Goal: Information Seeking & Learning: Learn about a topic

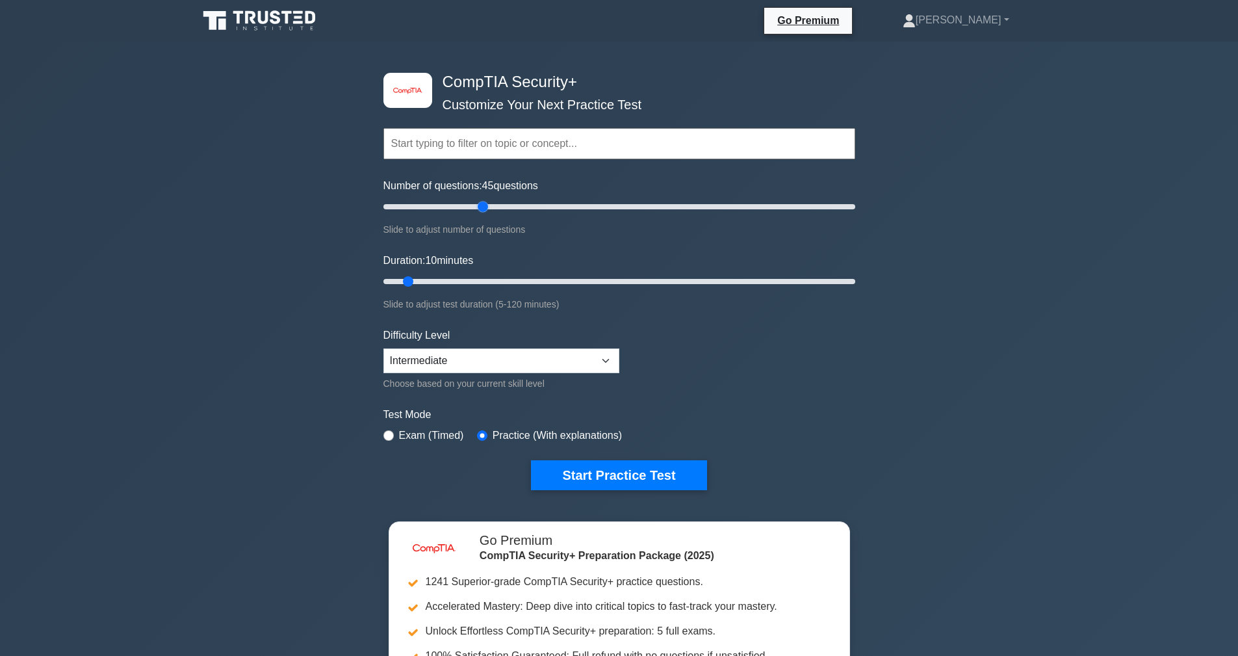
drag, startPoint x: 457, startPoint y: 206, endPoint x: 485, endPoint y: 207, distance: 28.0
type input "45"
click at [485, 207] on input "Number of questions: 45 questions" at bounding box center [619, 207] width 472 height 16
drag, startPoint x: 409, startPoint y: 287, endPoint x: 478, endPoint y: 284, distance: 69.6
type input "30"
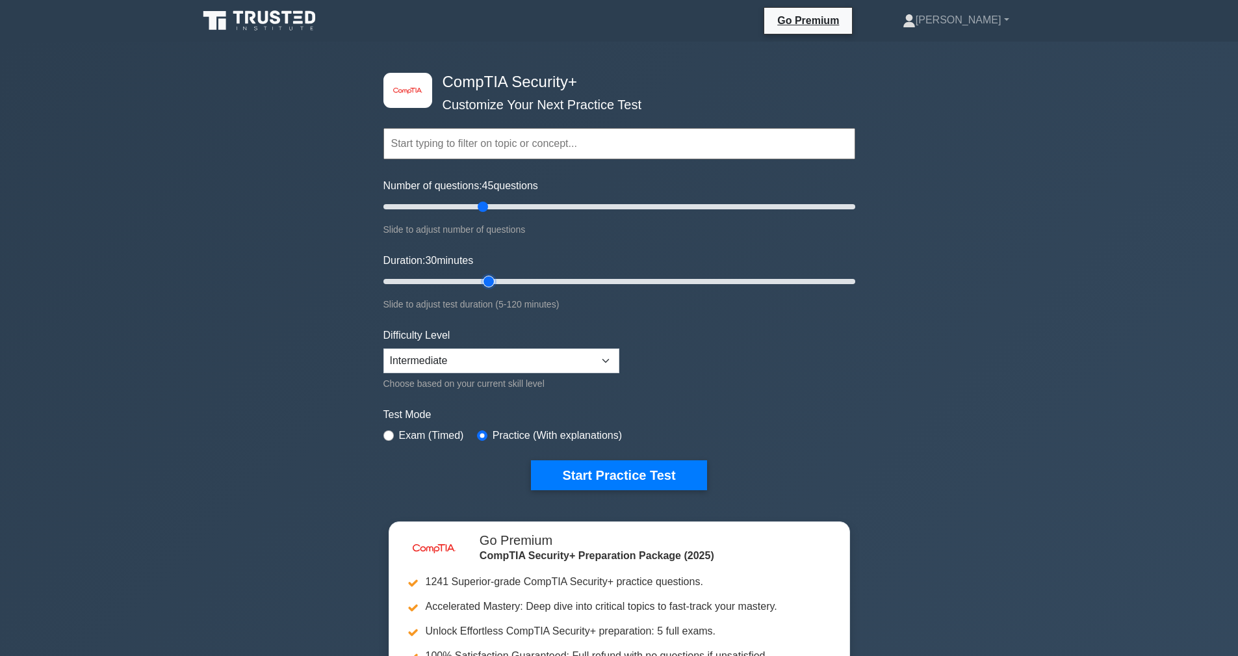
click at [478, 284] on input "Duration: 30 minutes" at bounding box center [619, 282] width 472 height 16
click at [499, 360] on select "Beginner Intermediate Expert" at bounding box center [501, 360] width 236 height 25
select select "expert"
click at [383, 348] on select "Beginner Intermediate Expert" at bounding box center [501, 360] width 236 height 25
click at [576, 469] on button "Start Practice Test" at bounding box center [618, 475] width 175 height 30
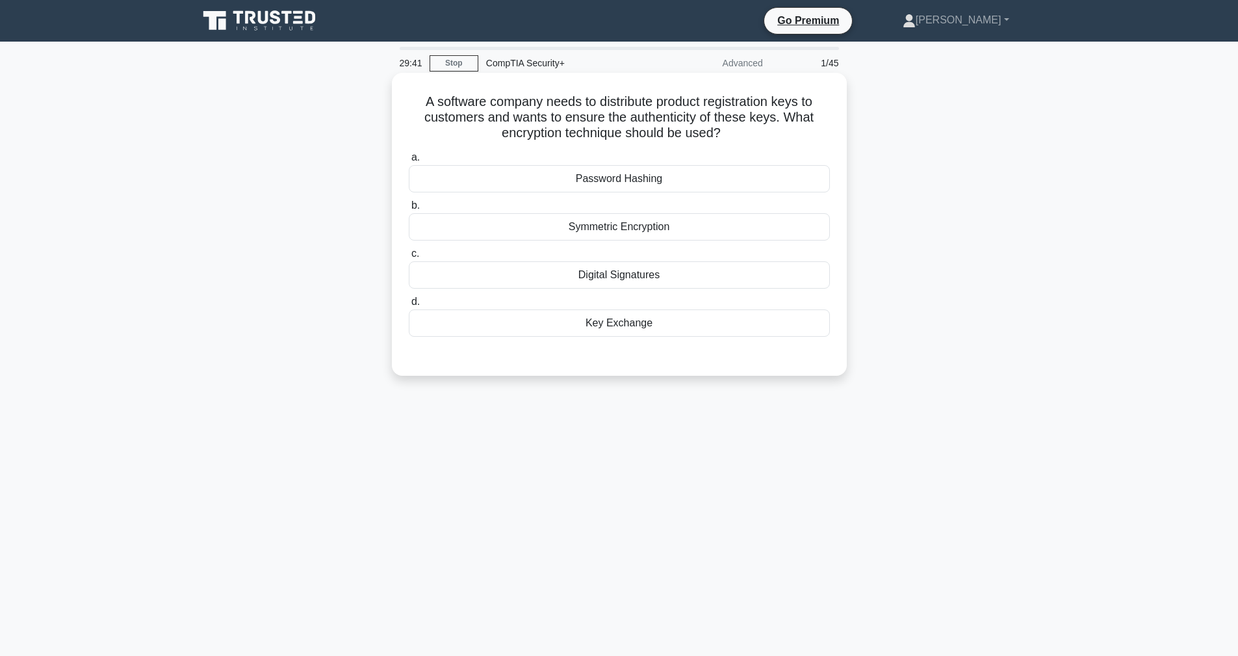
click at [655, 235] on div "Symmetric Encryption" at bounding box center [619, 226] width 421 height 27
click at [643, 223] on div "Symmetric Encryption" at bounding box center [619, 226] width 421 height 27
click at [409, 210] on input "b. Symmetric Encryption" at bounding box center [409, 205] width 0 height 8
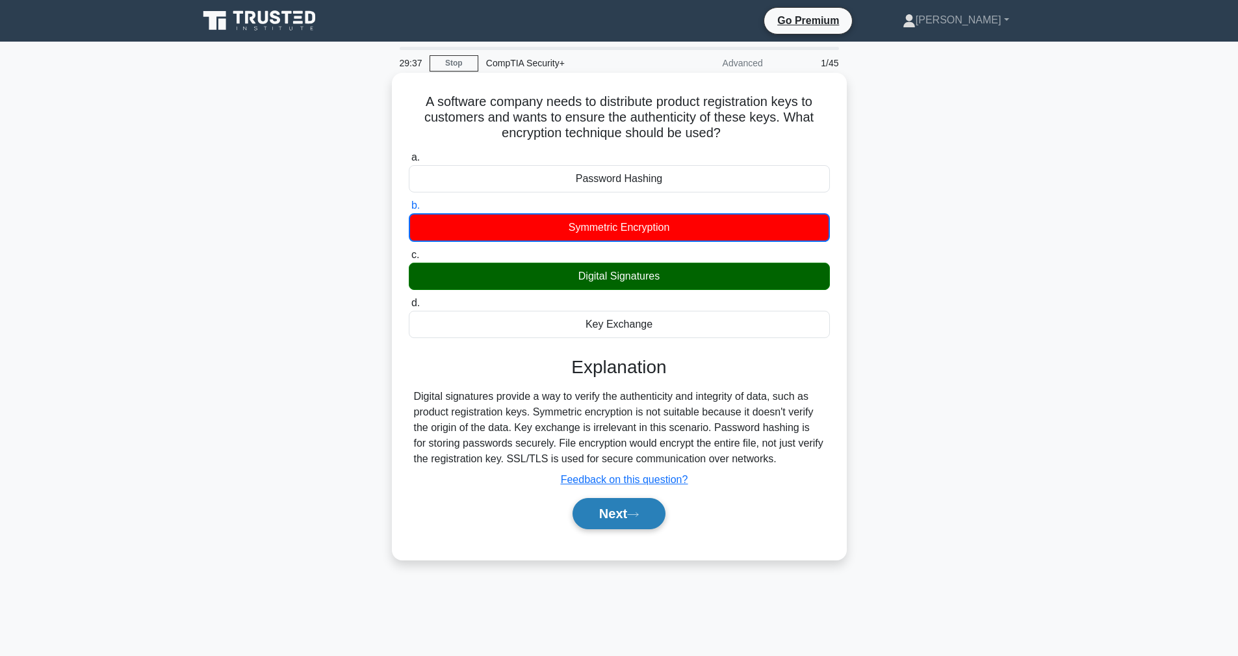
click at [628, 511] on button "Next" at bounding box center [619, 513] width 93 height 31
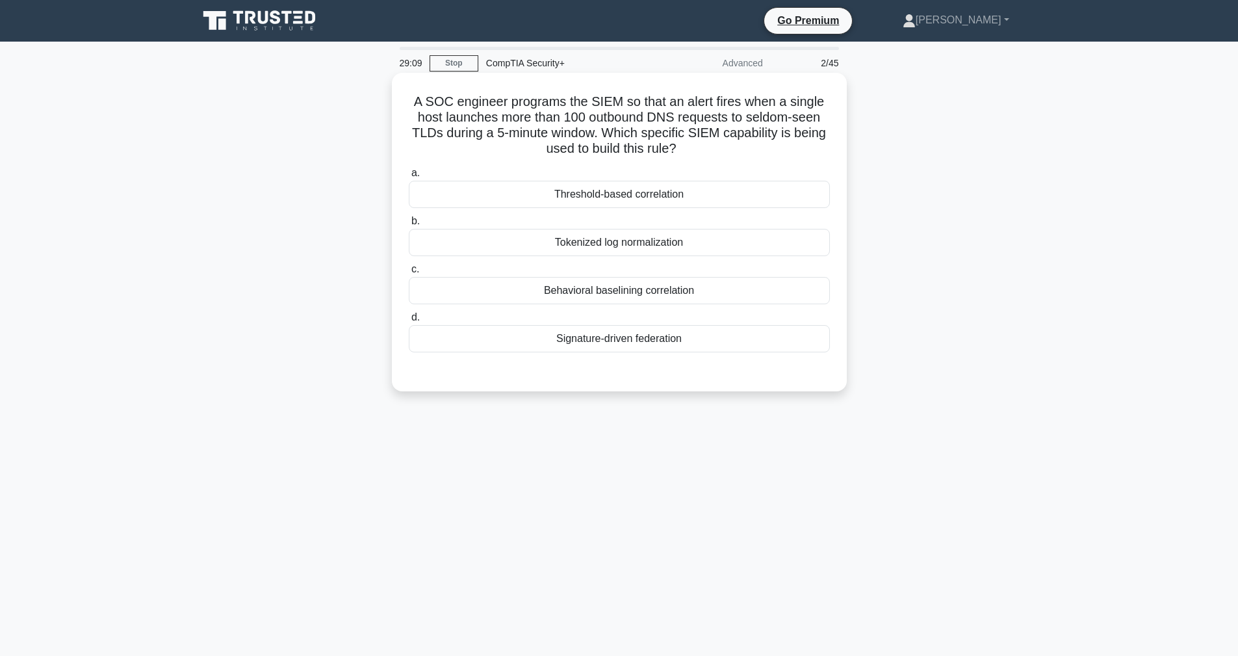
drag, startPoint x: 585, startPoint y: 142, endPoint x: 705, endPoint y: 150, distance: 120.5
click at [705, 151] on h5 "A SOC engineer programs the SIEM so that an alert fires when a single host laun…" at bounding box center [619, 126] width 424 height 64
click at [705, 150] on h5 "A SOC engineer programs the SIEM so that an alert fires when a single host laun…" at bounding box center [619, 126] width 424 height 64
click at [606, 292] on div "Behavioral baselining correlation" at bounding box center [619, 290] width 421 height 27
click at [409, 274] on input "c. Behavioral baselining correlation" at bounding box center [409, 269] width 0 height 8
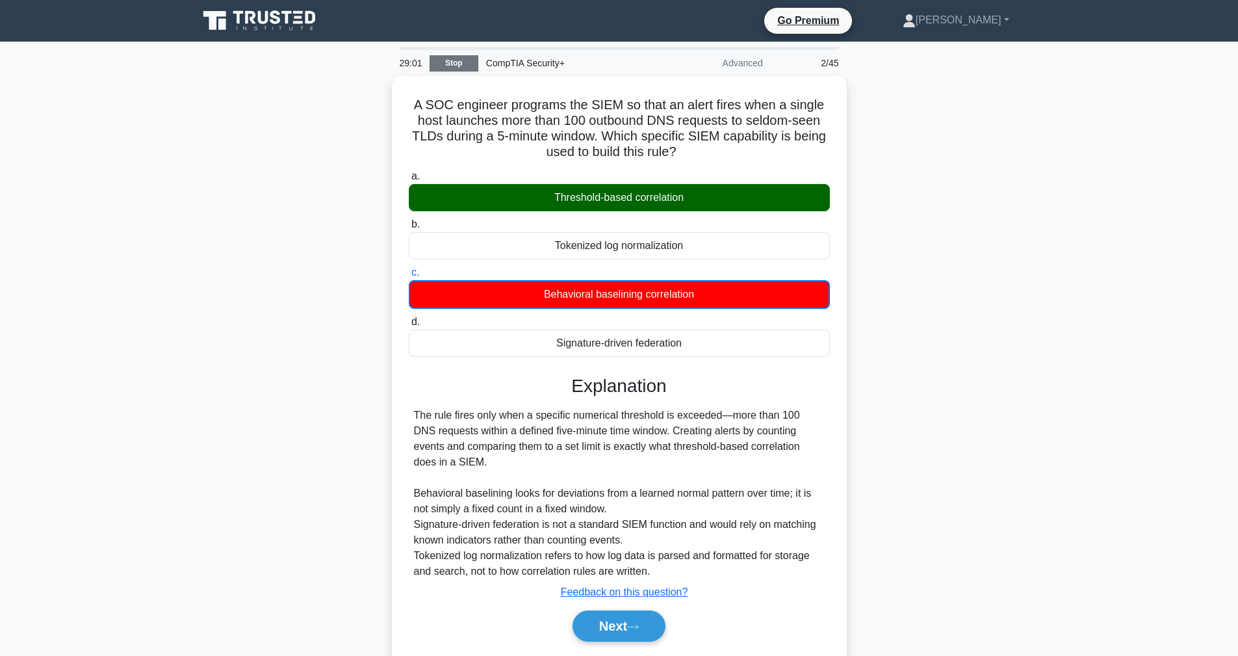
click at [452, 60] on link "Stop" at bounding box center [454, 63] width 49 height 16
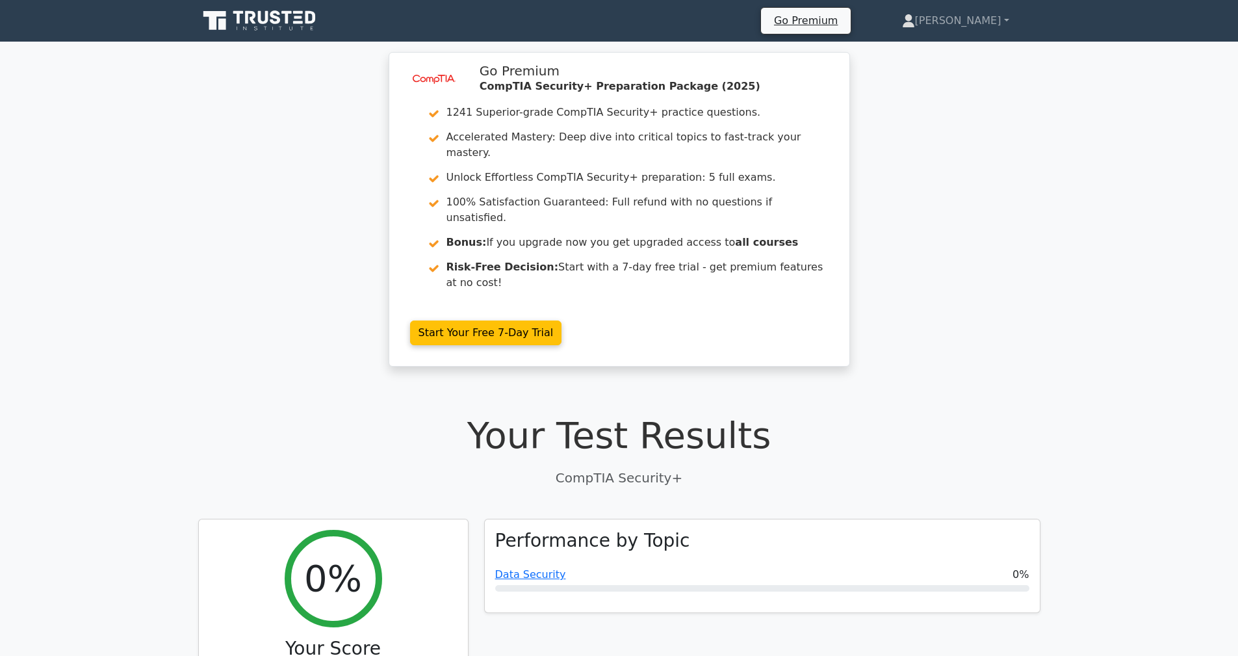
click at [260, 29] on icon at bounding box center [260, 20] width 125 height 25
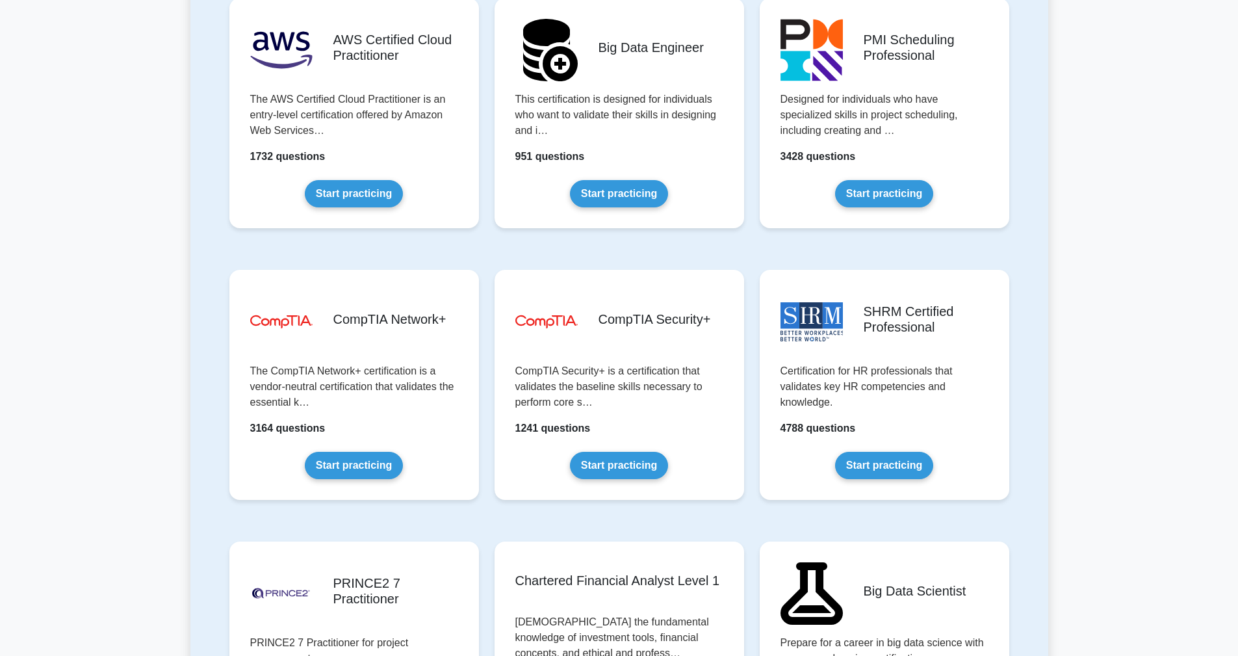
scroll to position [2255, 0]
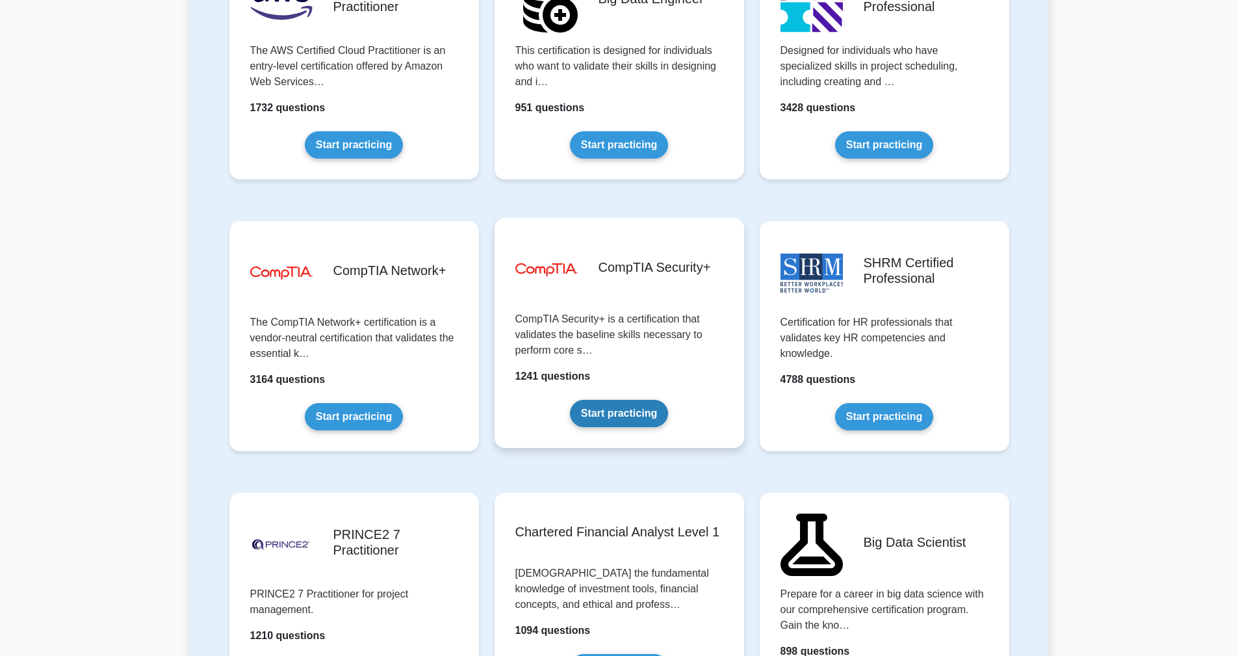
click at [610, 400] on link "Start practicing" at bounding box center [619, 413] width 98 height 27
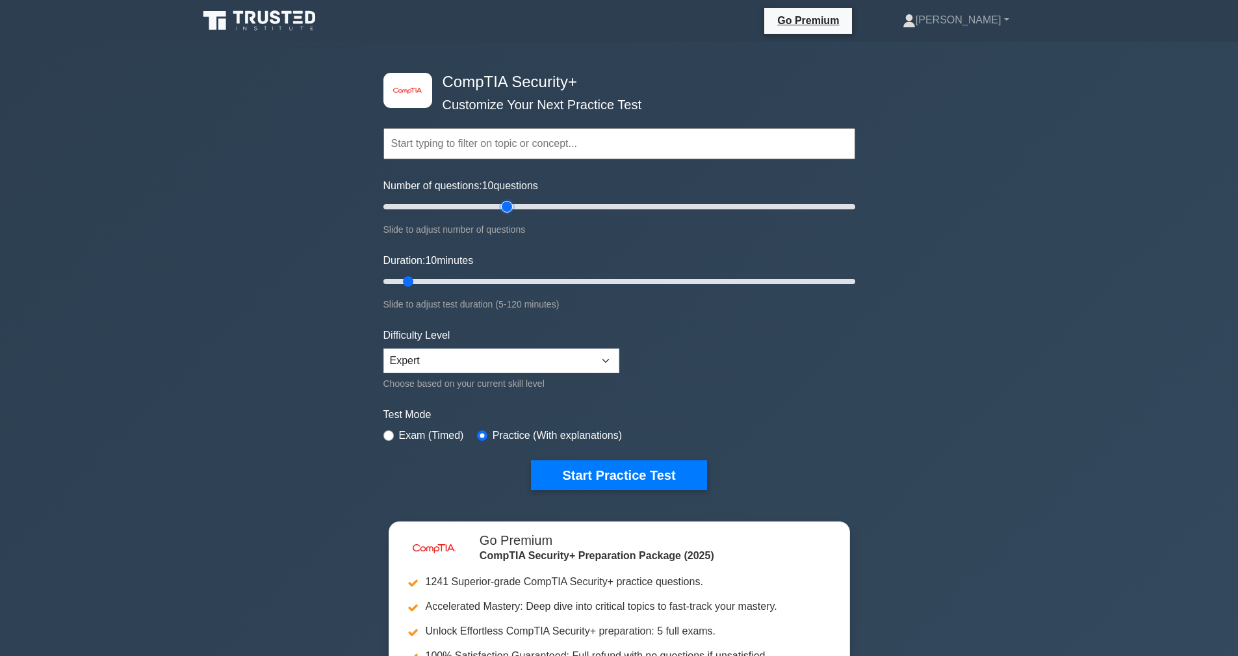
type input "55"
click at [509, 208] on input "Number of questions: 10 questions" at bounding box center [619, 207] width 472 height 16
click at [514, 272] on div "Duration: 10 minutes Slide to adjust test duration (5-120 minutes)" at bounding box center [619, 282] width 472 height 59
type input "35"
click at [505, 280] on input "Duration: 35 minutes" at bounding box center [619, 282] width 472 height 16
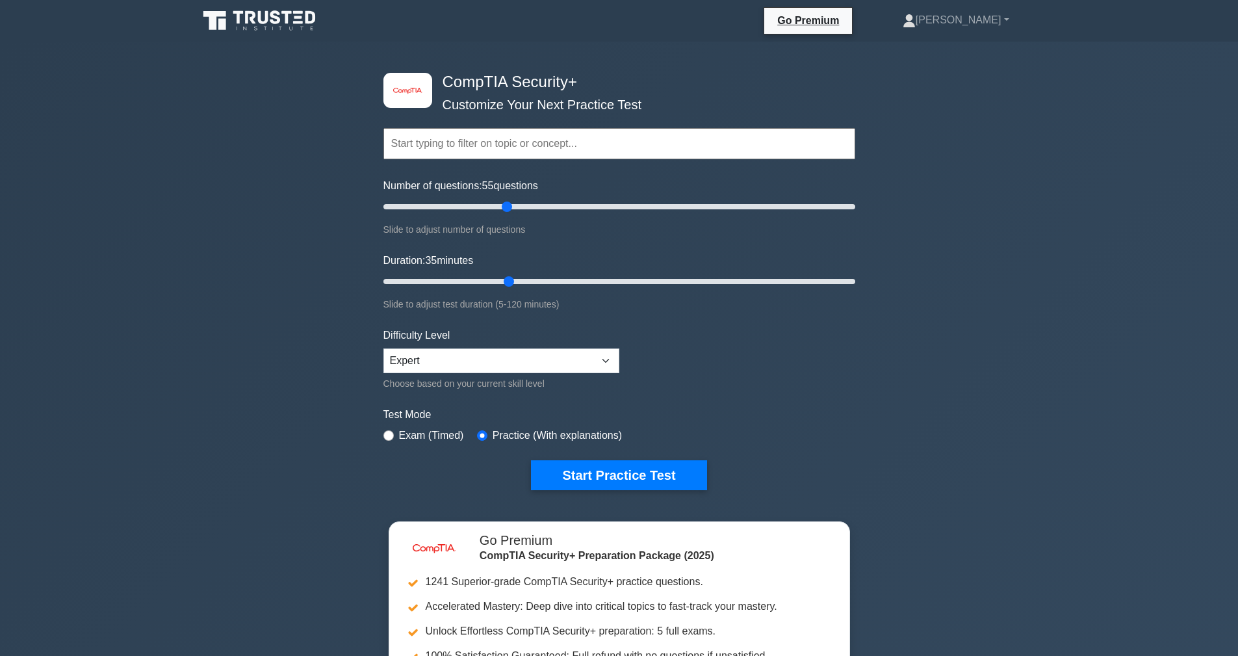
click at [396, 435] on div "Exam (Timed)" at bounding box center [423, 436] width 81 height 16
click at [390, 431] on input "radio" at bounding box center [388, 435] width 10 height 10
radio input "true"
click at [598, 476] on button "Start Practice Test" at bounding box center [618, 475] width 175 height 30
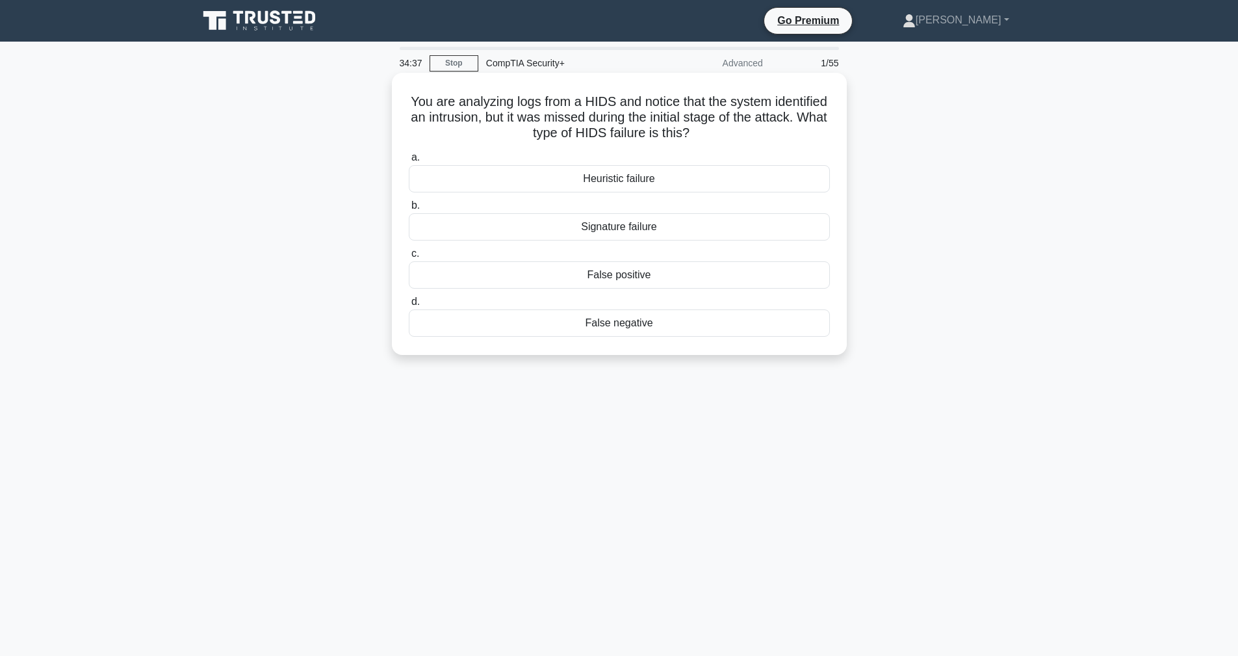
click at [575, 182] on div "Heuristic failure" at bounding box center [619, 178] width 421 height 27
click at [409, 162] on input "a. Heuristic failure" at bounding box center [409, 157] width 0 height 8
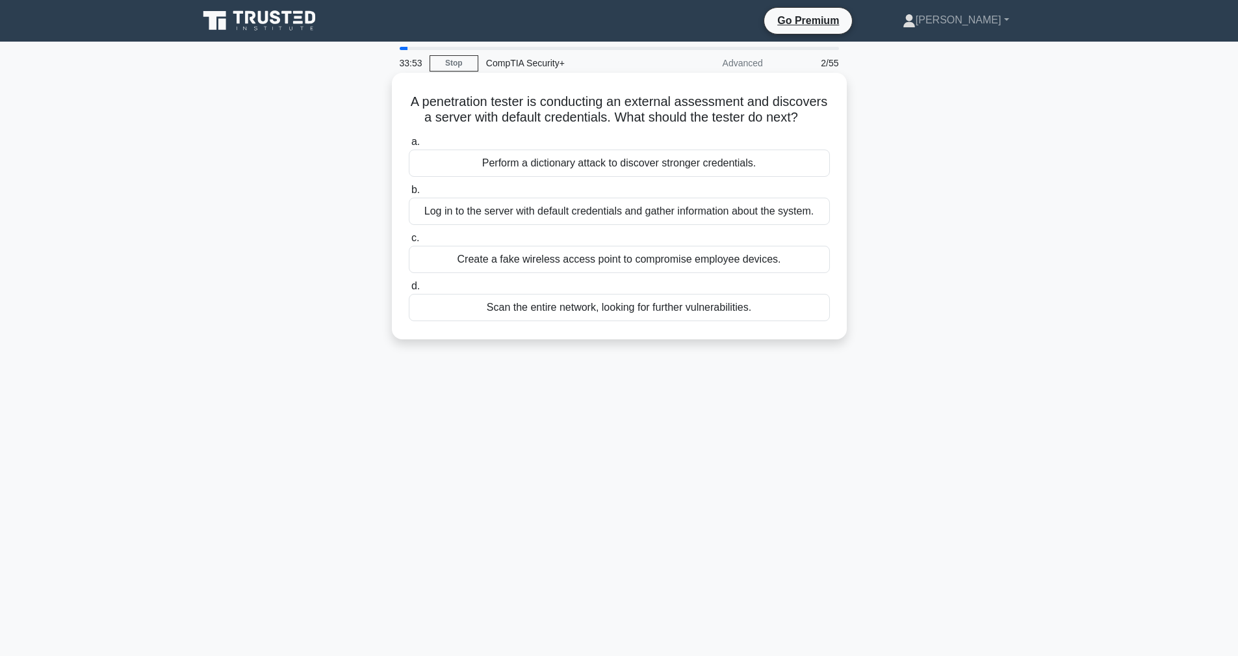
click at [550, 212] on div "Log in to the server with default credentials and gather information about the …" at bounding box center [619, 211] width 421 height 27
click at [409, 194] on input "b. Log in to the server with default credentials and gather information about t…" at bounding box center [409, 190] width 0 height 8
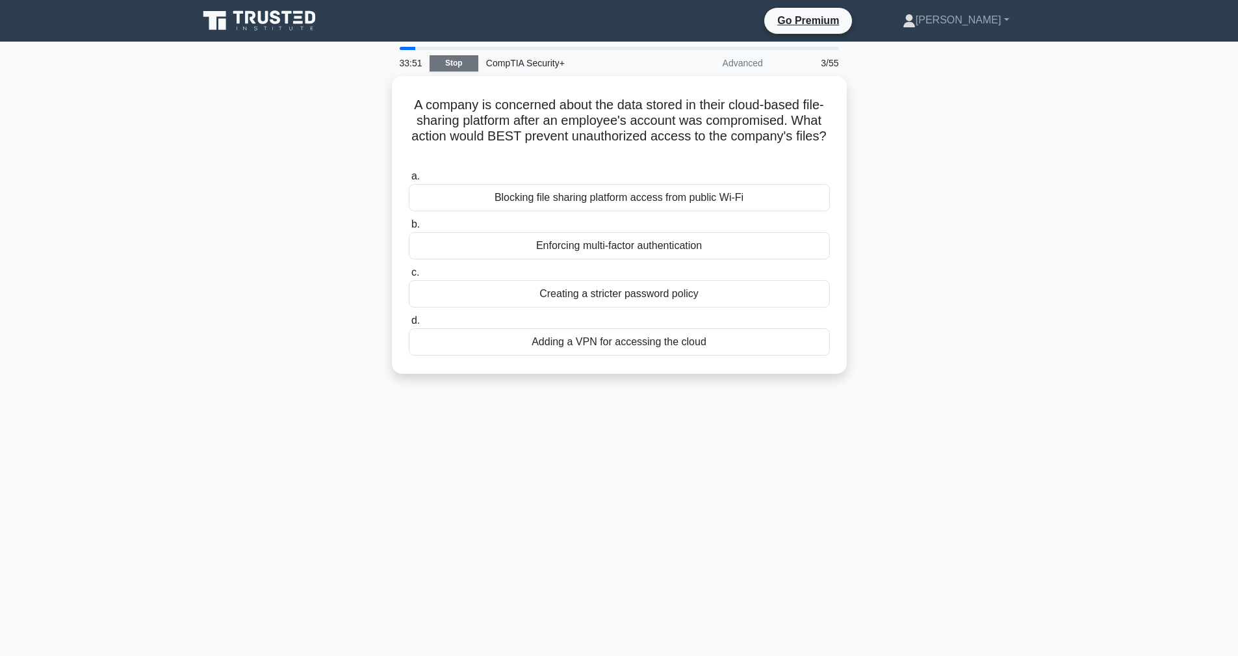
click at [465, 65] on link "Stop" at bounding box center [454, 63] width 49 height 16
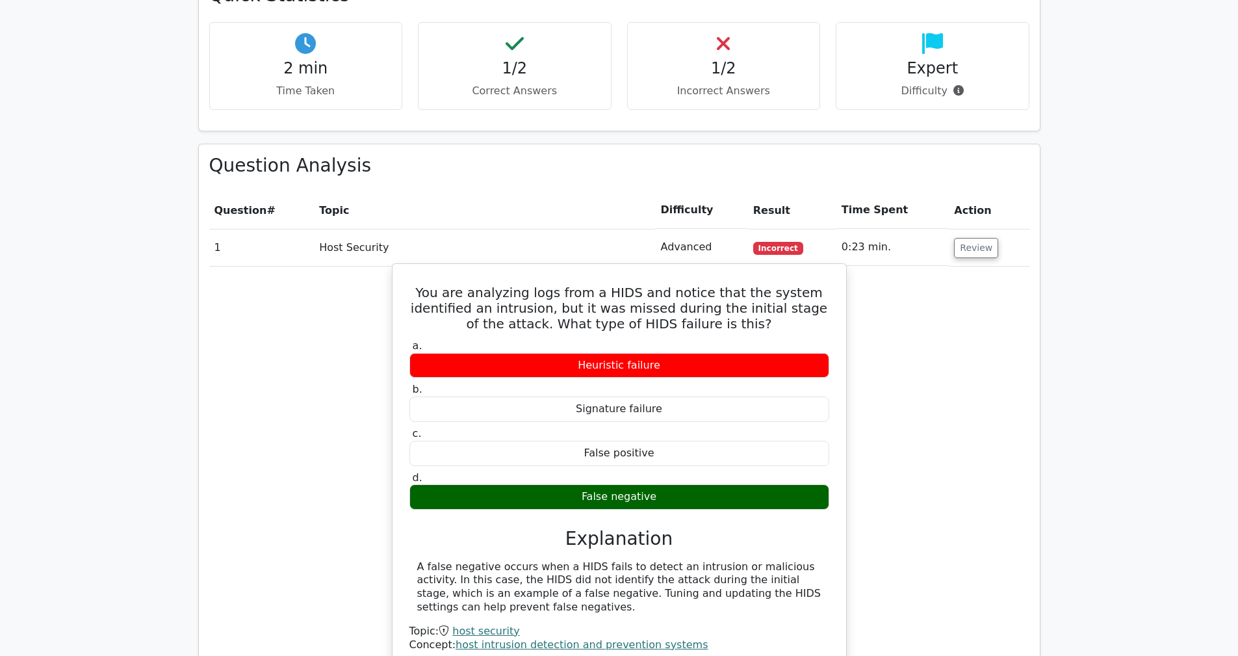
scroll to position [607, 0]
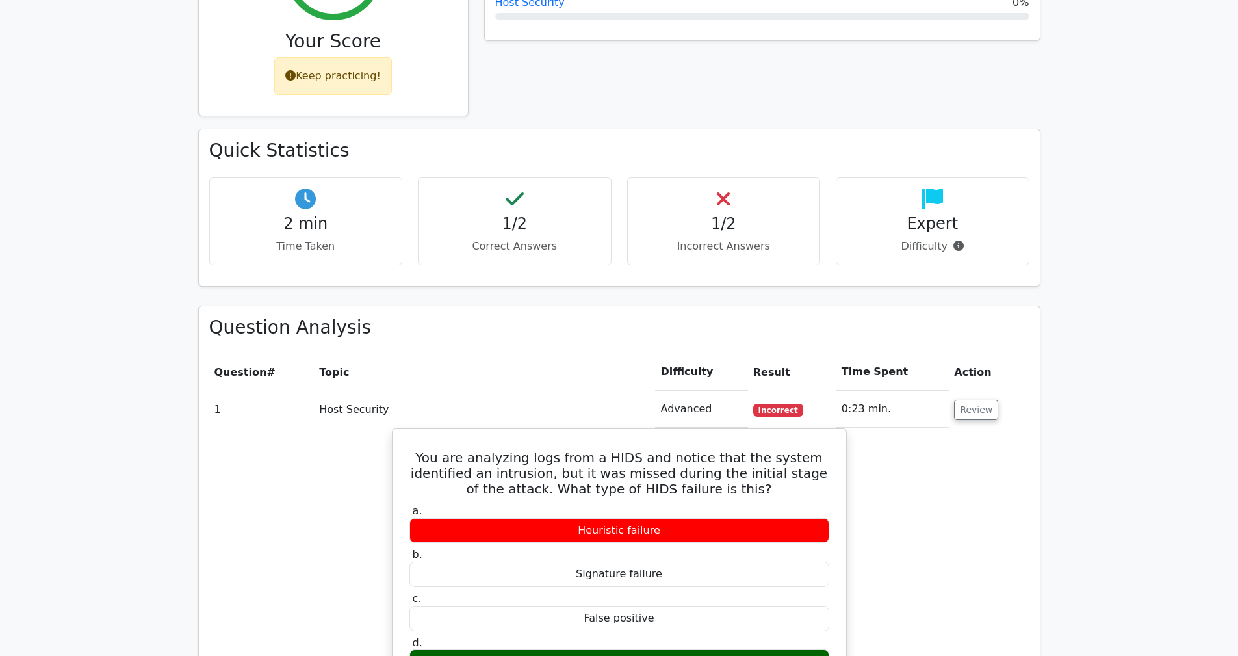
click at [517, 206] on div "1/2 Correct Answers" at bounding box center [515, 221] width 194 height 88
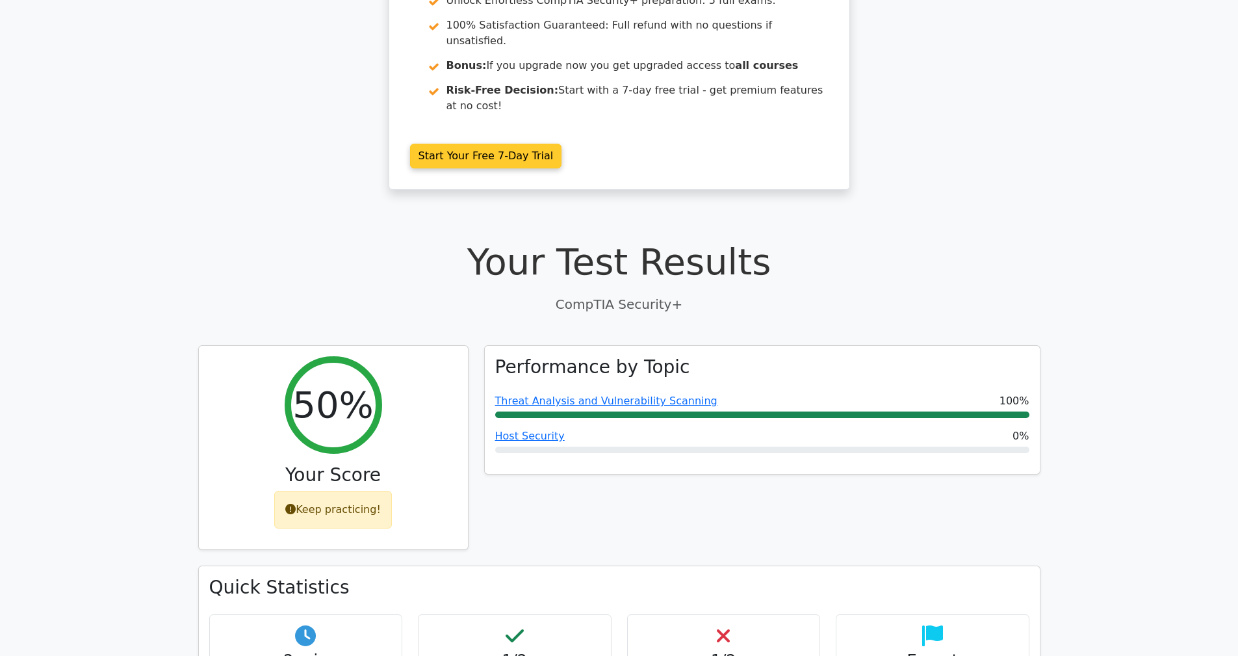
scroll to position [206, 0]
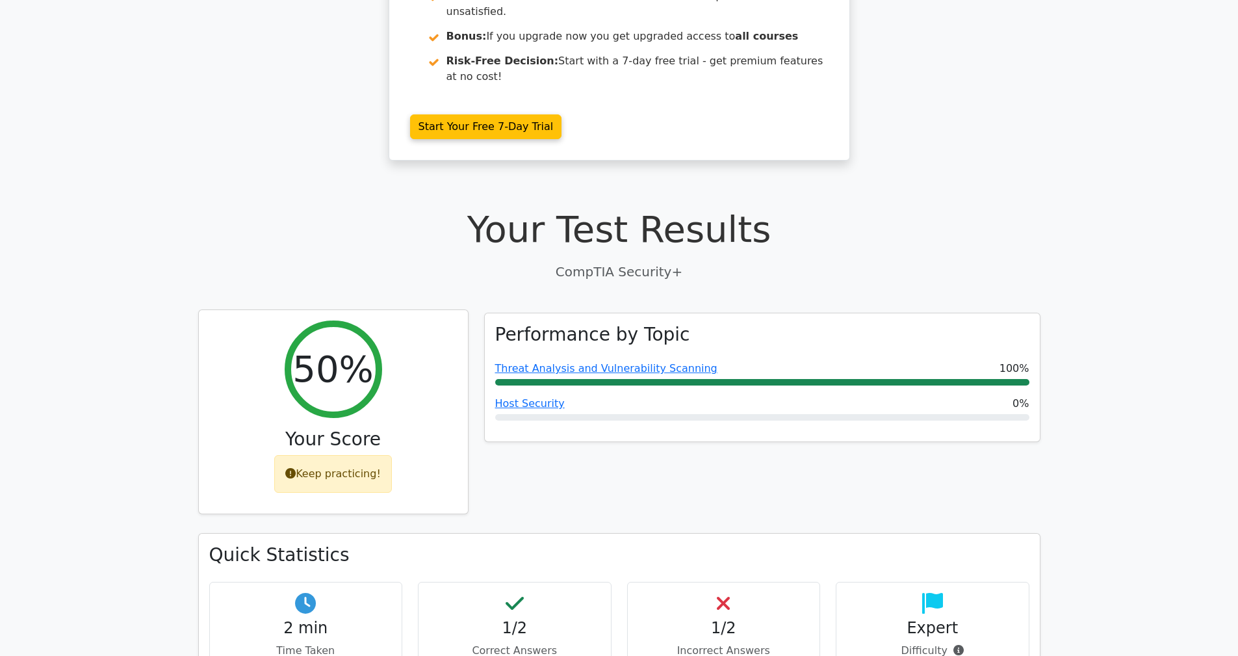
click at [345, 455] on div "Keep practicing!" at bounding box center [333, 474] width 118 height 38
click at [367, 347] on h2 "50%" at bounding box center [332, 369] width 81 height 44
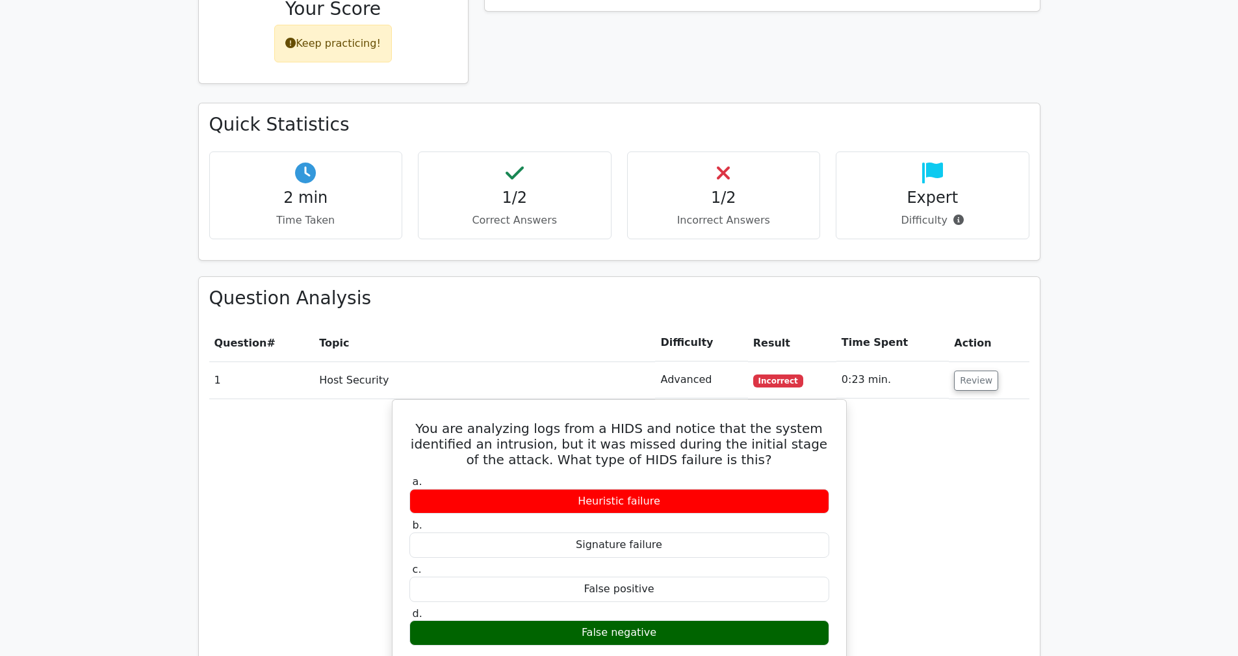
scroll to position [448, 0]
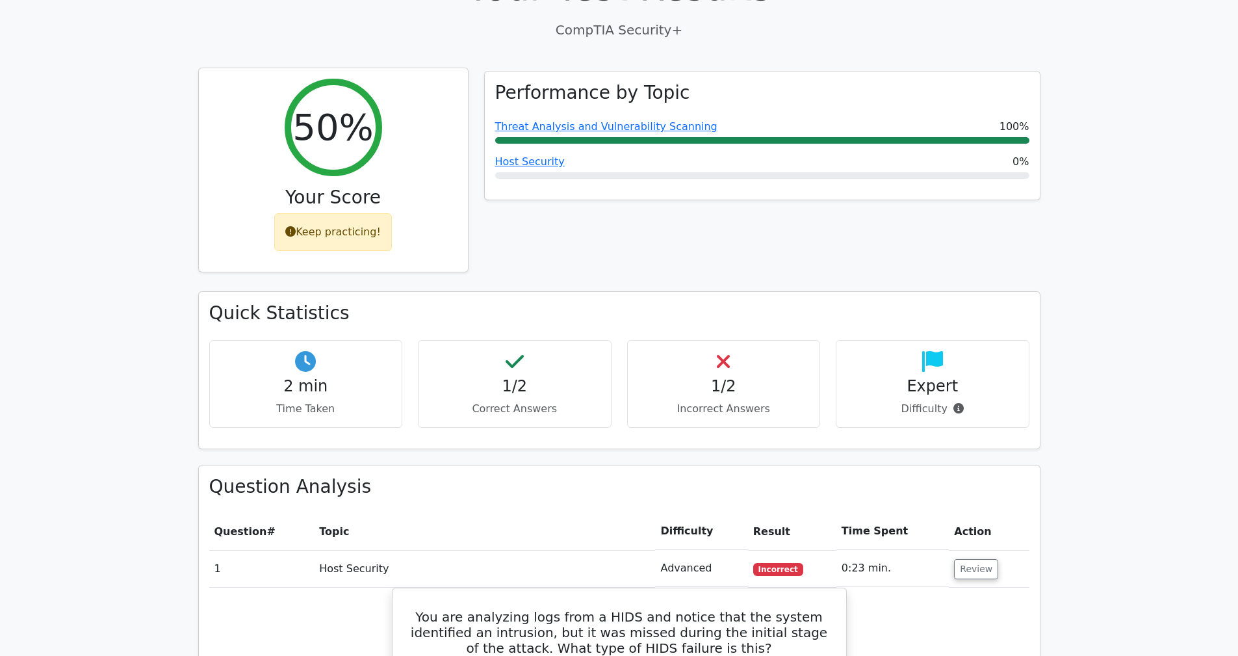
click at [359, 213] on div "Keep practicing!" at bounding box center [333, 232] width 118 height 38
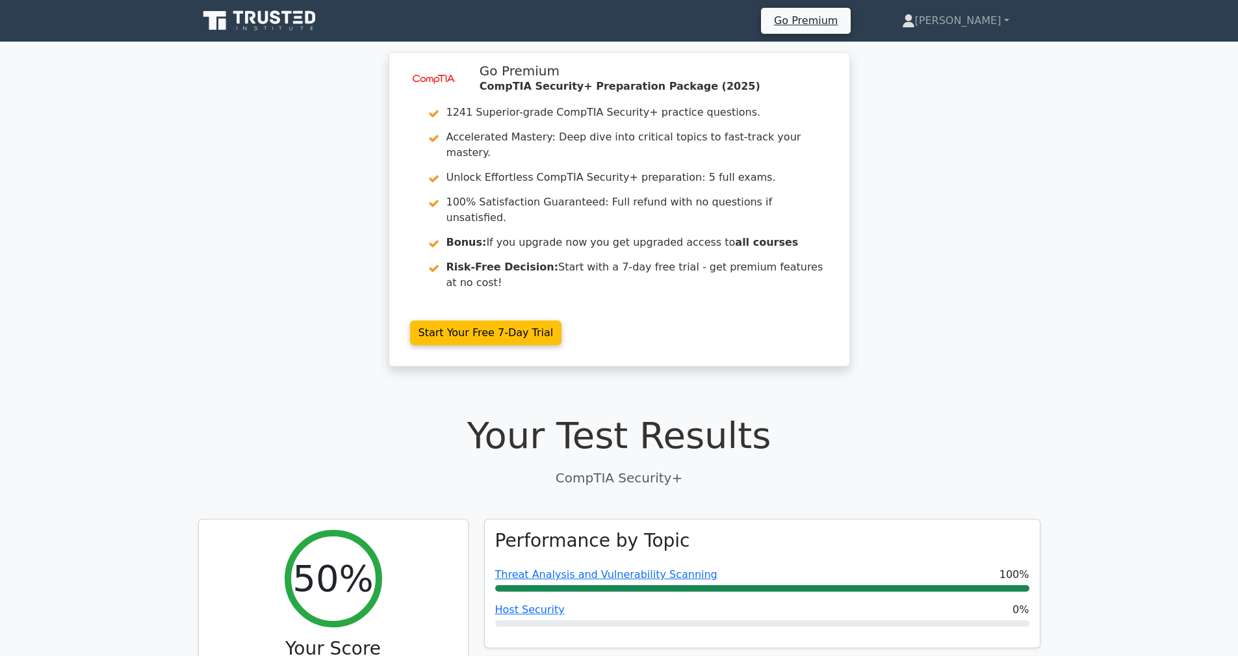
click at [281, 16] on icon at bounding box center [260, 20] width 125 height 25
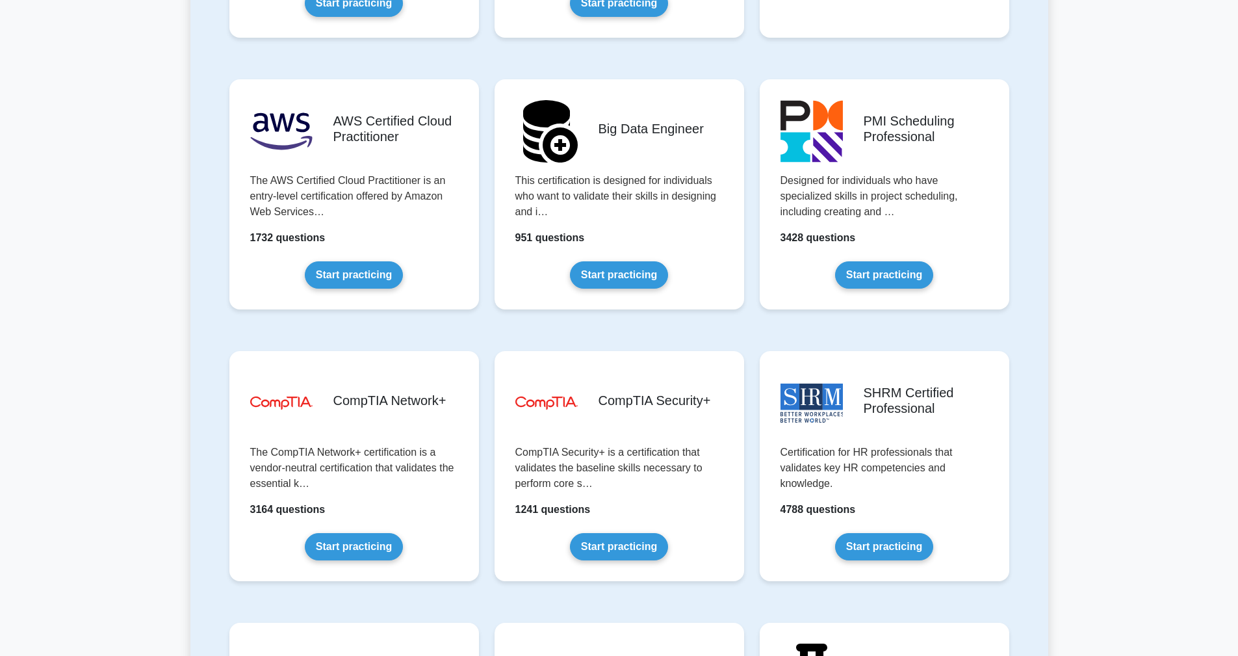
scroll to position [2127, 0]
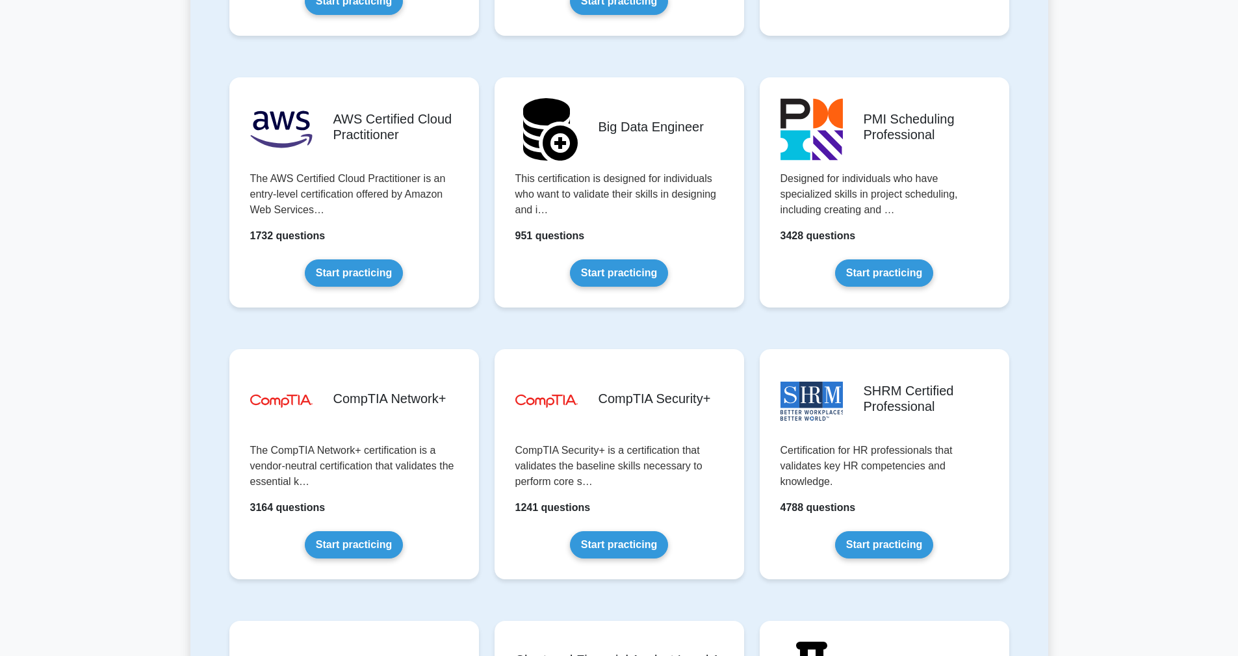
click at [587, 531] on link "Start practicing" at bounding box center [619, 544] width 98 height 27
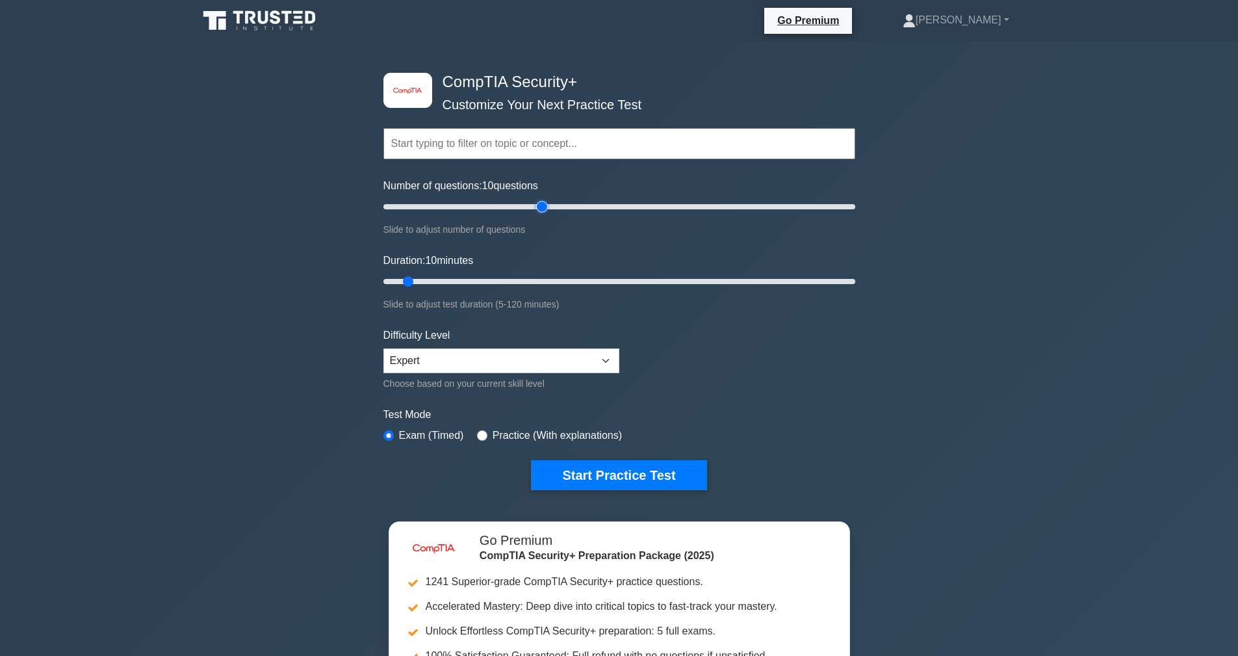
click at [537, 211] on input "Number of questions: 10 questions" at bounding box center [619, 207] width 472 height 16
drag, startPoint x: 521, startPoint y: 201, endPoint x: 497, endPoint y: 203, distance: 23.4
type input "50"
click at [497, 203] on input "Number of questions: 50 questions" at bounding box center [619, 207] width 472 height 16
type input "30"
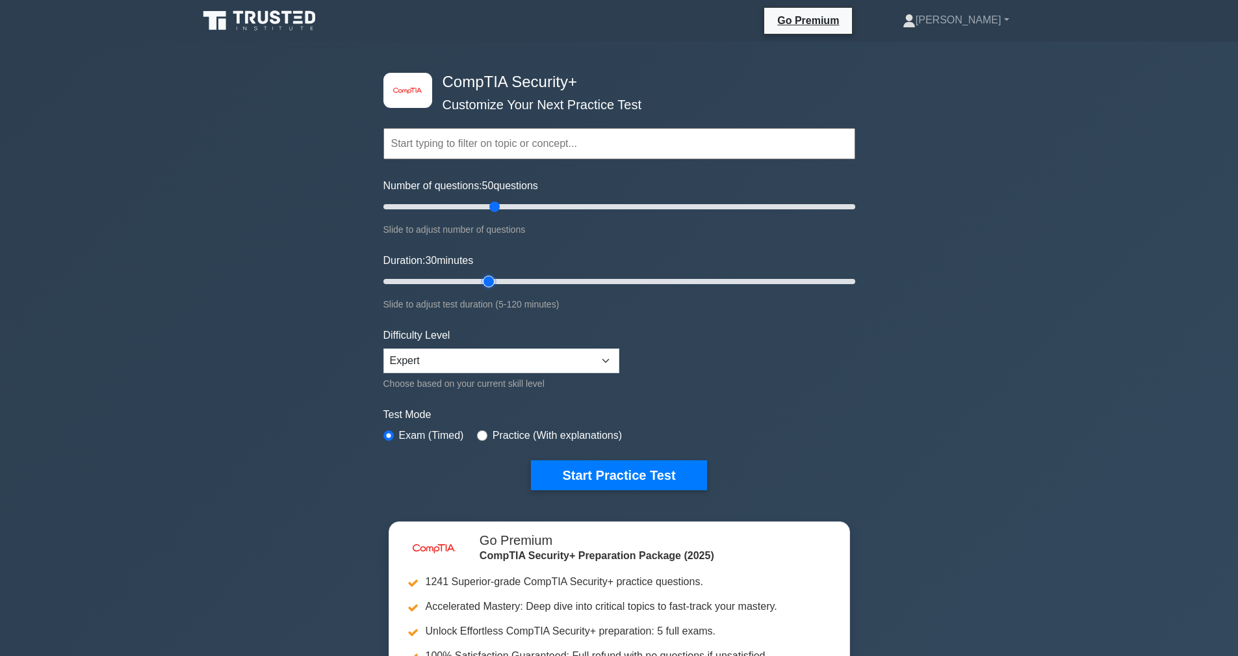
click at [496, 287] on input "Duration: 30 minutes" at bounding box center [619, 282] width 472 height 16
click at [485, 376] on div "Choose based on your current skill level" at bounding box center [501, 384] width 236 height 16
click at [491, 424] on div "Test Mode Exam (Timed) Practice (With explanations)" at bounding box center [619, 426] width 472 height 38
click at [487, 431] on div "Practice (With explanations)" at bounding box center [549, 436] width 145 height 16
click at [483, 432] on input "radio" at bounding box center [482, 435] width 10 height 10
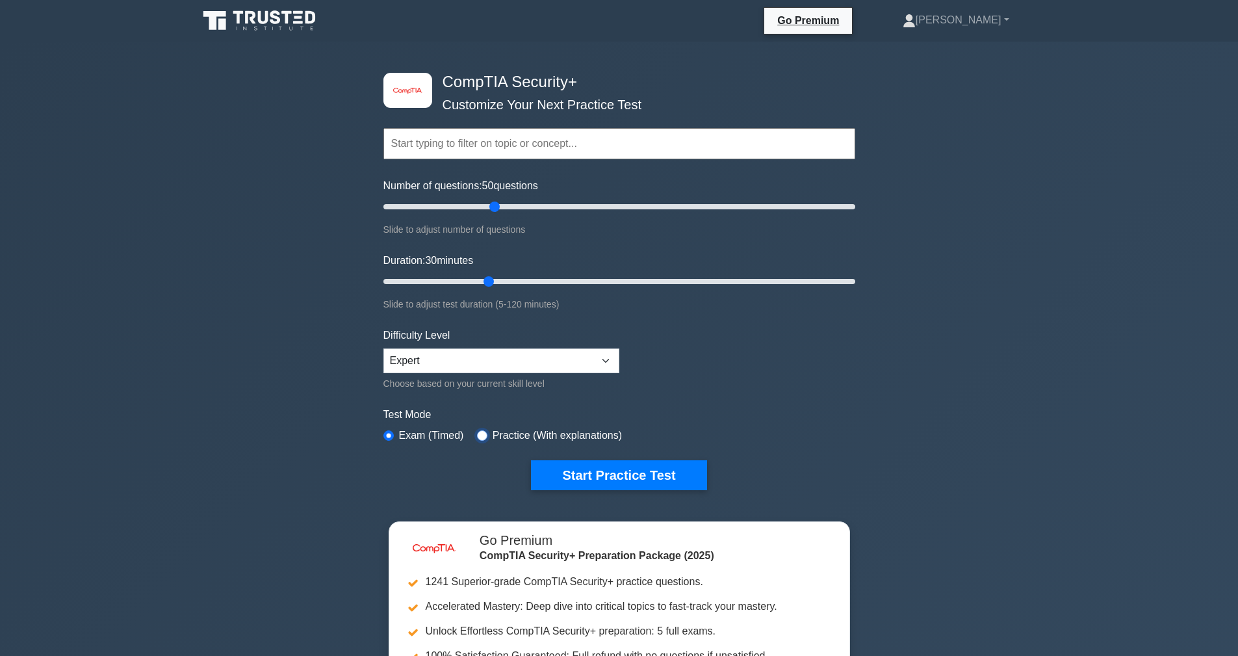
radio input "true"
click at [617, 470] on button "Start Practice Test" at bounding box center [618, 475] width 175 height 30
click at [616, 481] on button "Start Practice Test" at bounding box center [618, 475] width 175 height 30
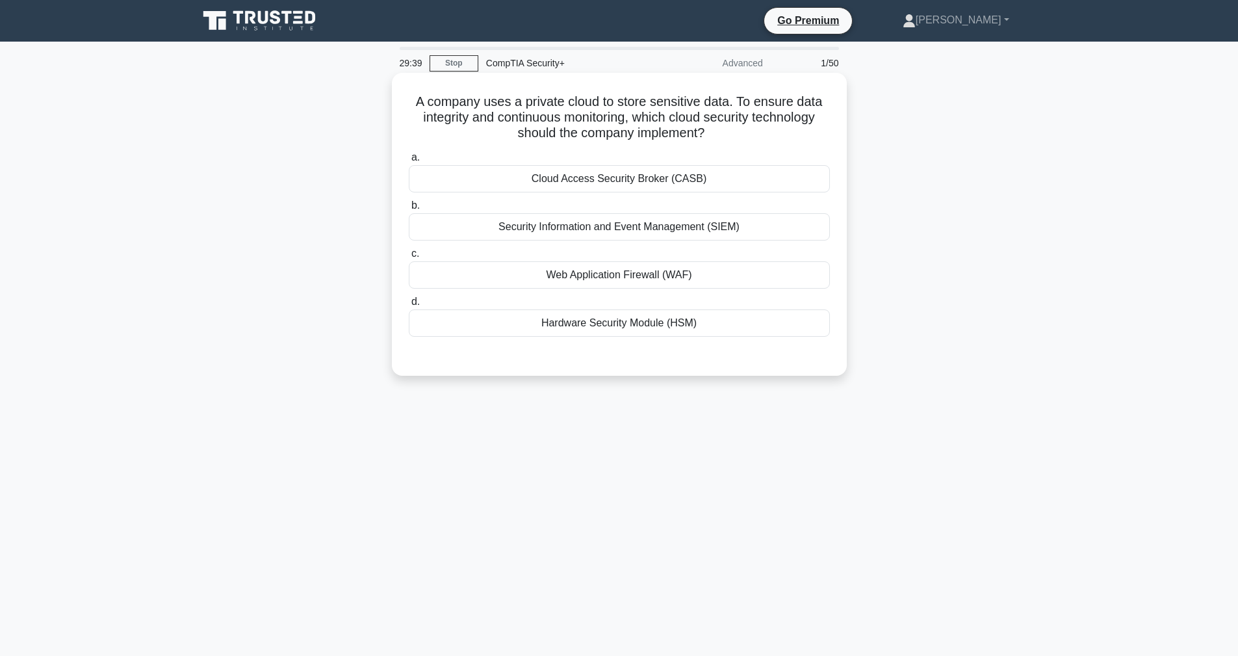
click at [547, 229] on div "Security Information and Event Management (SIEM)" at bounding box center [619, 226] width 421 height 27
click at [409, 210] on input "b. Security Information and Event Management (SIEM)" at bounding box center [409, 205] width 0 height 8
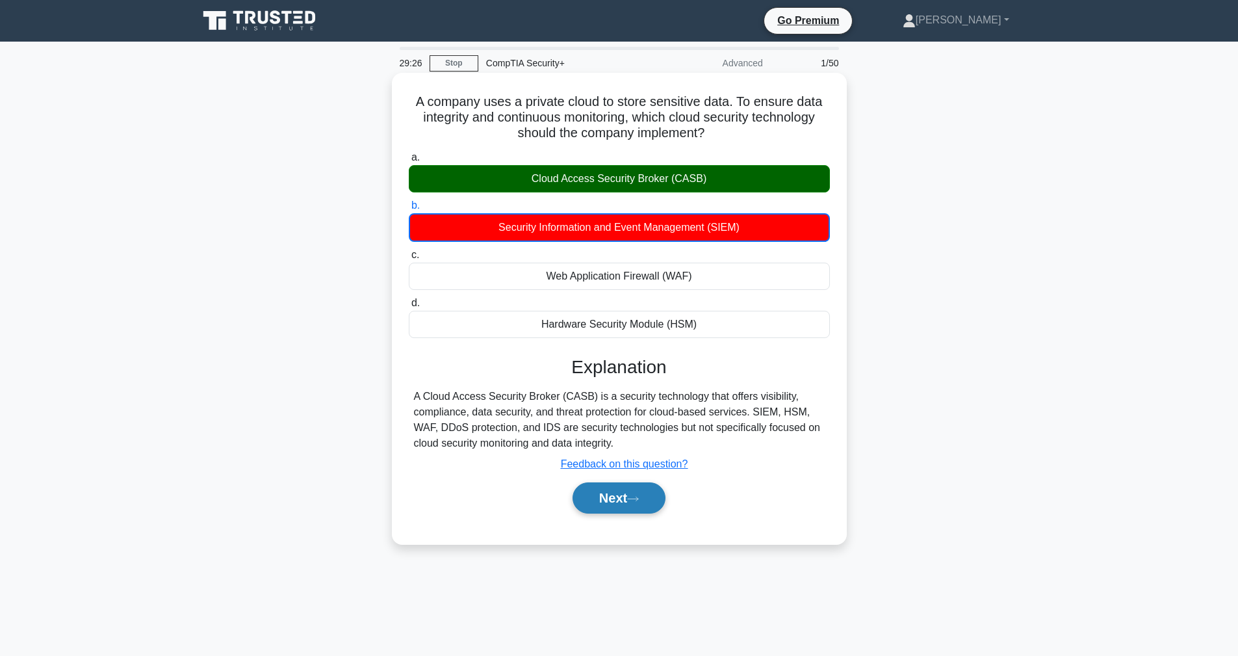
click at [630, 496] on button "Next" at bounding box center [619, 497] width 93 height 31
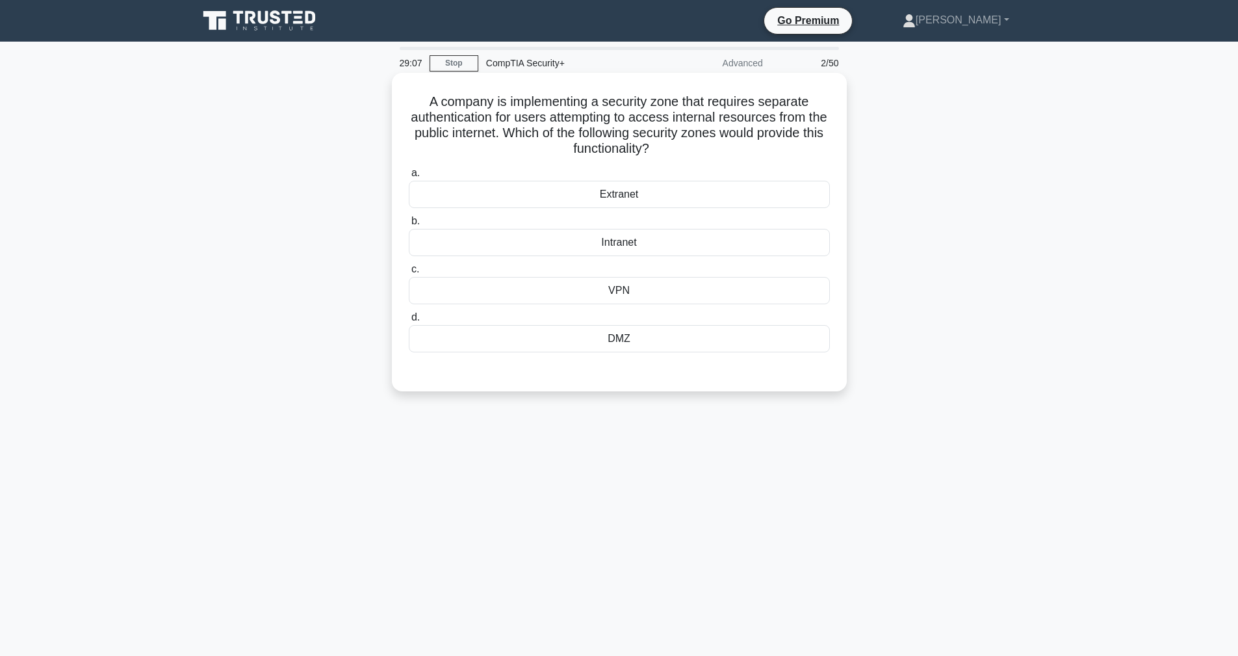
click at [647, 338] on div "DMZ" at bounding box center [619, 338] width 421 height 27
click at [409, 322] on input "d. DMZ" at bounding box center [409, 317] width 0 height 8
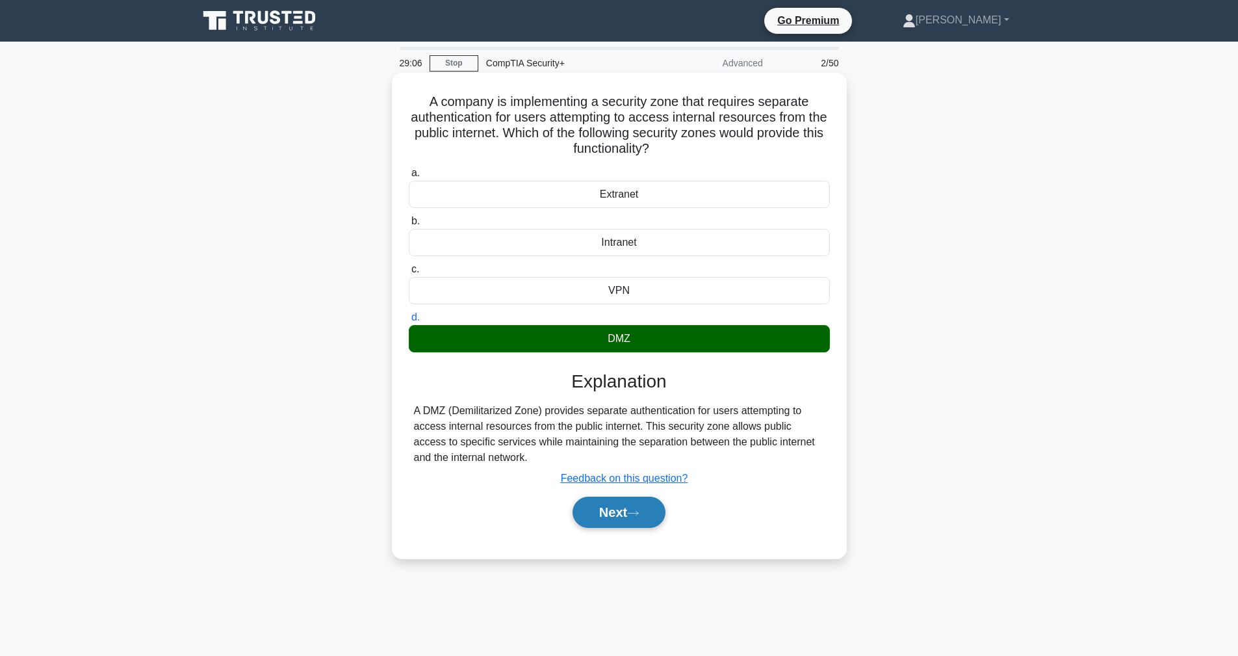
click at [620, 515] on button "Next" at bounding box center [619, 511] width 93 height 31
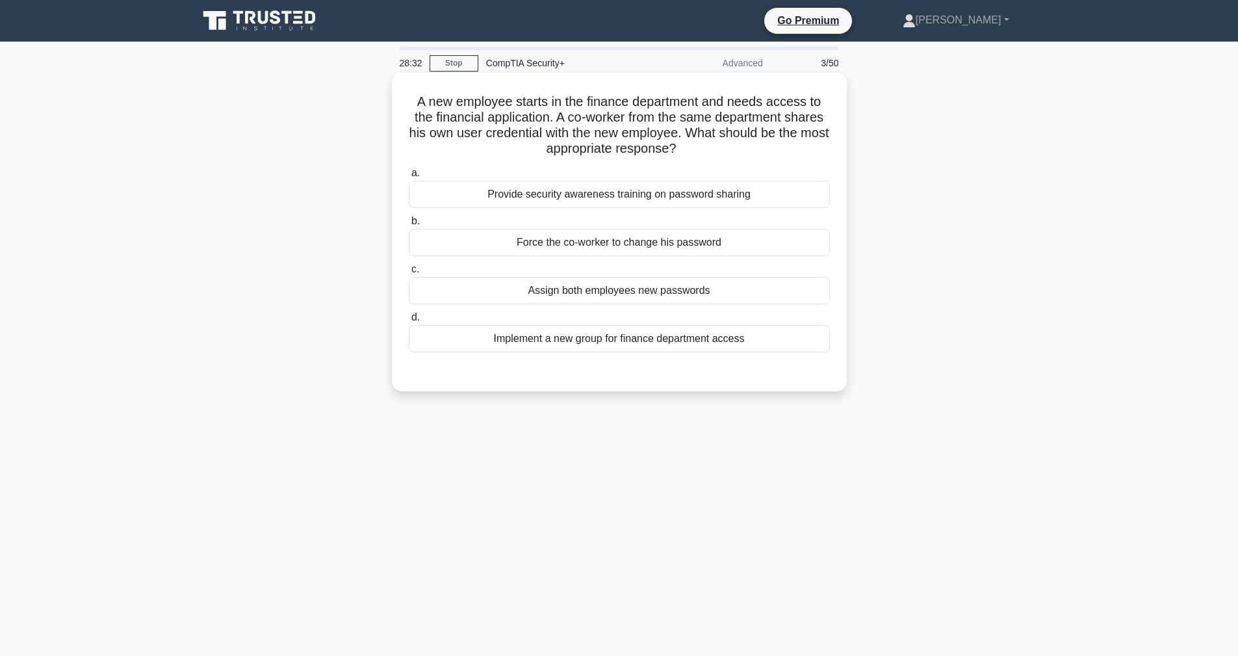
click at [573, 193] on div "Provide security awareness training on password sharing" at bounding box center [619, 194] width 421 height 27
click at [409, 177] on input "a. Provide security awareness training on password sharing" at bounding box center [409, 173] width 0 height 8
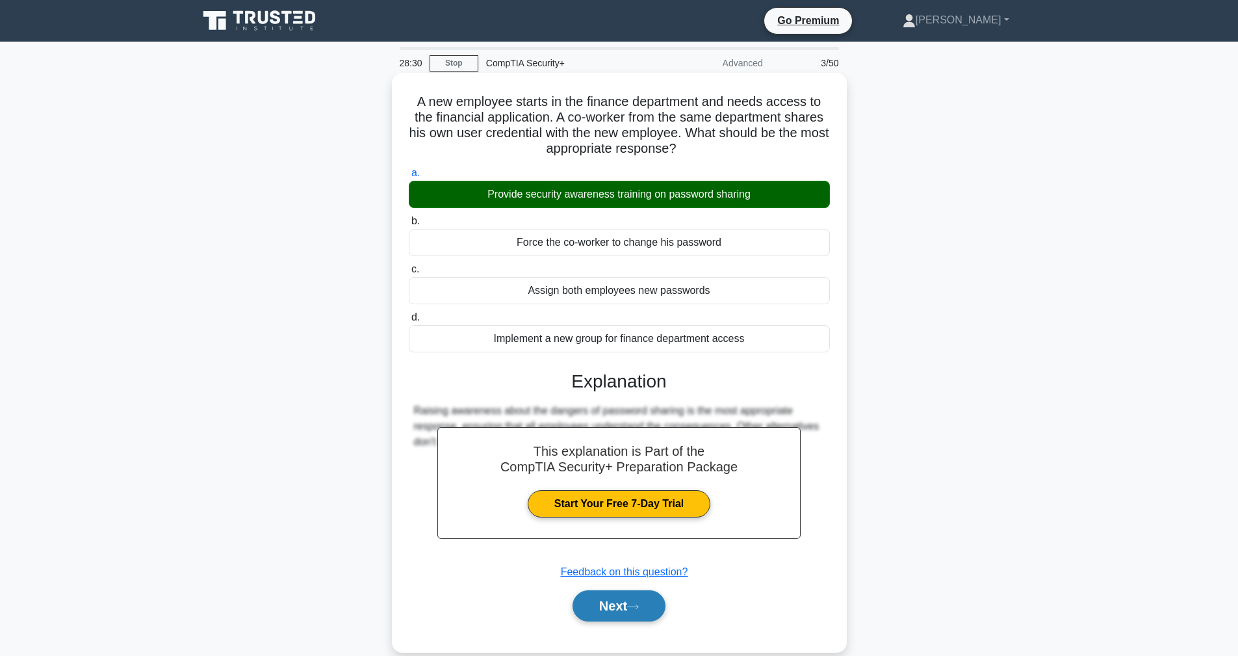
click at [615, 600] on button "Next" at bounding box center [619, 605] width 93 height 31
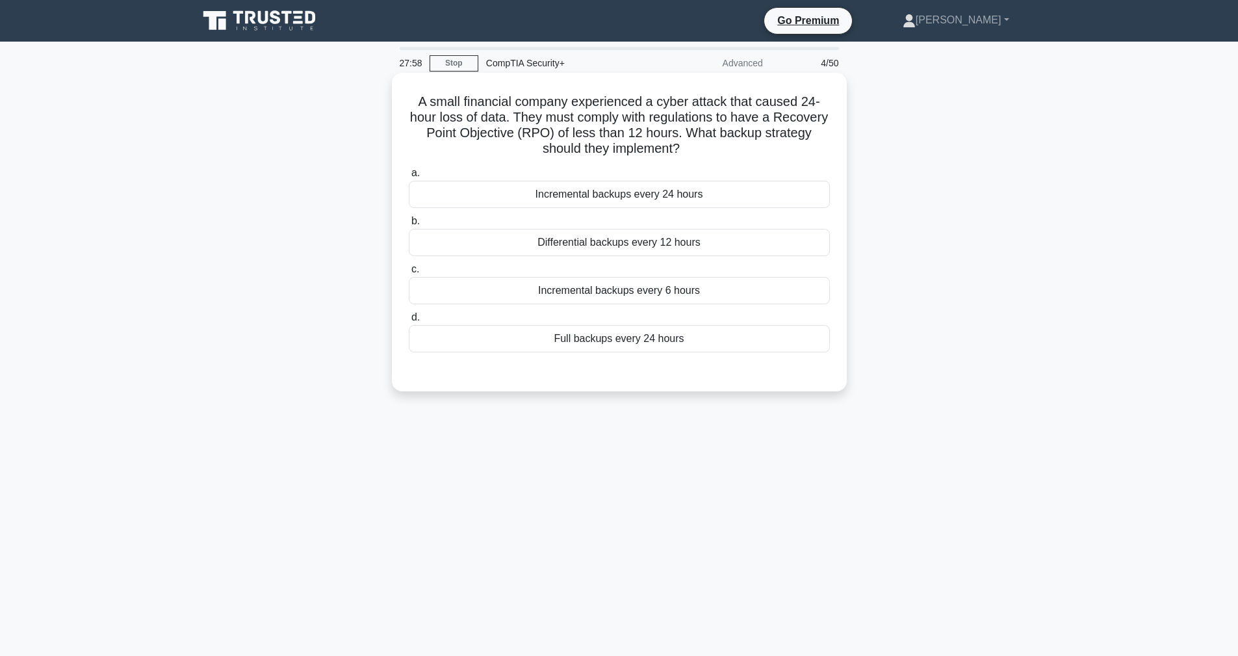
click at [563, 192] on div "Incremental backups every 24 hours" at bounding box center [619, 194] width 421 height 27
click at [409, 177] on input "a. Incremental backups every 24 hours" at bounding box center [409, 173] width 0 height 8
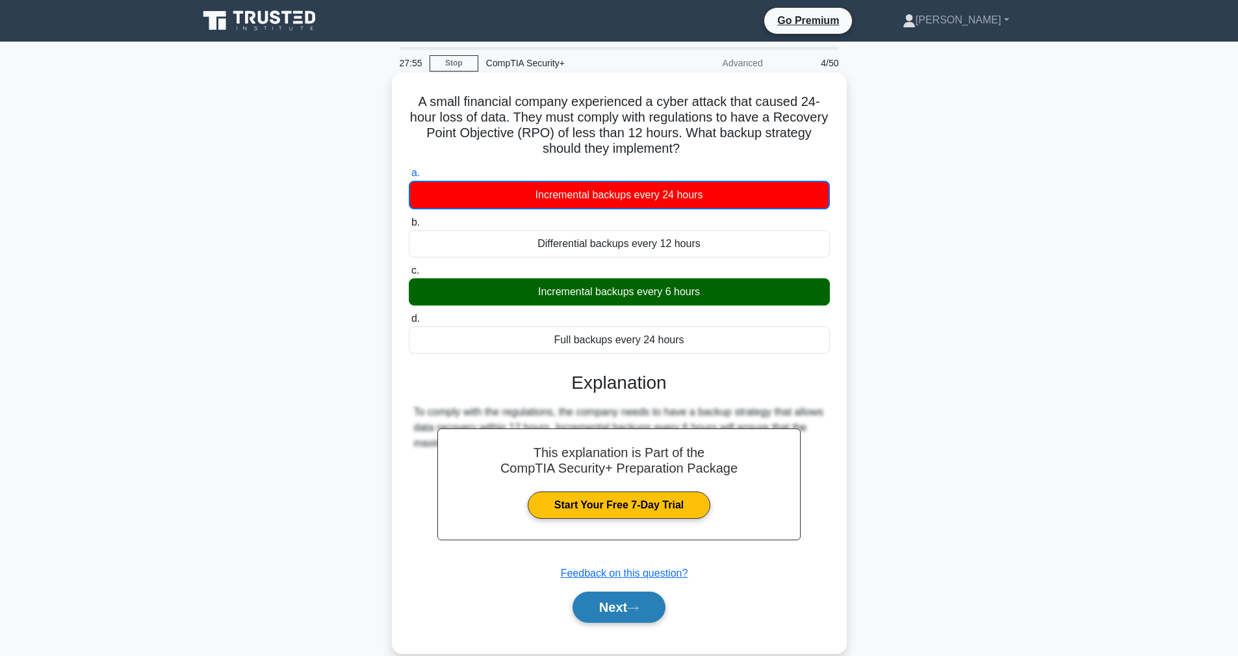
click at [612, 604] on button "Next" at bounding box center [619, 606] width 93 height 31
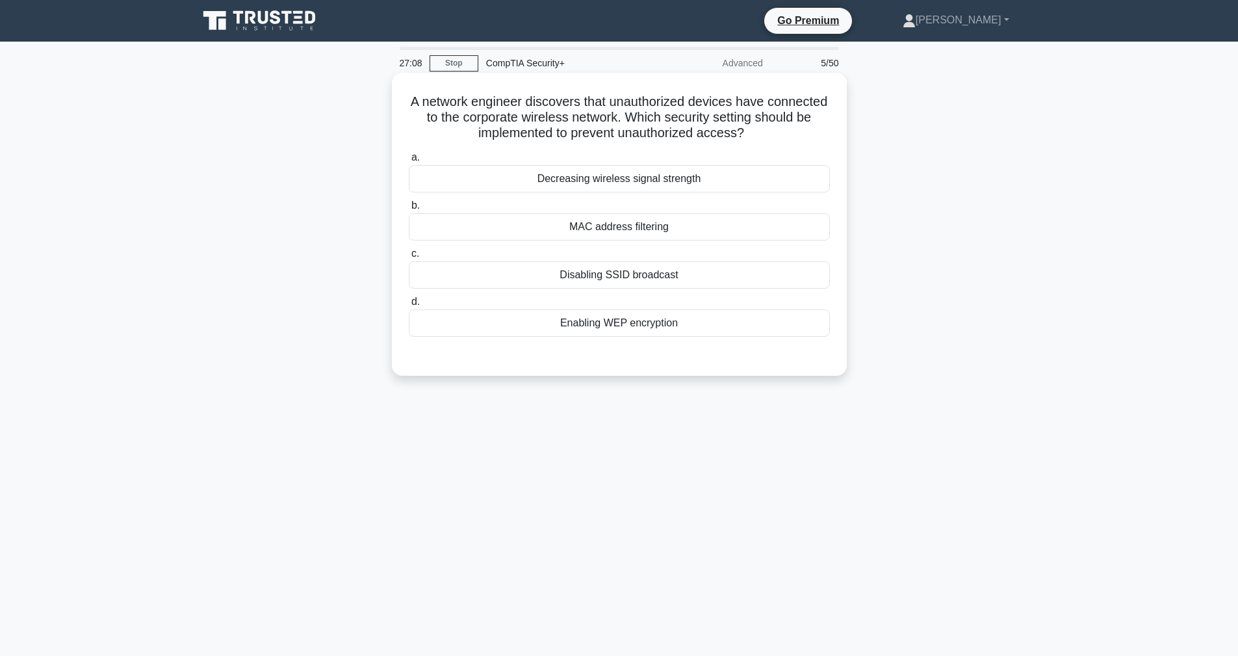
click at [668, 277] on div "Disabling SSID broadcast" at bounding box center [619, 274] width 421 height 27
click at [409, 258] on input "c. Disabling SSID broadcast" at bounding box center [409, 254] width 0 height 8
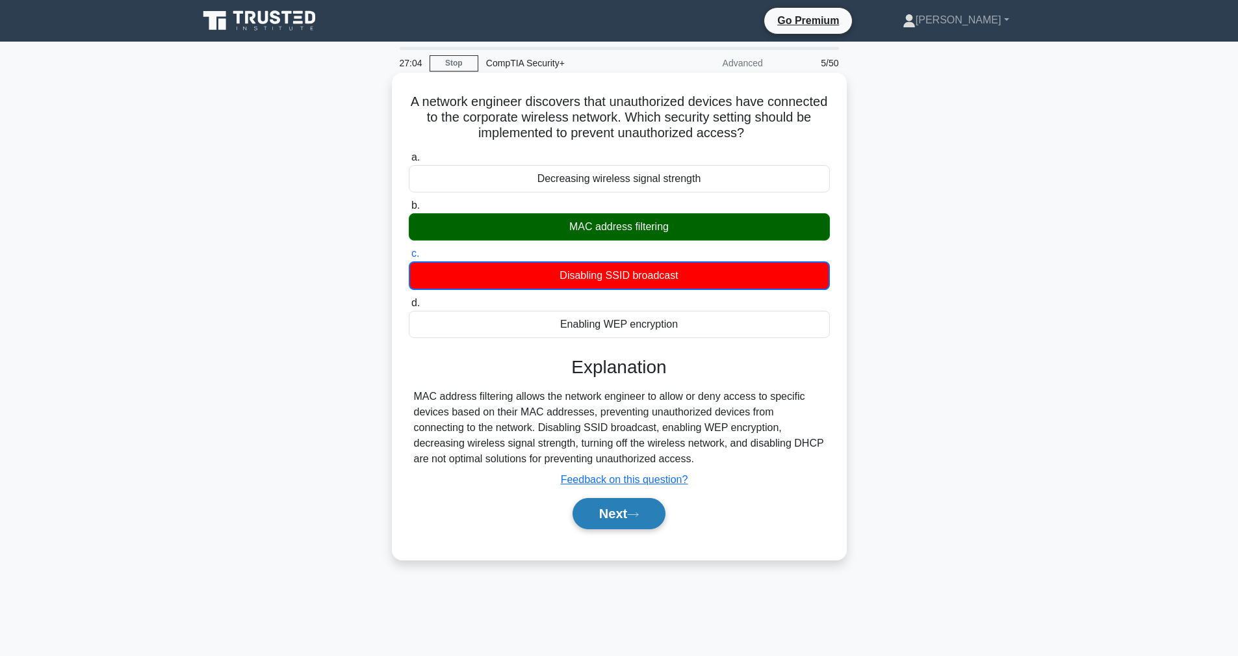
click at [638, 516] on icon at bounding box center [633, 514] width 10 height 4
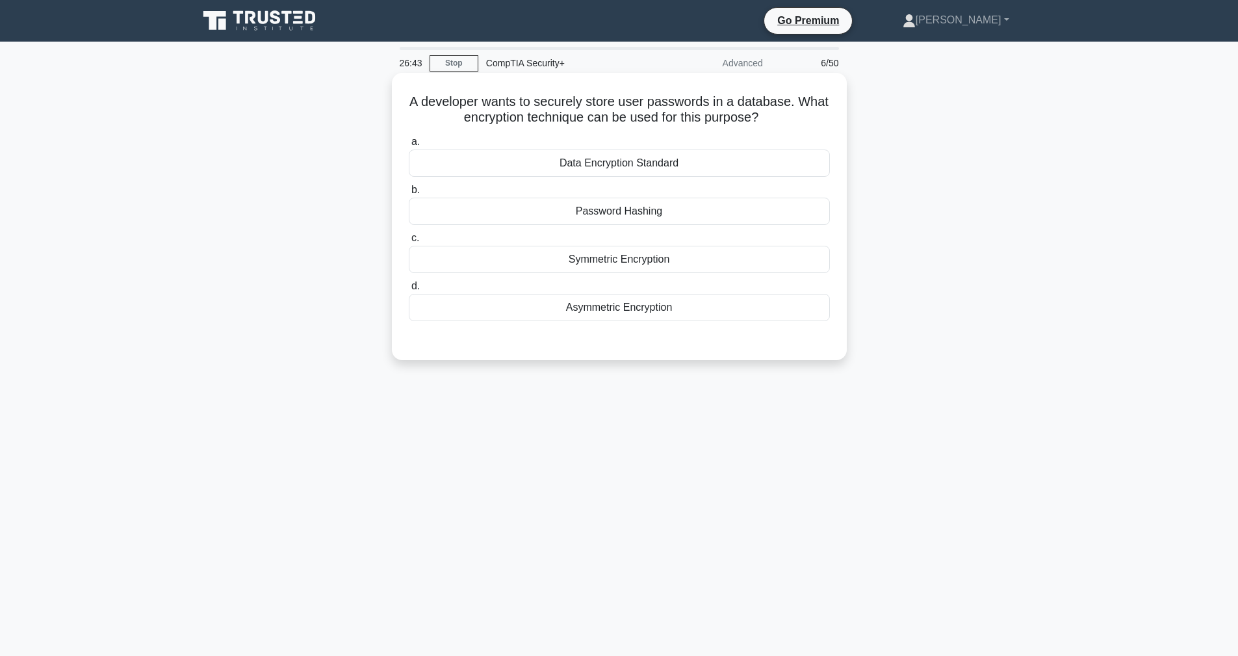
click at [615, 214] on div "Password Hashing" at bounding box center [619, 211] width 421 height 27
click at [409, 194] on input "b. Password Hashing" at bounding box center [409, 190] width 0 height 8
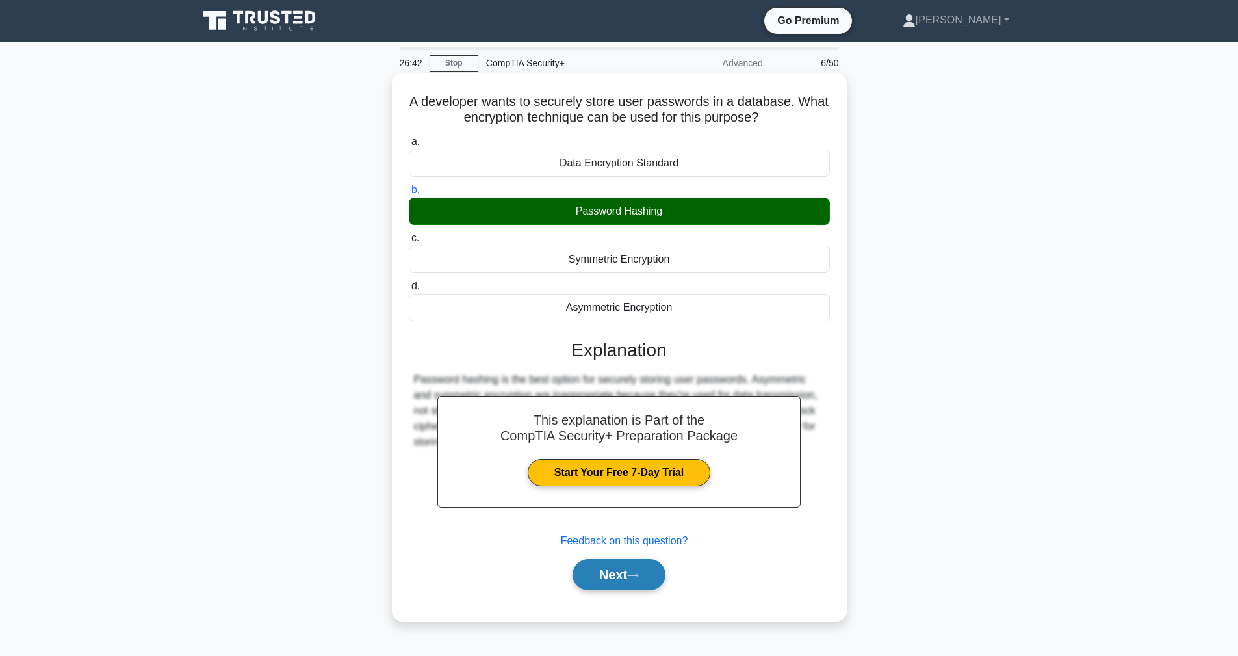
click at [656, 579] on button "Next" at bounding box center [619, 574] width 93 height 31
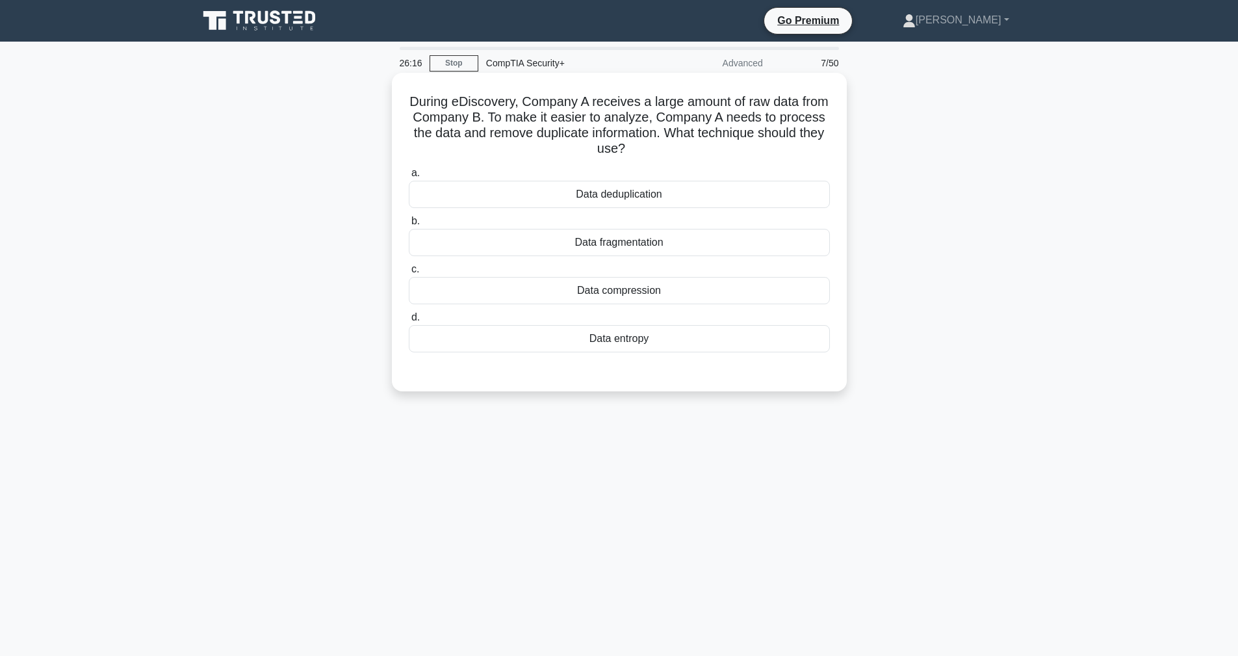
click at [625, 246] on div "Data fragmentation" at bounding box center [619, 242] width 421 height 27
click at [409, 225] on input "b. Data fragmentation" at bounding box center [409, 221] width 0 height 8
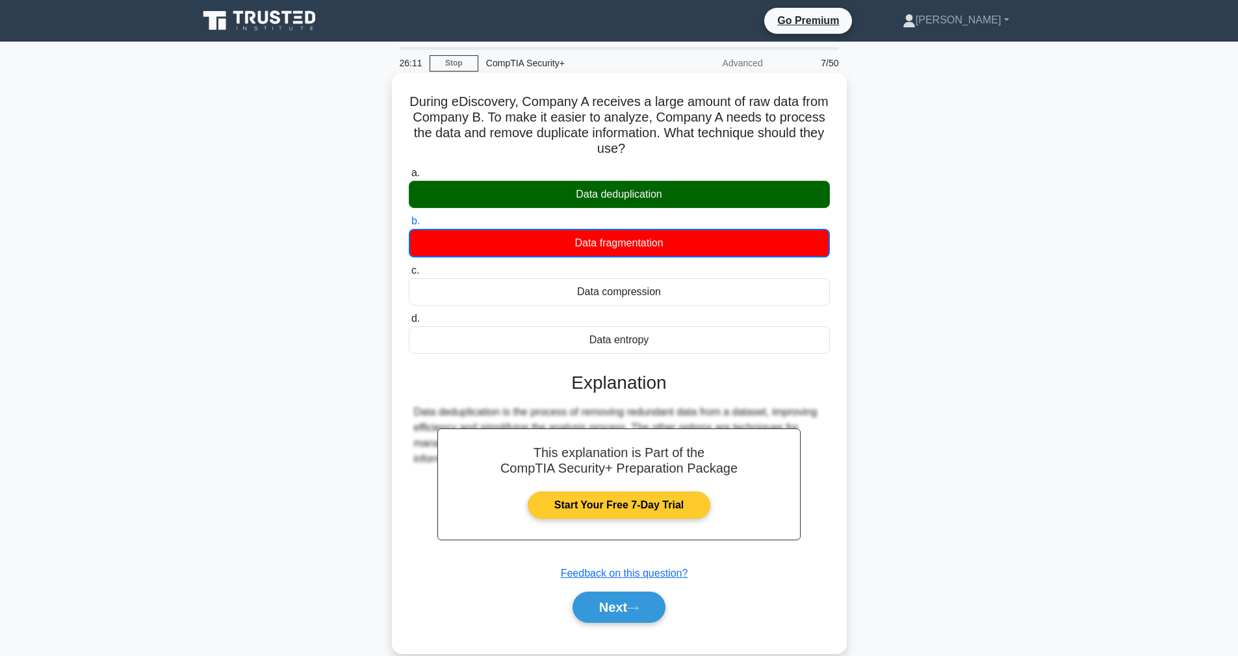
click at [640, 508] on link "Start Your Free 7-Day Trial" at bounding box center [619, 504] width 183 height 27
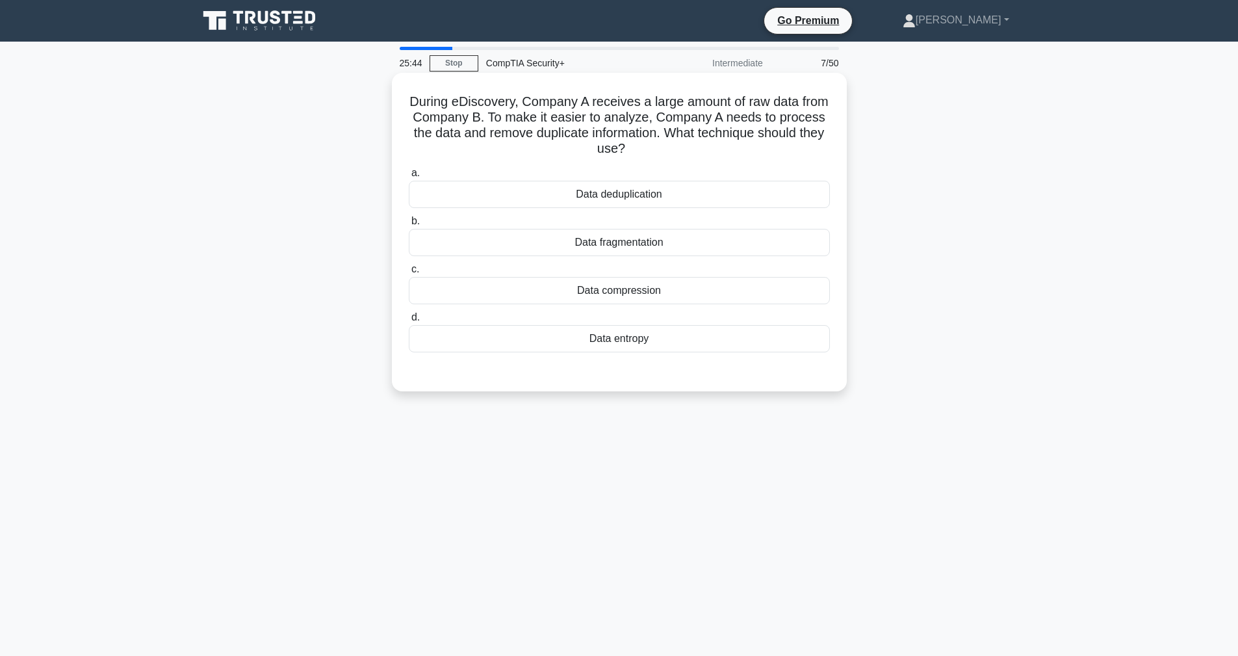
click at [612, 188] on div "Data deduplication" at bounding box center [619, 194] width 421 height 27
click at [409, 177] on input "a. Data deduplication" at bounding box center [409, 173] width 0 height 8
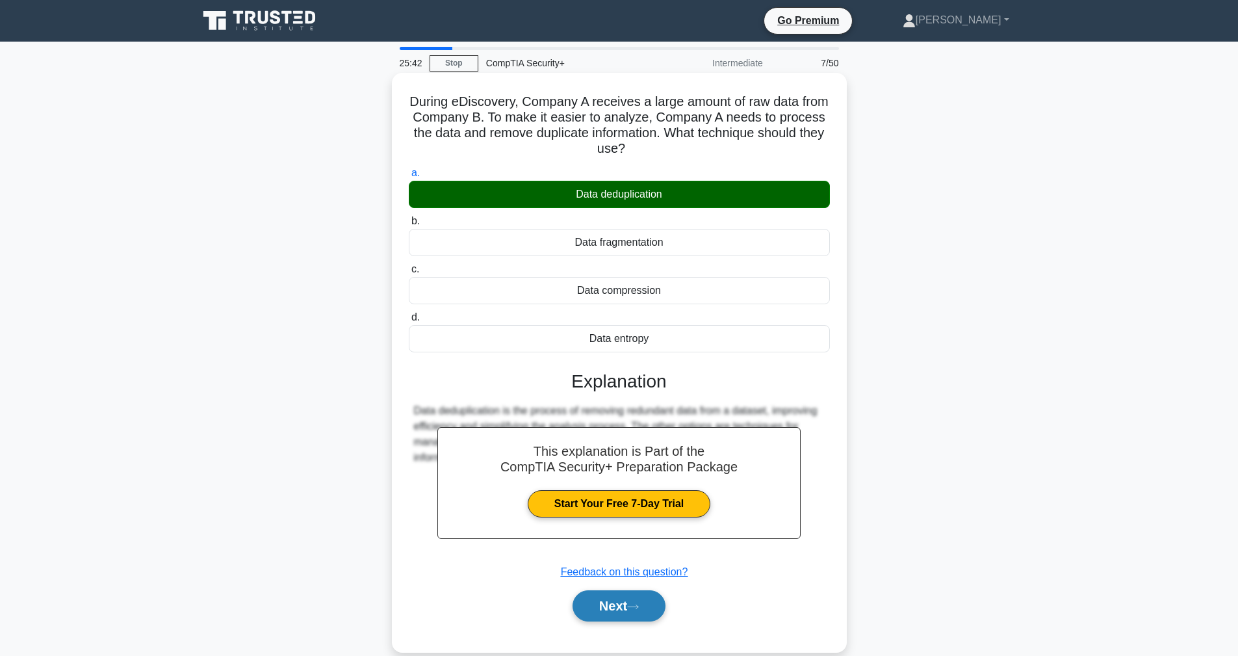
click at [646, 604] on button "Next" at bounding box center [619, 605] width 93 height 31
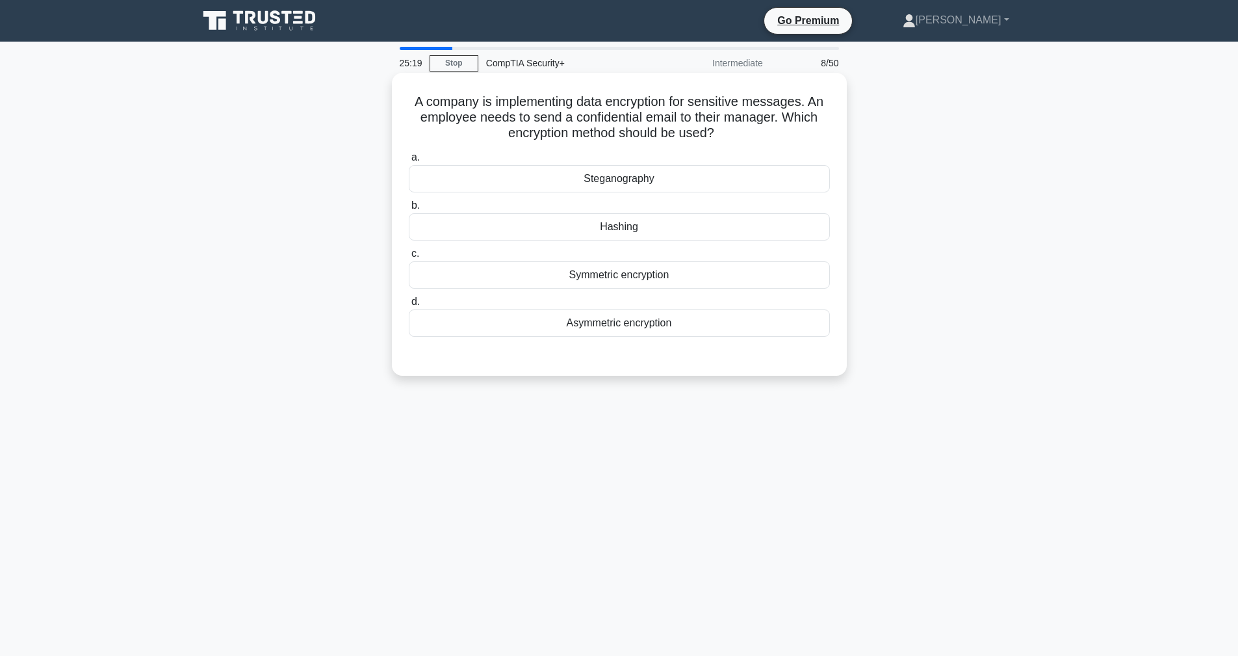
click at [652, 238] on div "Hashing" at bounding box center [619, 226] width 421 height 27
click at [409, 210] on input "b. [GEOGRAPHIC_DATA]" at bounding box center [409, 205] width 0 height 8
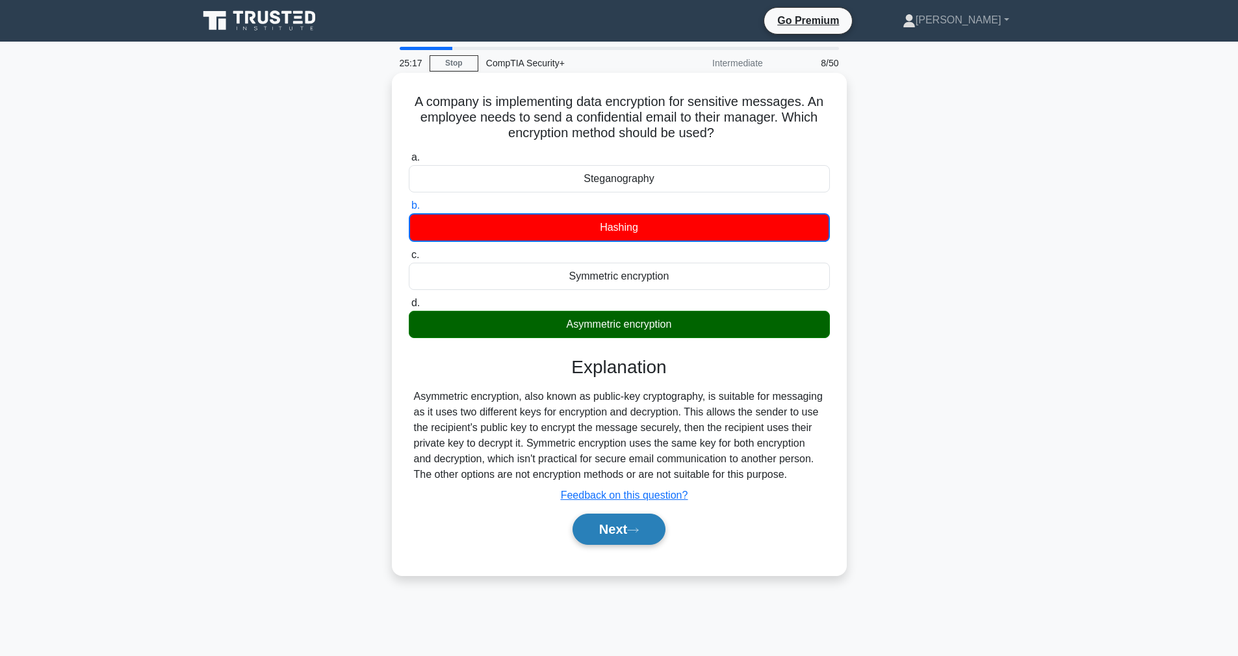
click at [632, 528] on icon at bounding box center [633, 529] width 12 height 7
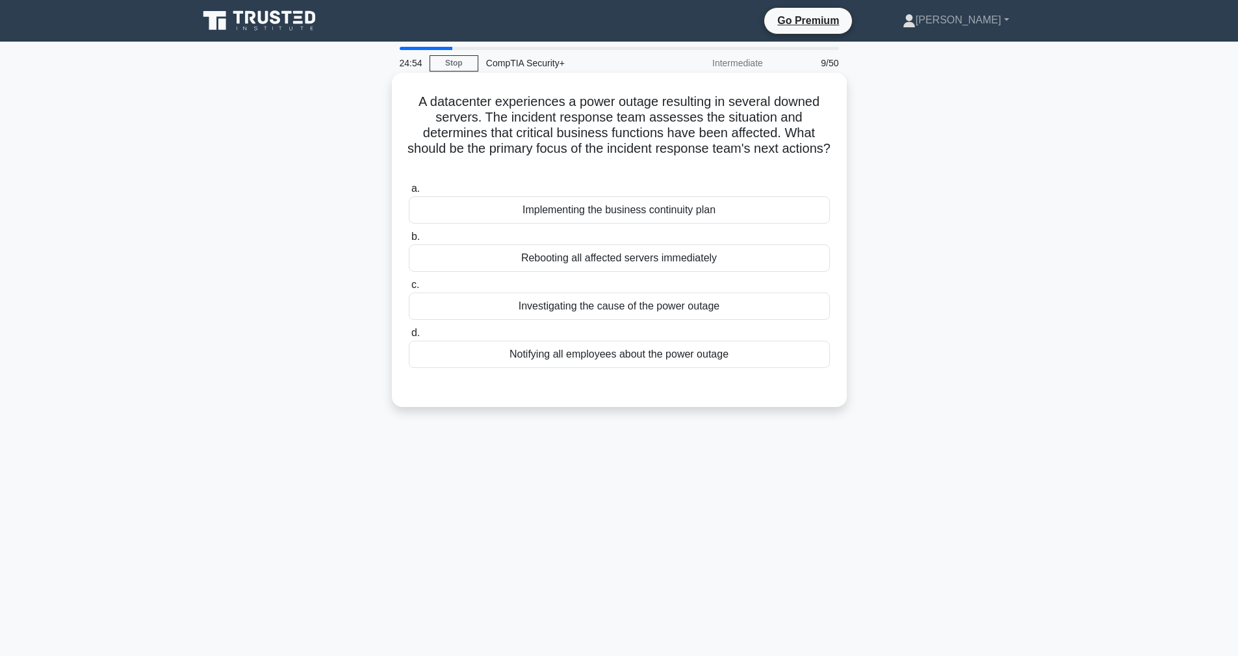
click at [478, 211] on div "Implementing the business continuity plan" at bounding box center [619, 209] width 421 height 27
click at [409, 193] on input "a. Implementing the business continuity plan" at bounding box center [409, 189] width 0 height 8
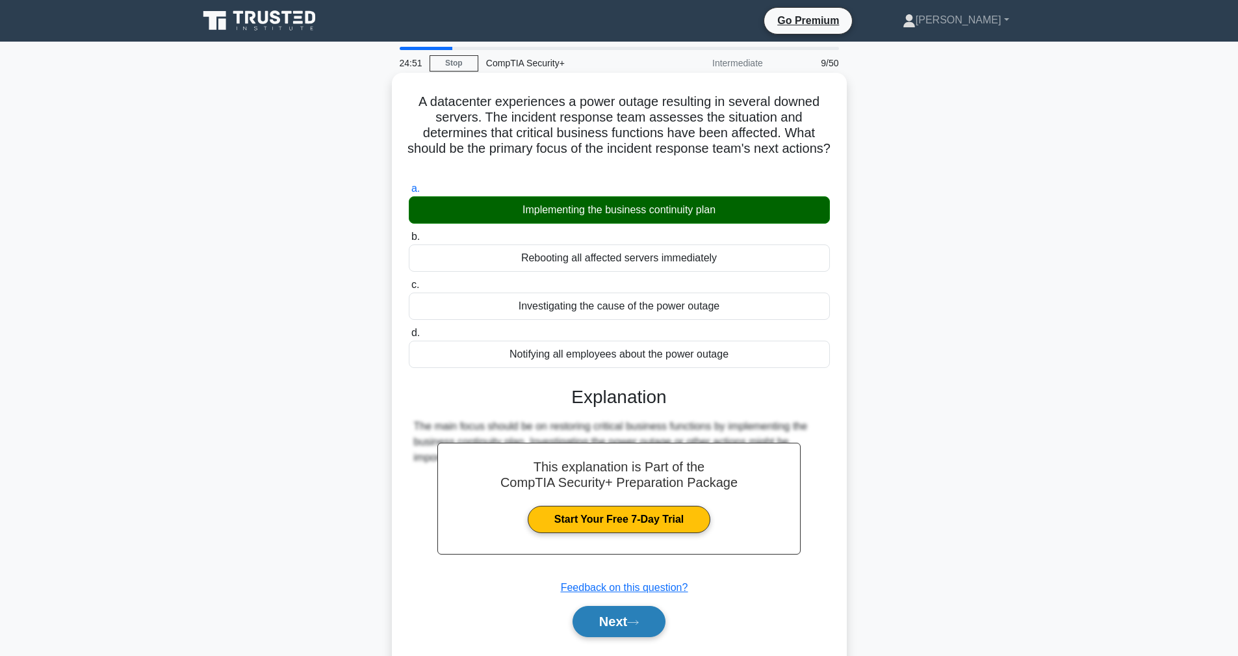
click at [627, 617] on button "Next" at bounding box center [619, 621] width 93 height 31
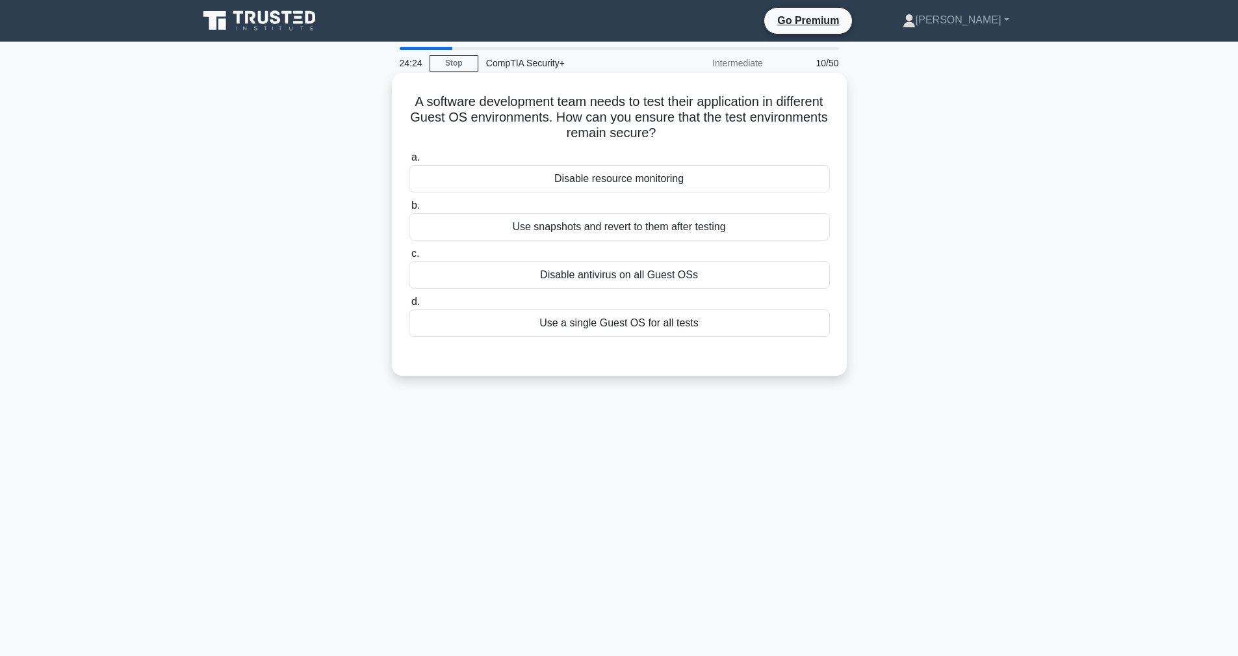
click at [481, 233] on div "Use snapshots and revert to them after testing" at bounding box center [619, 226] width 421 height 27
click at [409, 210] on input "b. Use snapshots and revert to them after testing" at bounding box center [409, 205] width 0 height 8
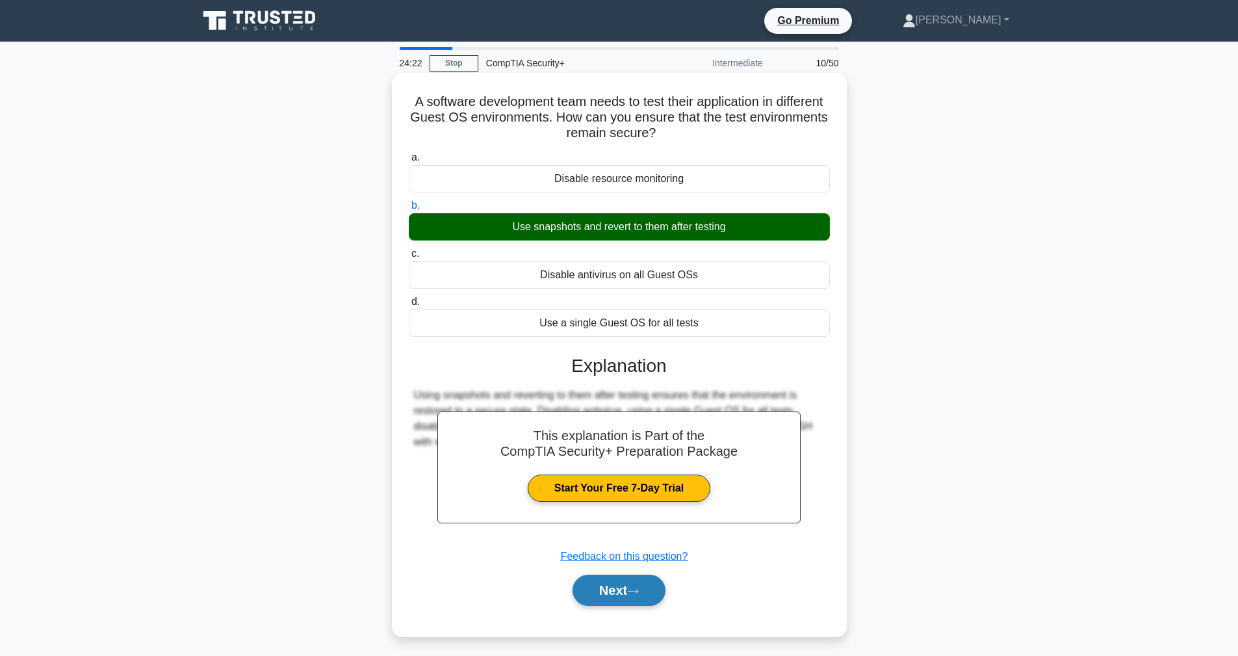
click at [610, 587] on button "Next" at bounding box center [619, 589] width 93 height 31
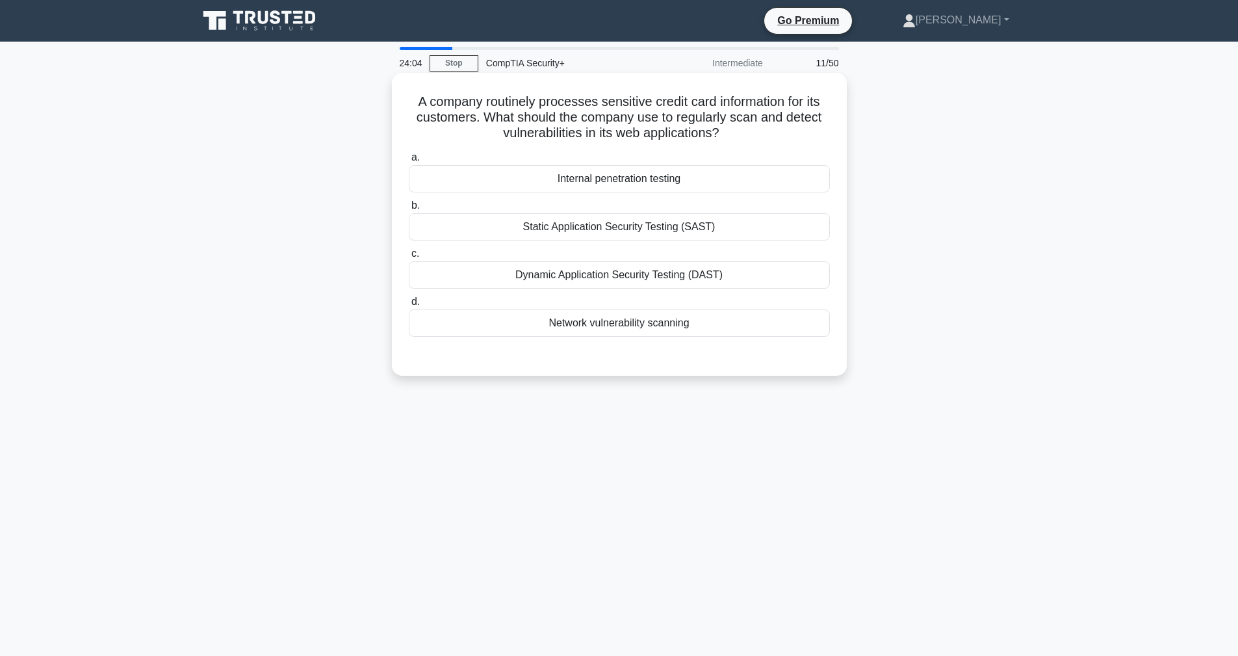
click at [595, 275] on div "Dynamic Application Security Testing (DAST)" at bounding box center [619, 274] width 421 height 27
click at [409, 258] on input "c. Dynamic Application Security Testing (DAST)" at bounding box center [409, 254] width 0 height 8
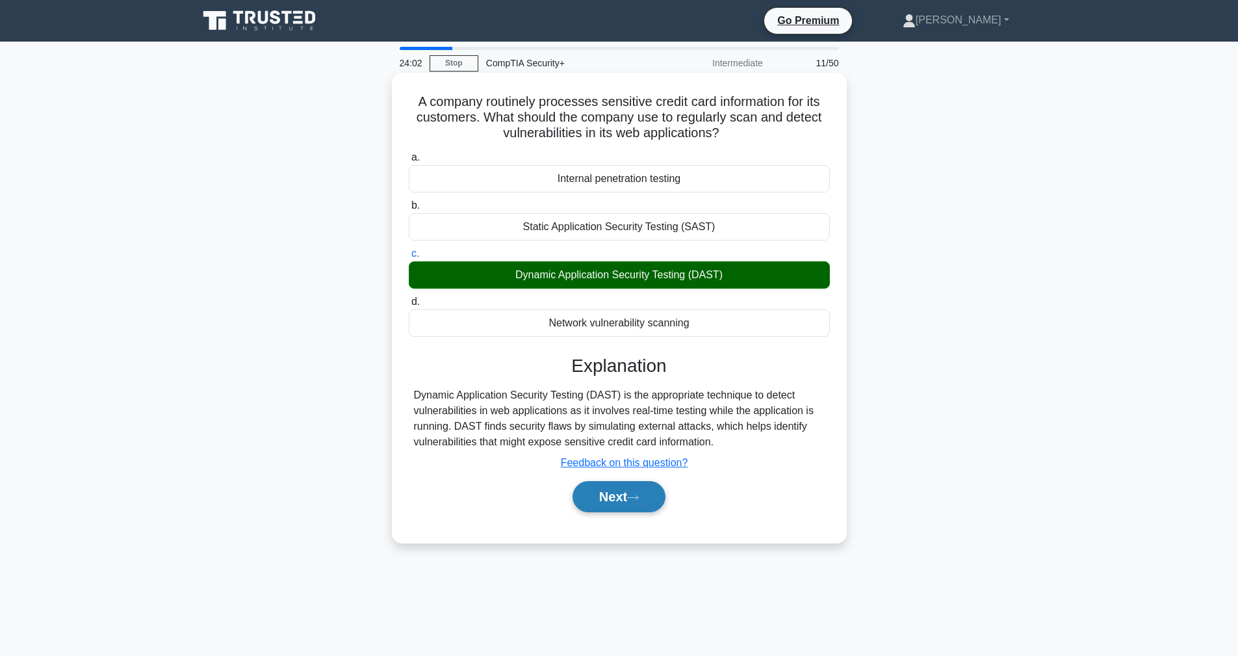
click at [616, 496] on button "Next" at bounding box center [619, 496] width 93 height 31
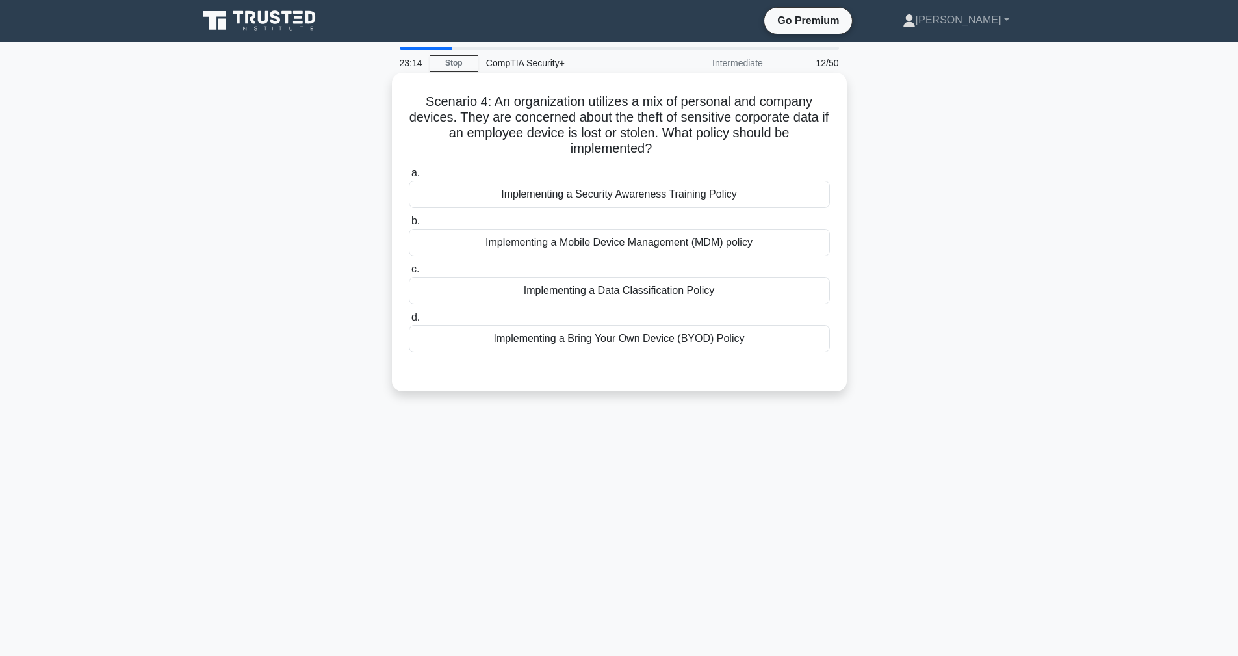
click at [521, 238] on div "Implementing a Mobile Device Management (MDM) policy" at bounding box center [619, 242] width 421 height 27
click at [409, 225] on input "b. Implementing a Mobile Device Management (MDM) policy" at bounding box center [409, 221] width 0 height 8
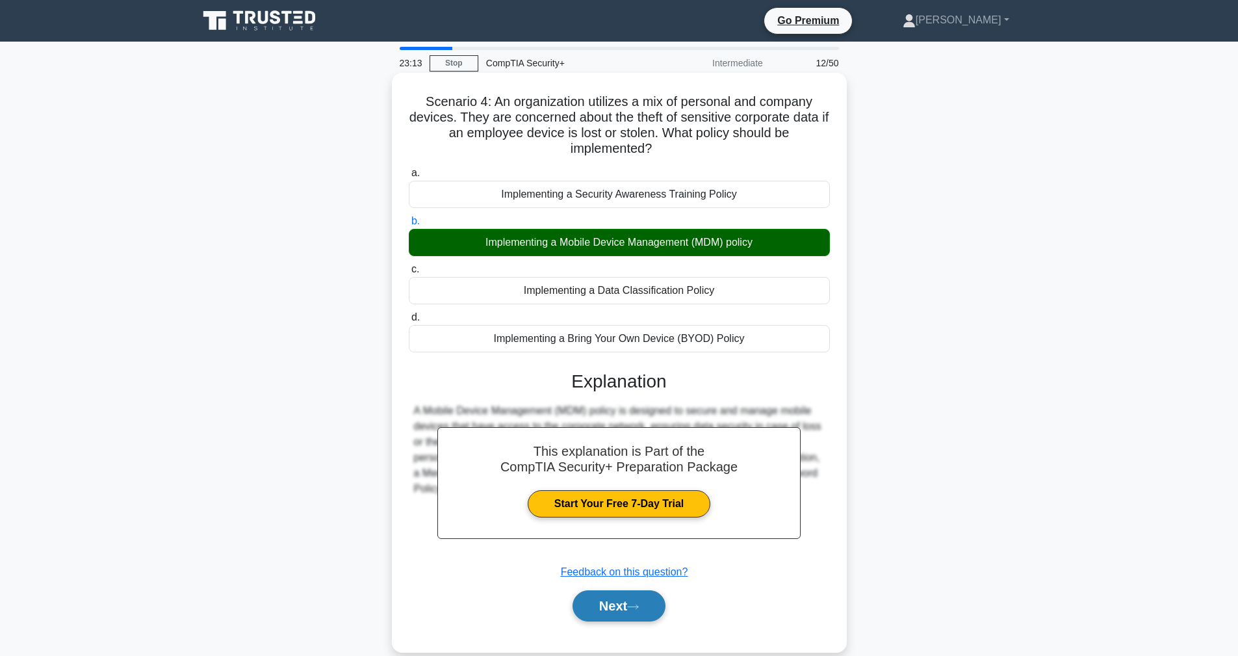
click at [610, 603] on button "Next" at bounding box center [619, 605] width 93 height 31
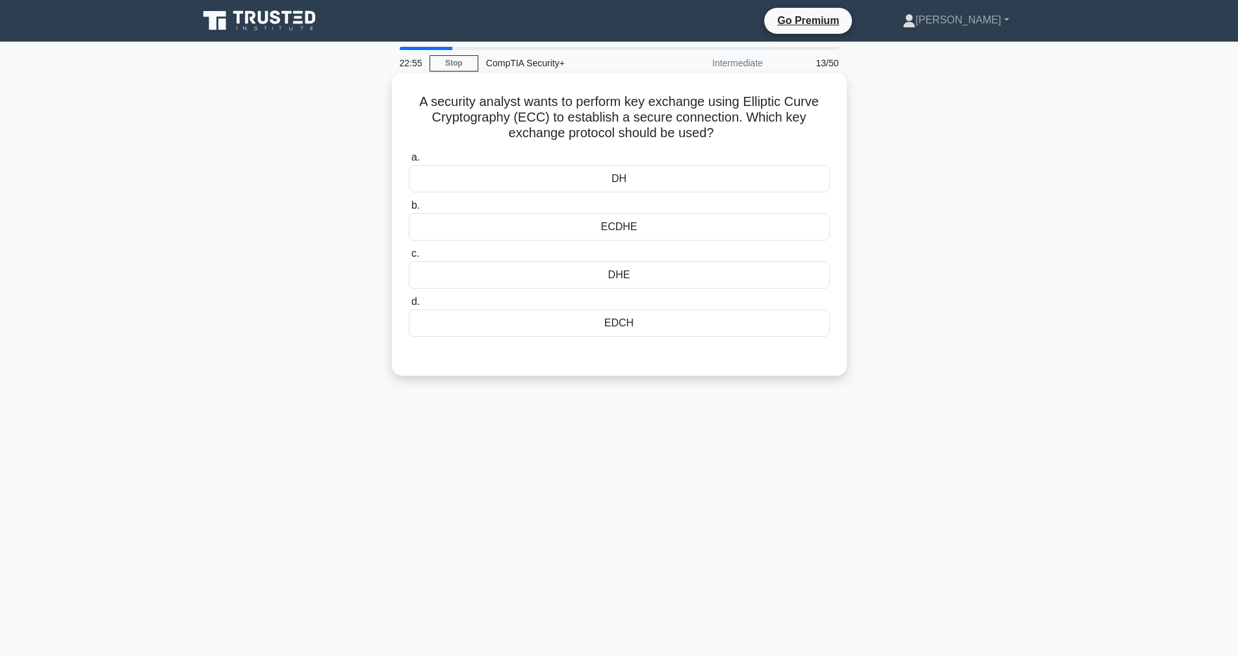
click at [446, 224] on div "ECDHE" at bounding box center [619, 226] width 421 height 27
click at [409, 210] on input "b. [GEOGRAPHIC_DATA]" at bounding box center [409, 205] width 0 height 8
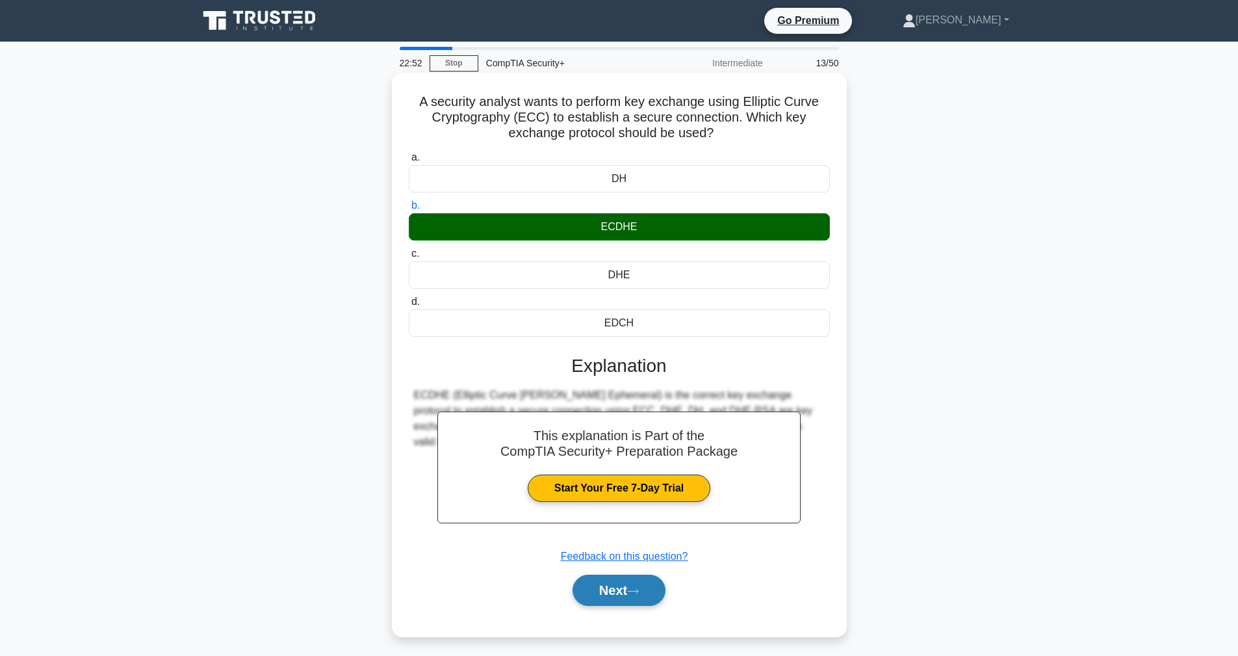
click at [665, 596] on button "Next" at bounding box center [619, 589] width 93 height 31
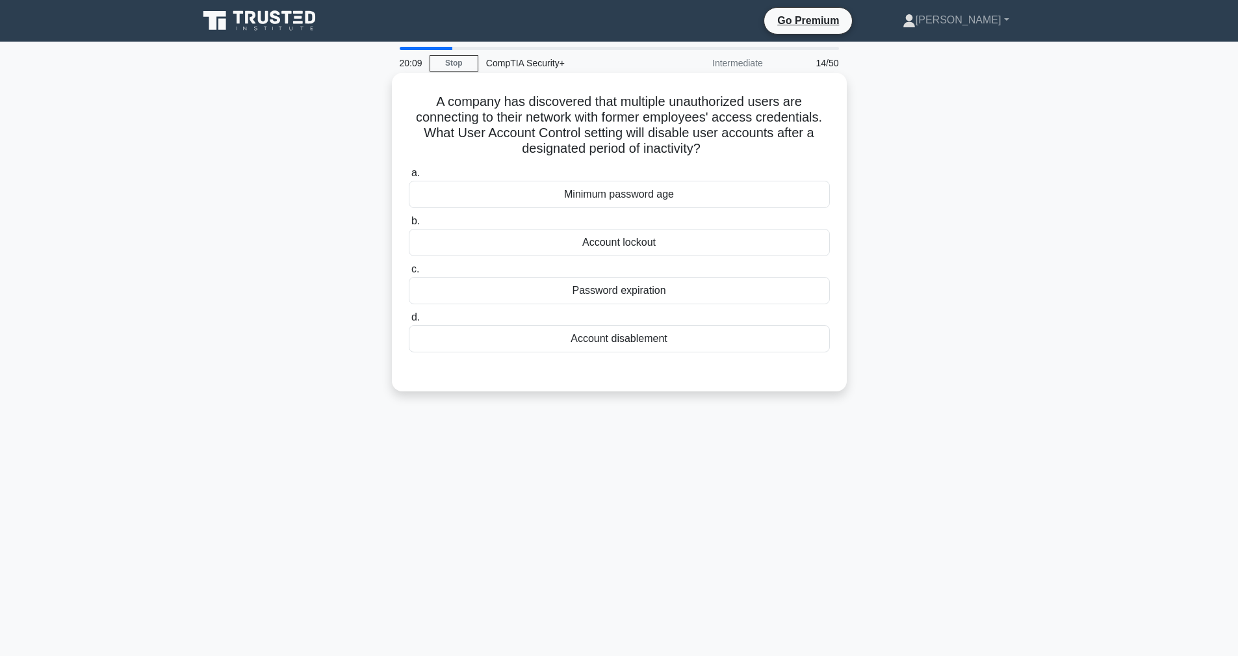
click at [542, 341] on div "Account disablement" at bounding box center [619, 338] width 421 height 27
click at [409, 322] on input "d. Account disablement" at bounding box center [409, 317] width 0 height 8
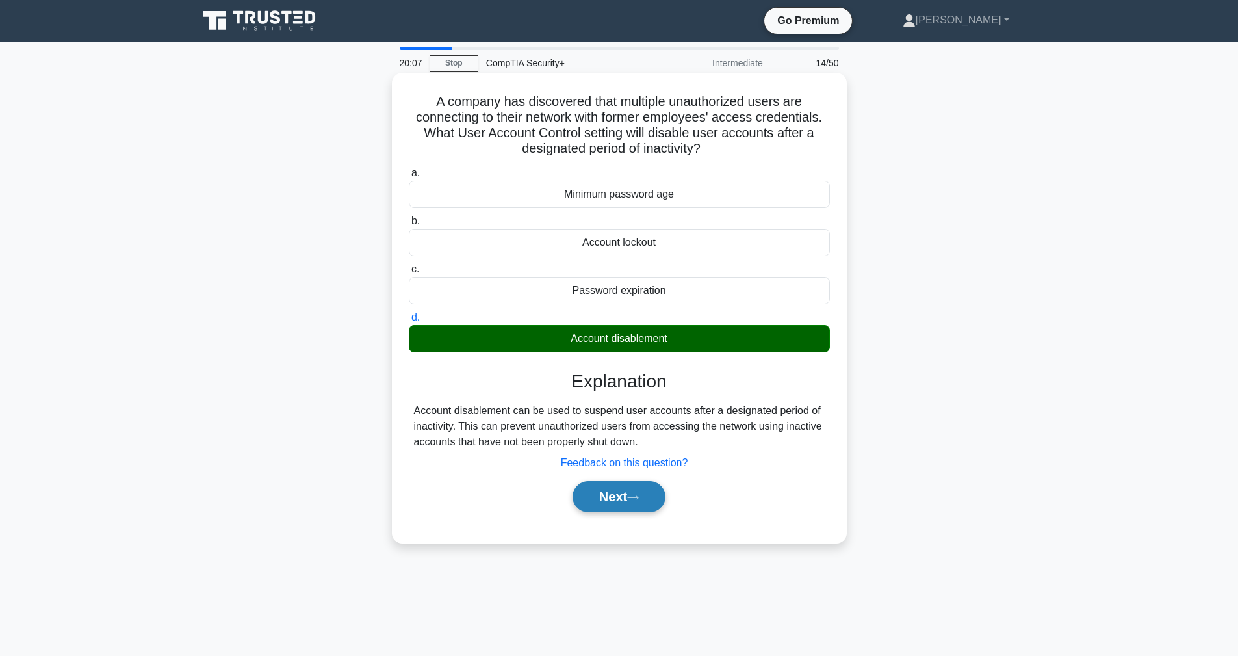
click at [635, 491] on button "Next" at bounding box center [619, 496] width 93 height 31
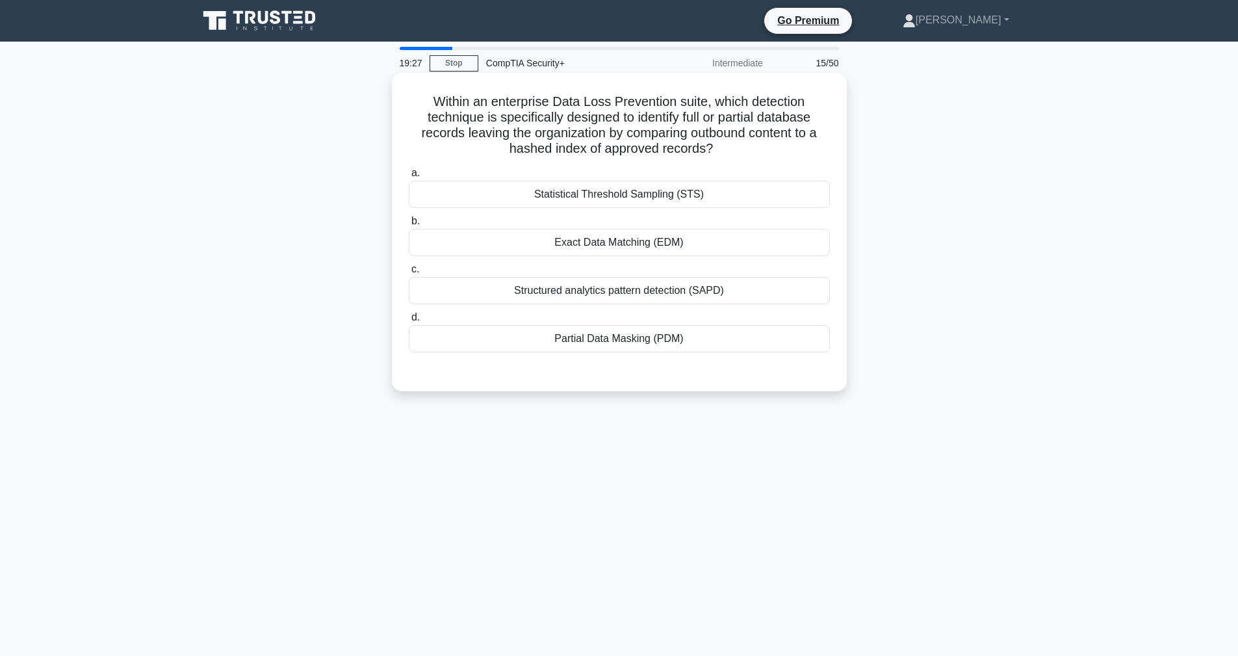
click at [467, 290] on div "Structured analytics pattern detection (SAPD)" at bounding box center [619, 290] width 421 height 27
click at [409, 274] on input "c. Structured analytics pattern detection (SAPD)" at bounding box center [409, 269] width 0 height 8
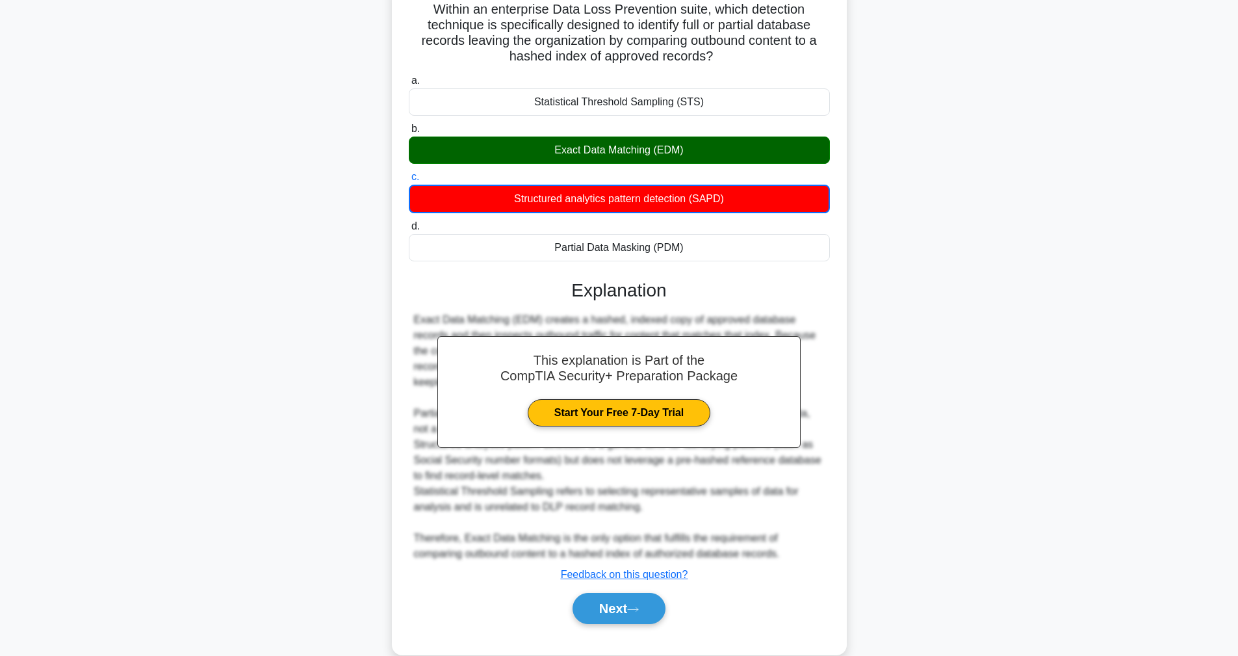
scroll to position [116, 0]
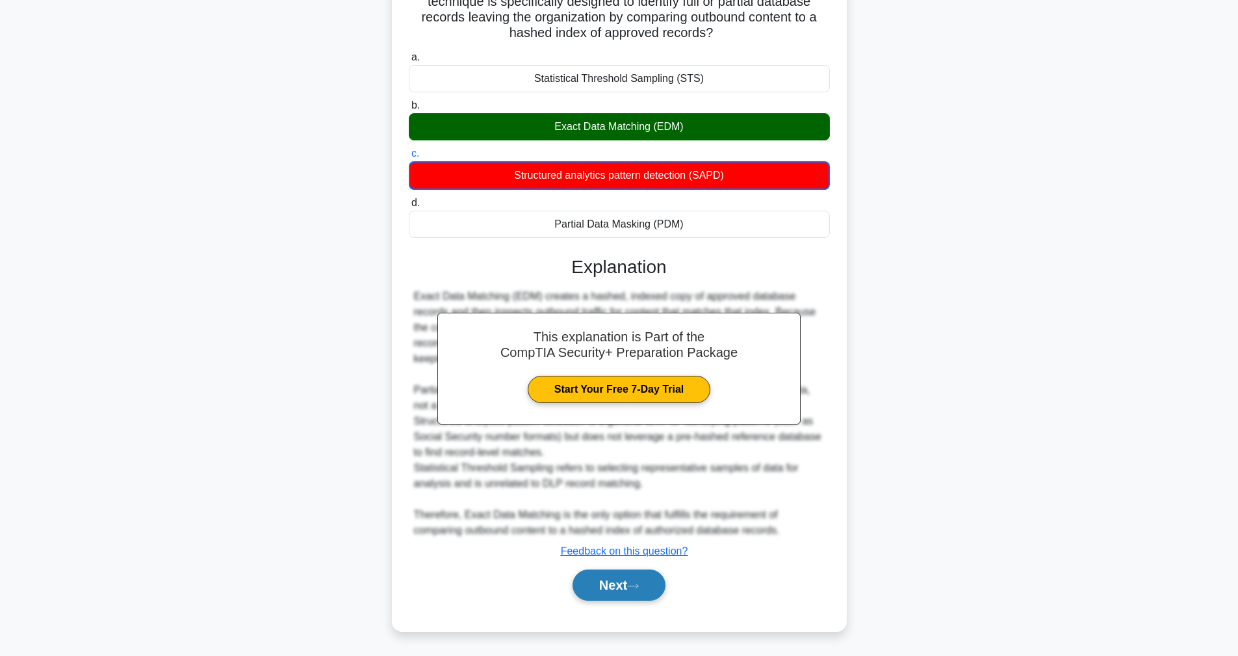
click at [600, 585] on button "Next" at bounding box center [619, 584] width 93 height 31
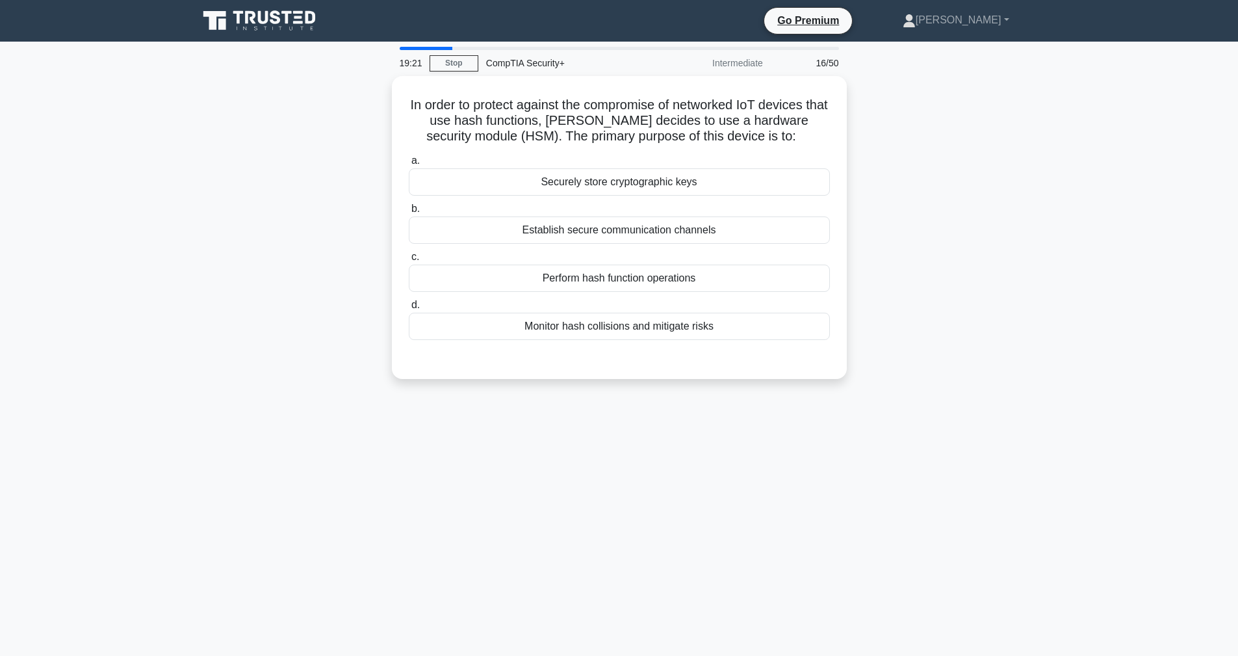
scroll to position [0, 0]
click at [564, 229] on div "Establish secure communication channels" at bounding box center [619, 226] width 421 height 27
click at [409, 210] on input "b. Establish secure communication channels" at bounding box center [409, 205] width 0 height 8
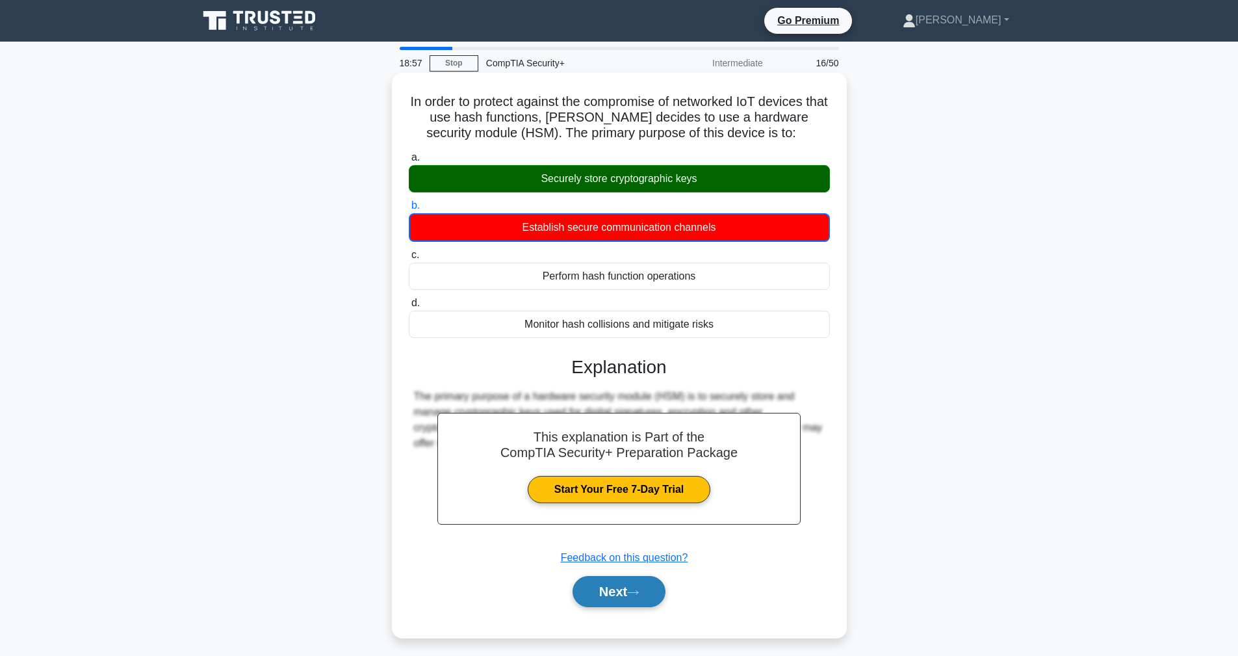
click at [633, 602] on button "Next" at bounding box center [619, 591] width 93 height 31
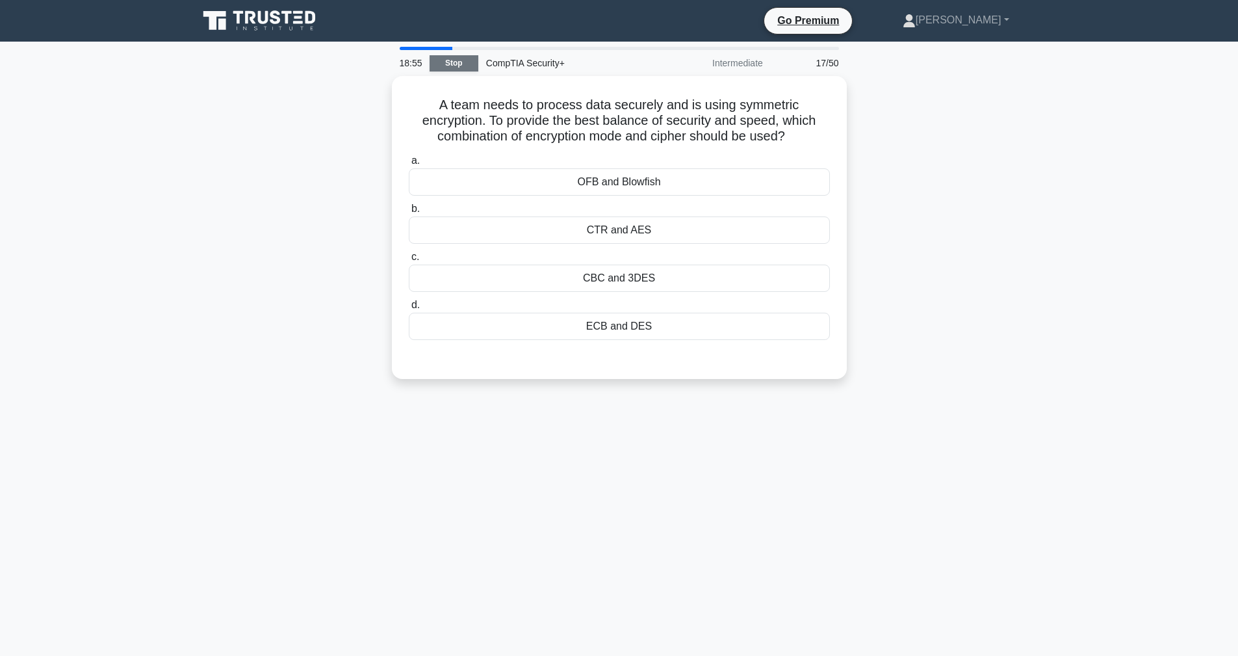
click at [461, 56] on link "Stop" at bounding box center [454, 63] width 49 height 16
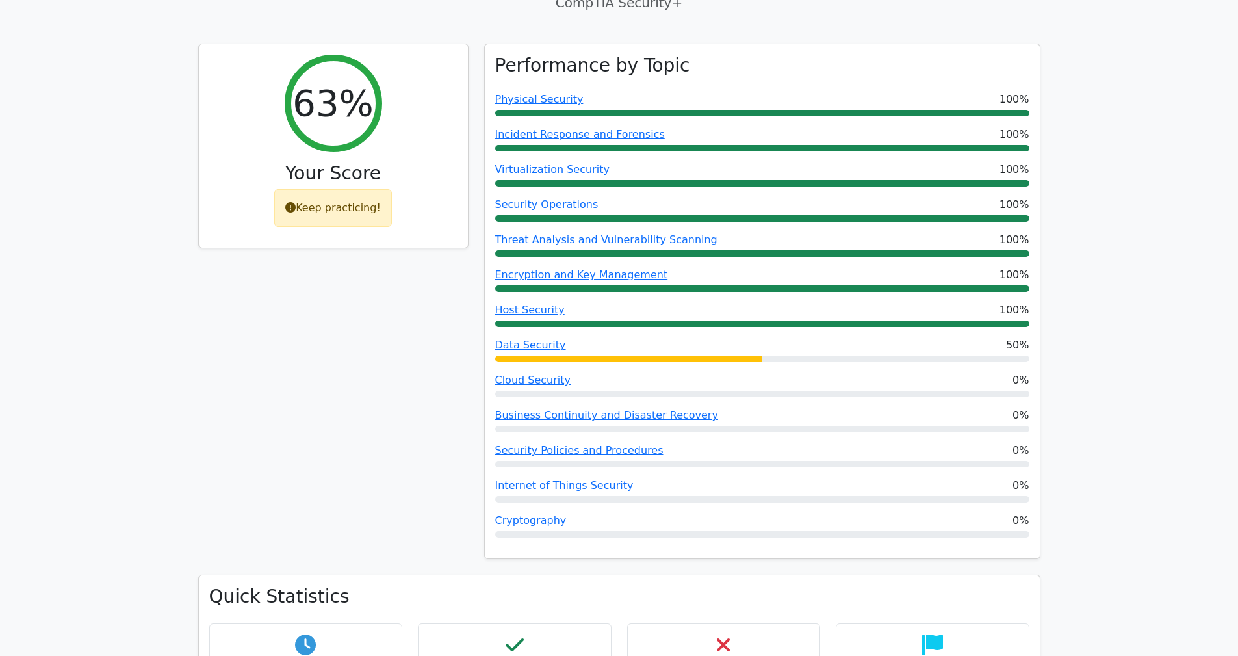
scroll to position [463, 0]
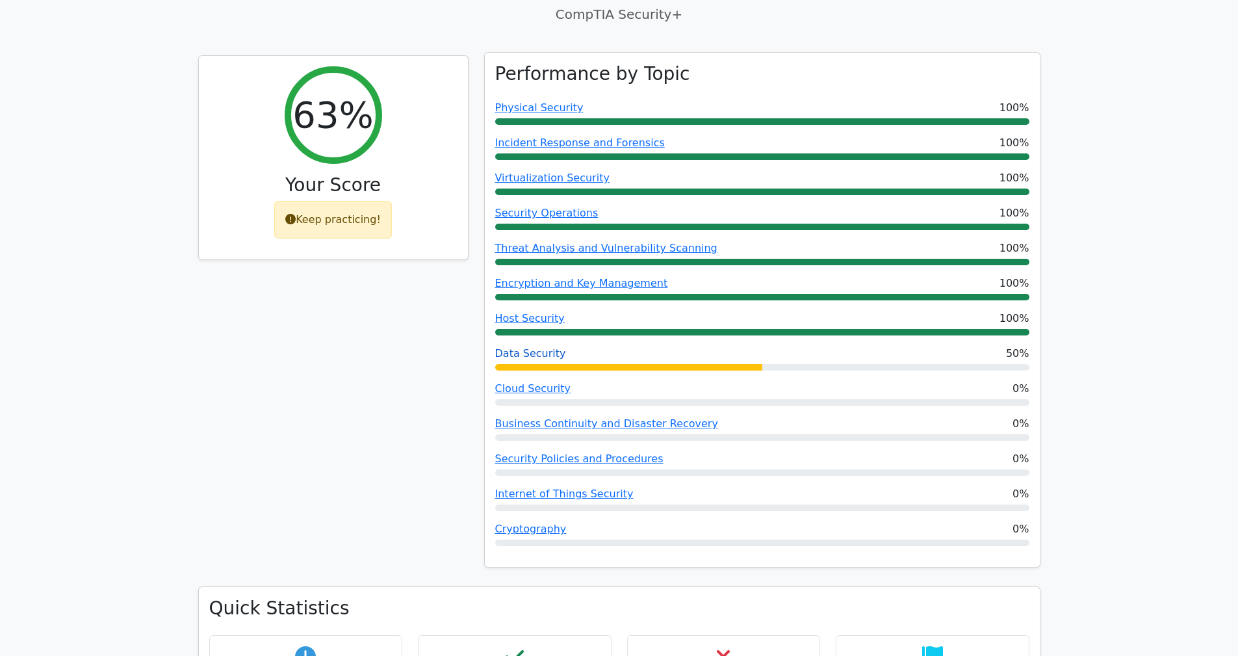
click at [519, 347] on link "Data Security" at bounding box center [530, 353] width 71 height 12
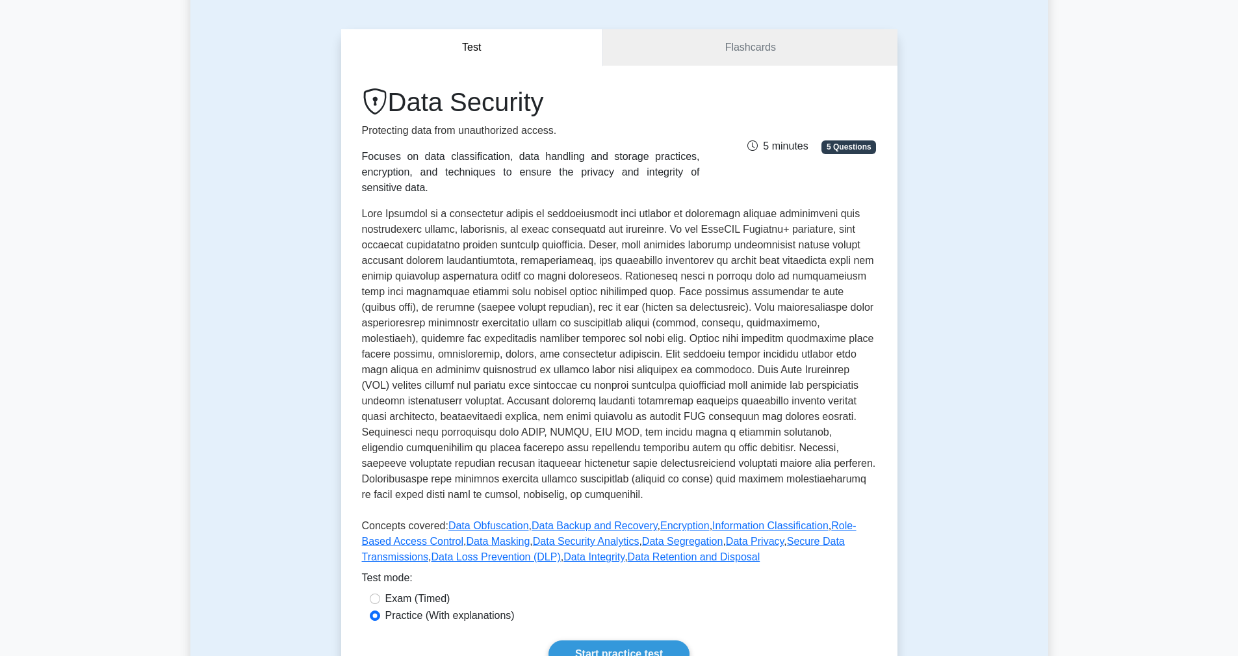
scroll to position [97, 0]
click at [671, 62] on link "Flashcards" at bounding box center [750, 47] width 294 height 37
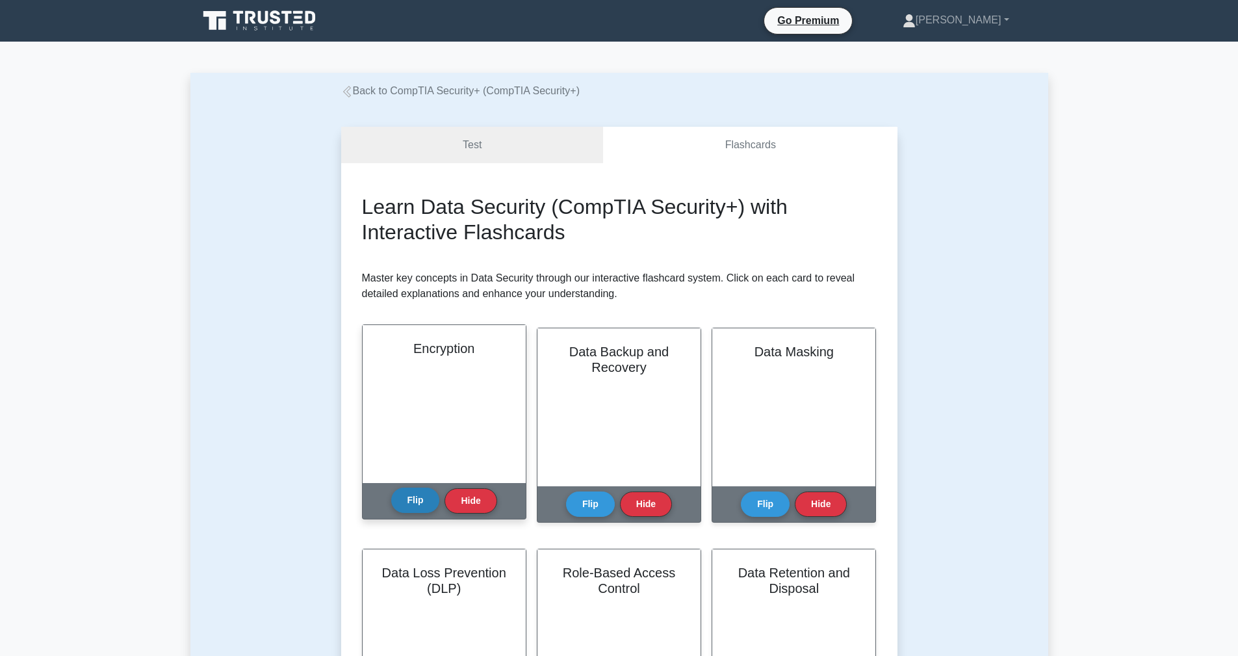
click at [420, 504] on button "Flip" at bounding box center [415, 499] width 49 height 25
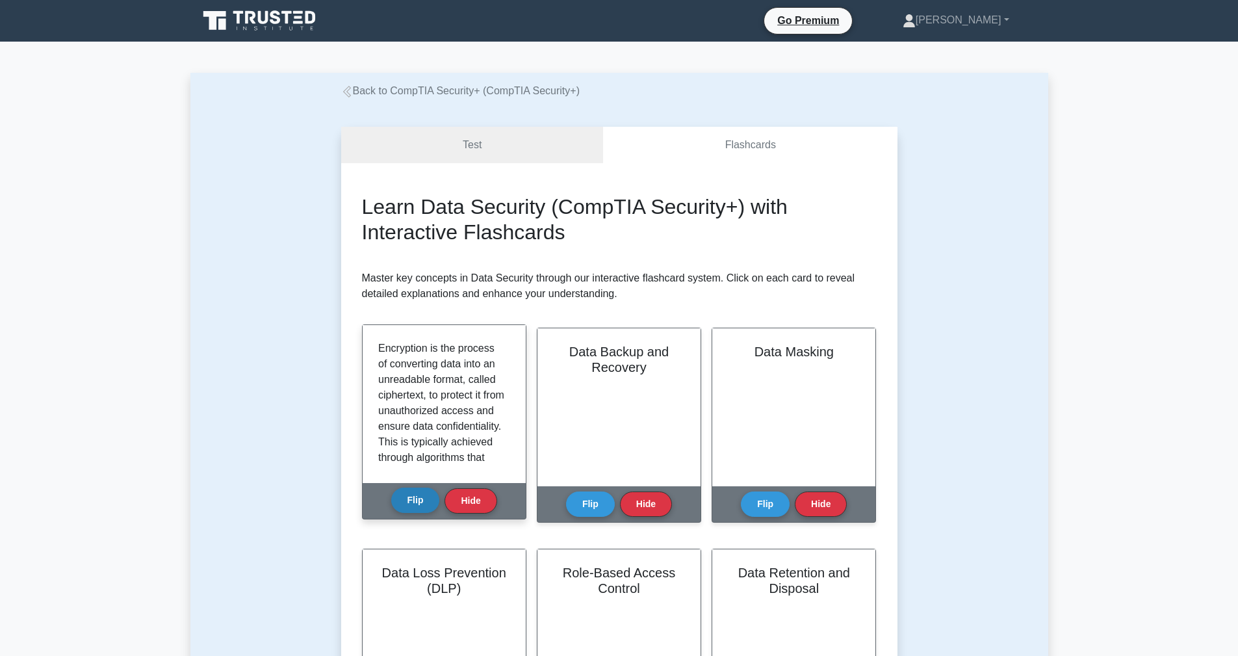
click at [420, 504] on button "Flip" at bounding box center [415, 499] width 49 height 25
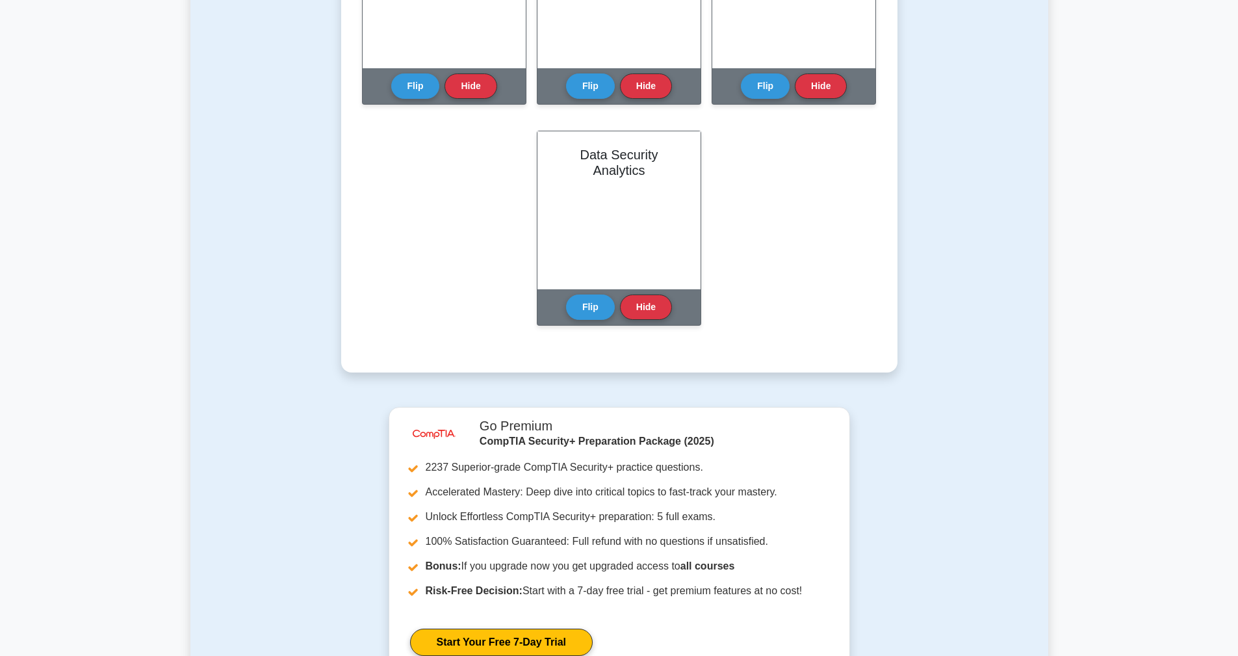
scroll to position [1077, 0]
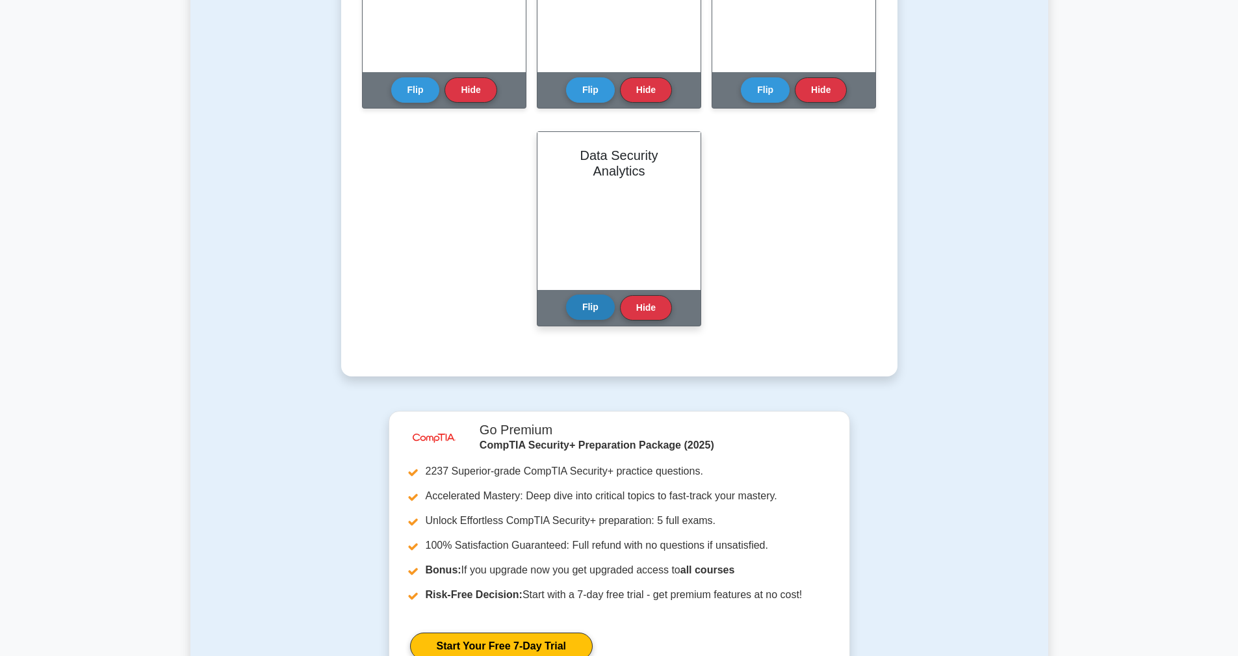
click at [593, 309] on button "Flip" at bounding box center [590, 306] width 49 height 25
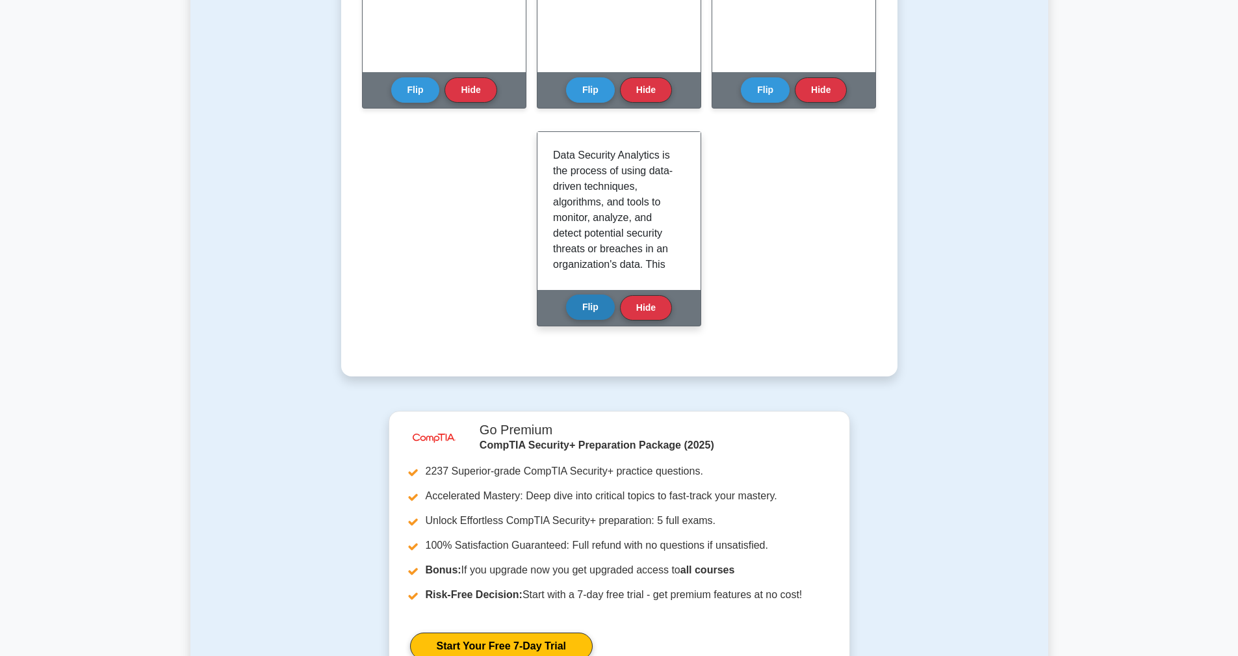
click at [593, 309] on button "Flip" at bounding box center [590, 306] width 49 height 25
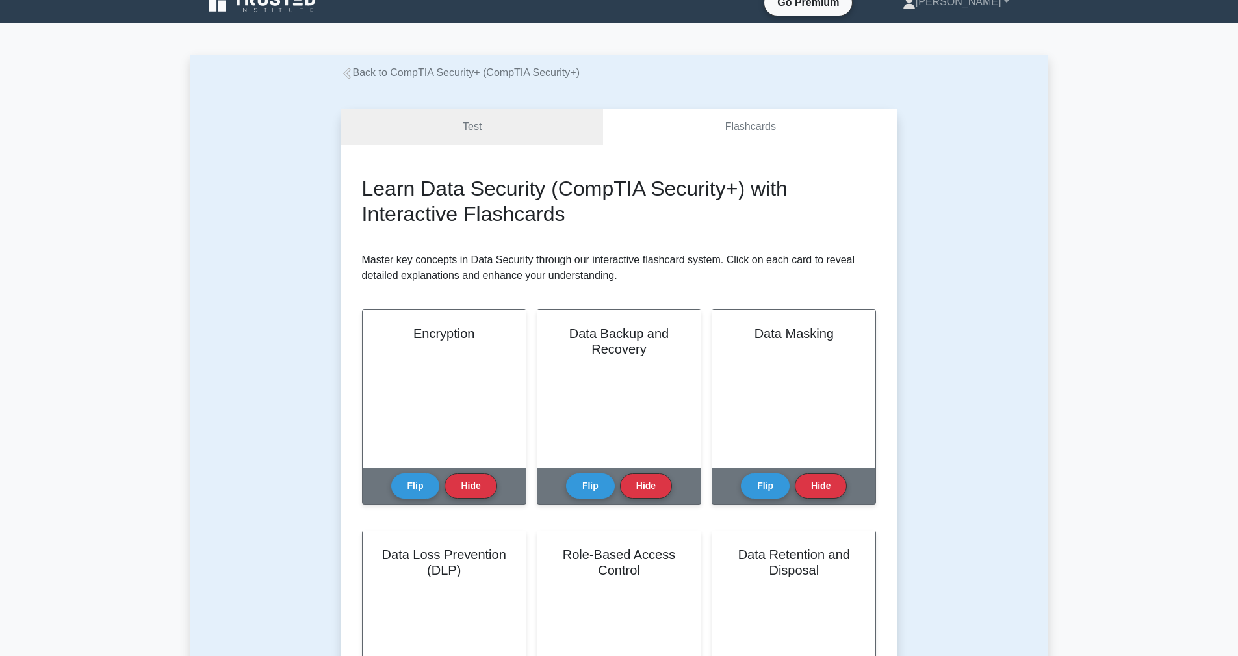
scroll to position [0, 0]
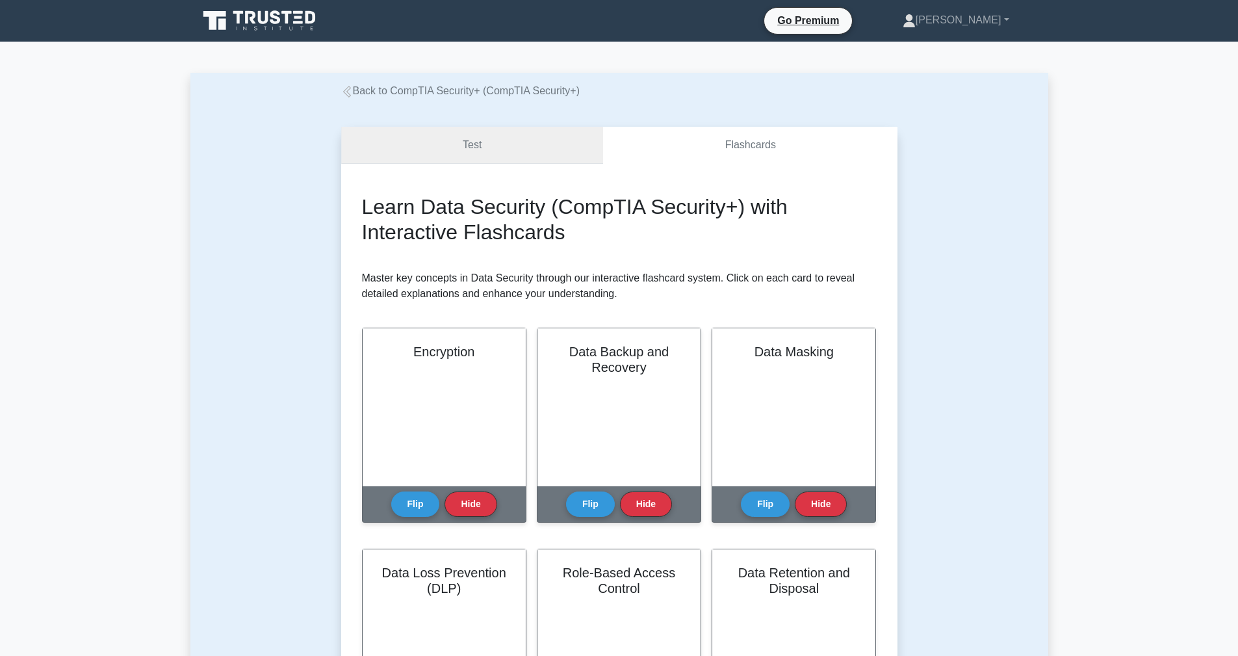
click at [482, 140] on link "Test" at bounding box center [472, 145] width 263 height 37
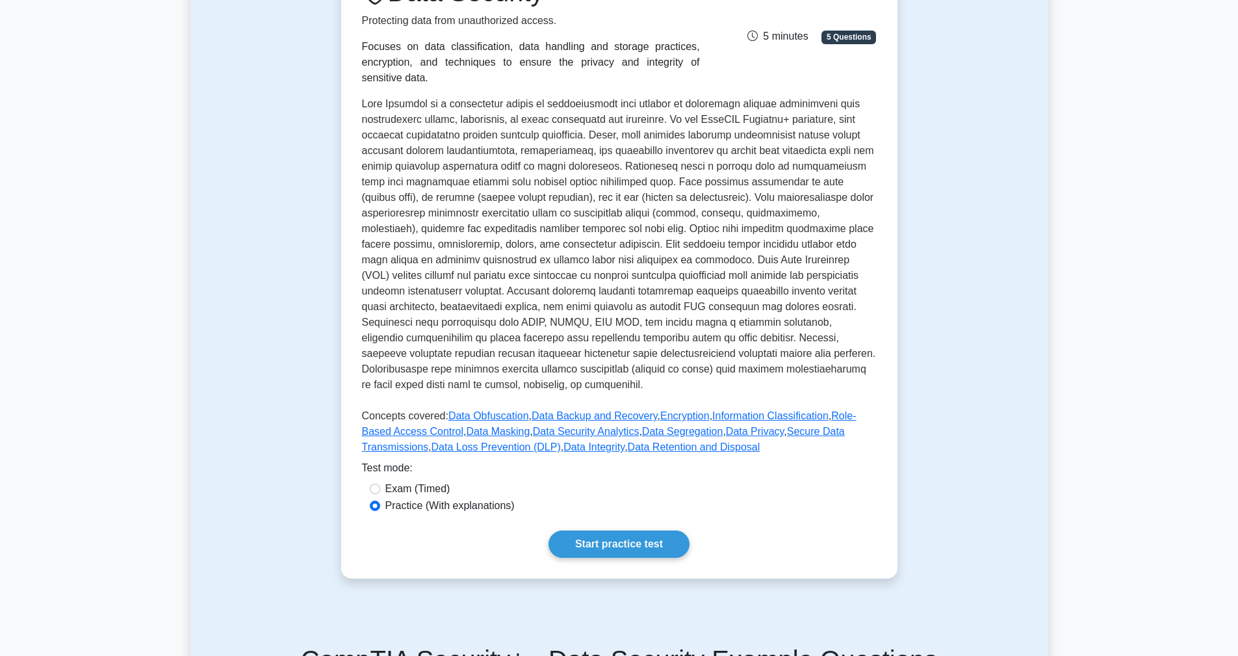
scroll to position [213, 0]
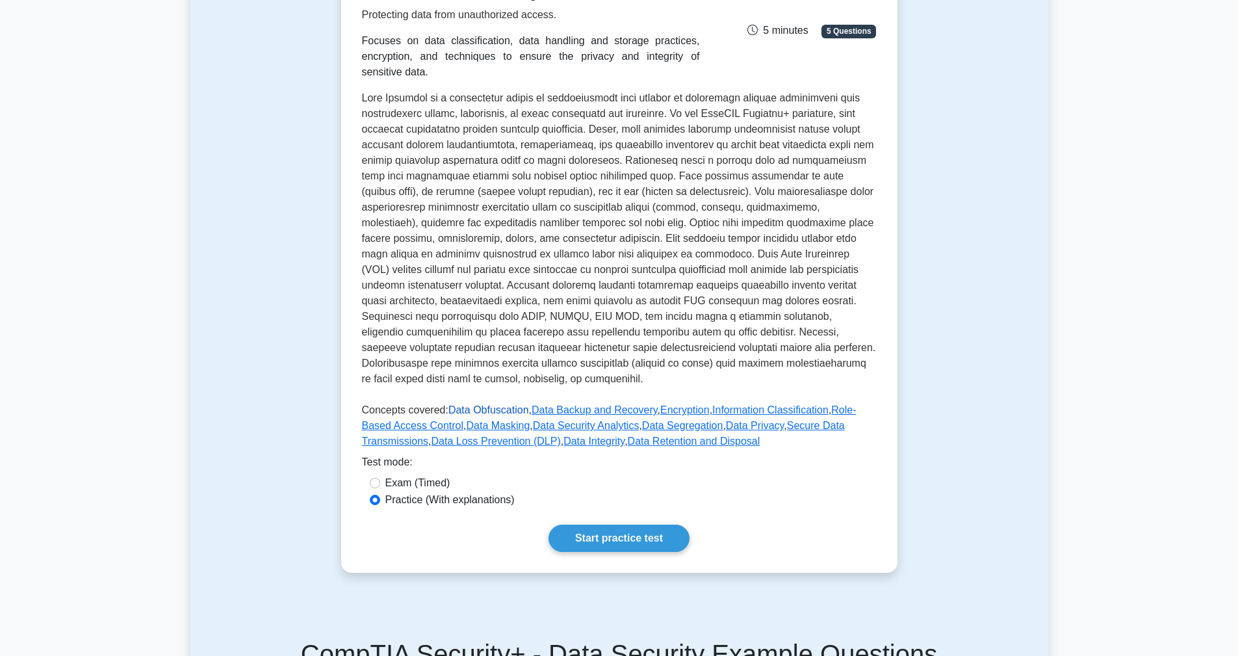
click at [493, 404] on link "Data Obfuscation" at bounding box center [488, 409] width 81 height 11
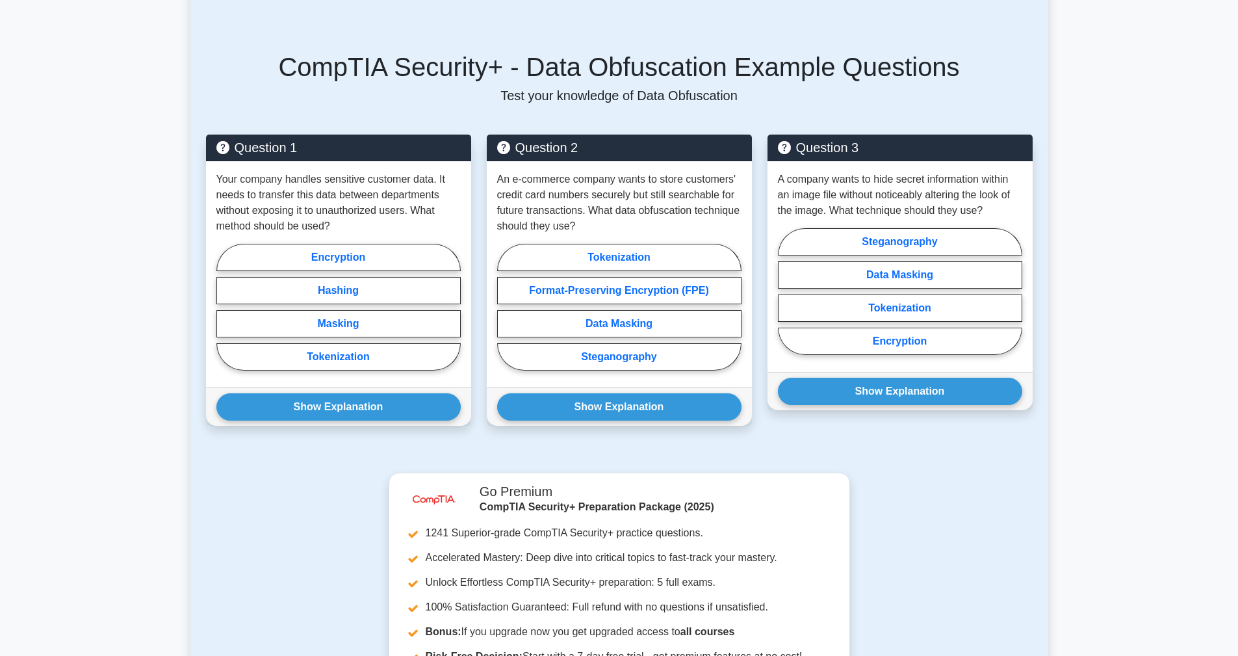
scroll to position [913, 0]
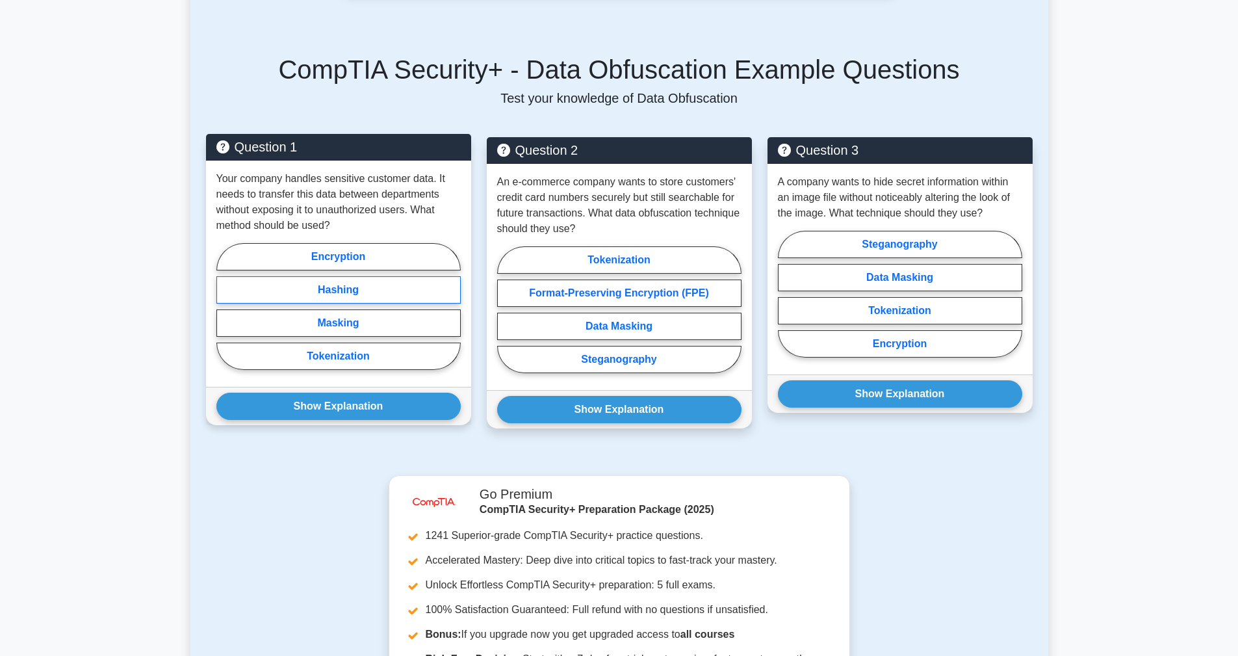
click at [317, 294] on label "Hashing" at bounding box center [338, 289] width 244 height 27
click at [225, 306] on input "Hashing" at bounding box center [220, 310] width 8 height 8
radio input "true"
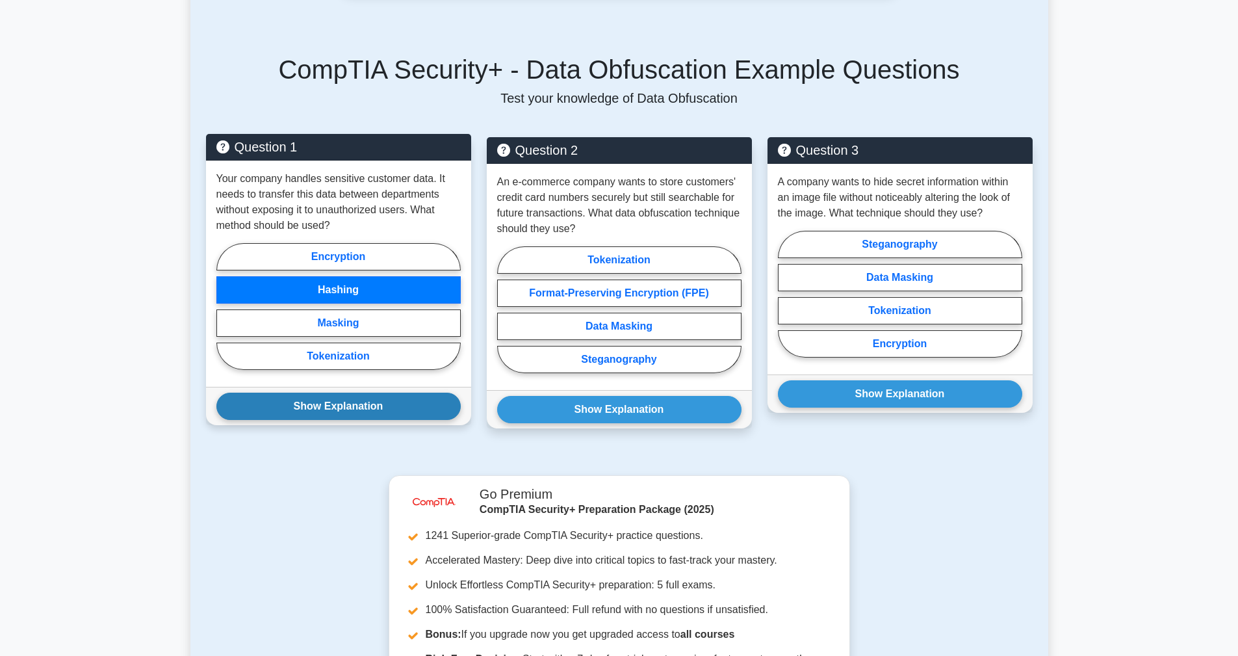
click at [360, 402] on button "Show Explanation" at bounding box center [338, 406] width 244 height 27
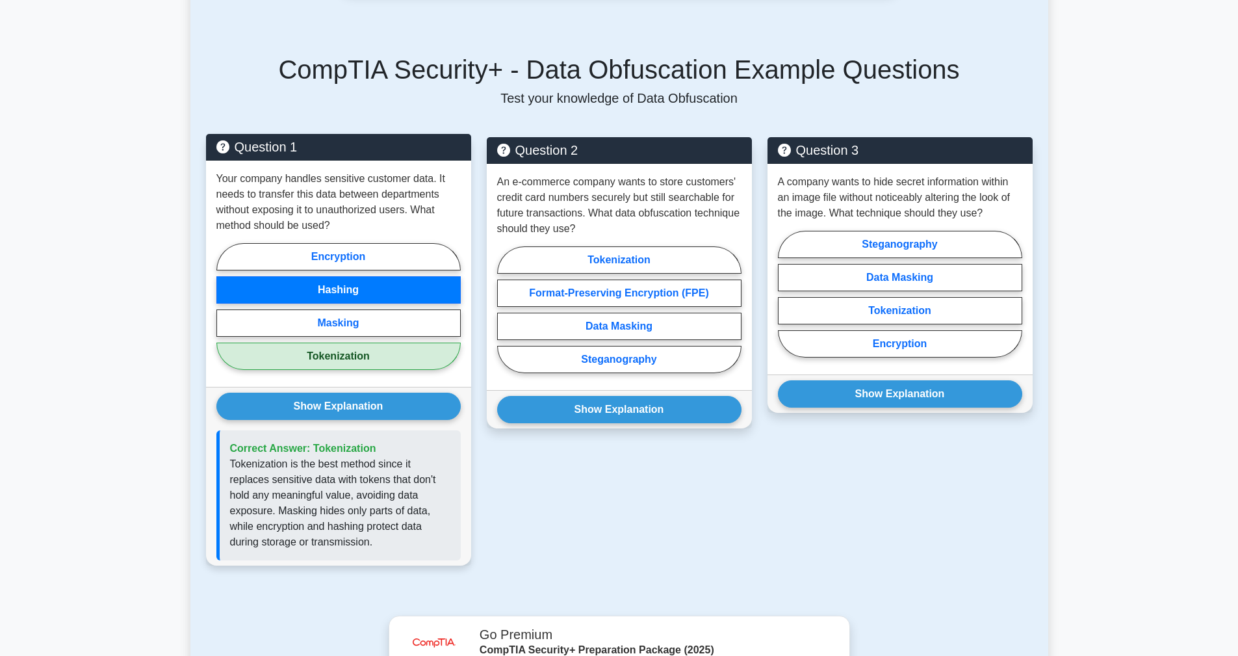
click at [347, 363] on label "Tokenization" at bounding box center [338, 355] width 244 height 27
click at [225, 315] on input "Tokenization" at bounding box center [220, 310] width 8 height 8
radio input "true"
click at [385, 369] on label "Tokenization" at bounding box center [338, 355] width 244 height 27
click at [225, 315] on input "Tokenization" at bounding box center [220, 310] width 8 height 8
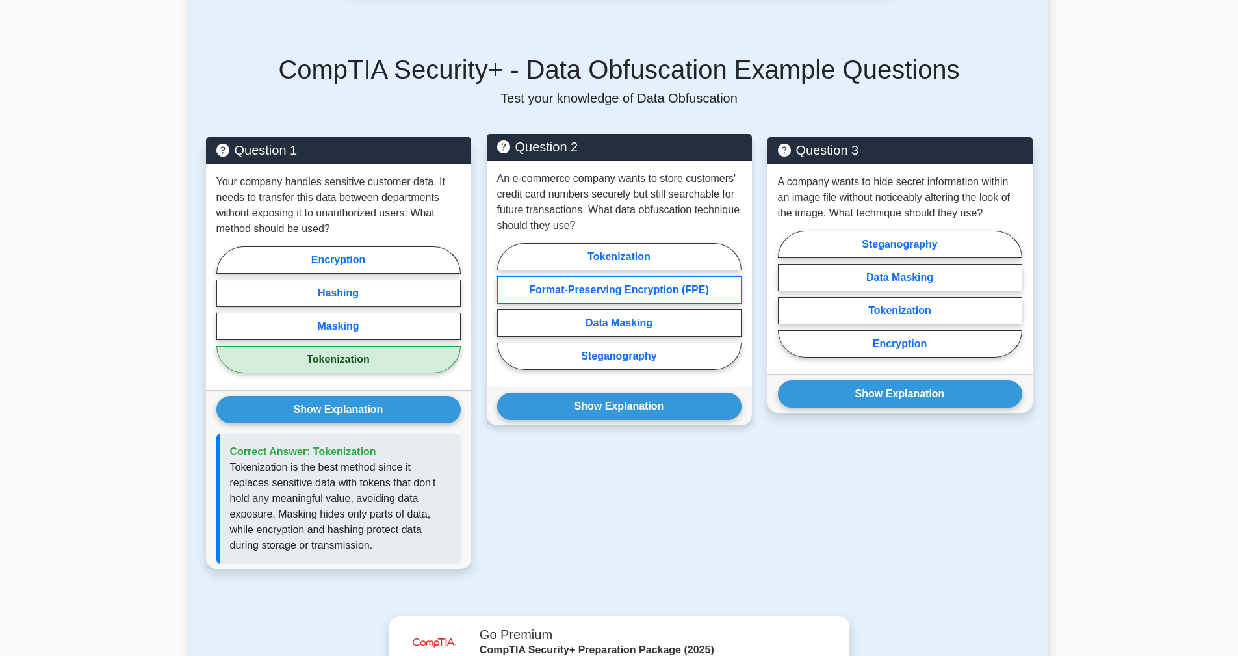
click at [594, 292] on label "Format-Preserving Encryption (FPE)" at bounding box center [619, 289] width 244 height 27
click at [506, 306] on input "Format-Preserving Encryption (FPE)" at bounding box center [501, 310] width 8 height 8
radio input "true"
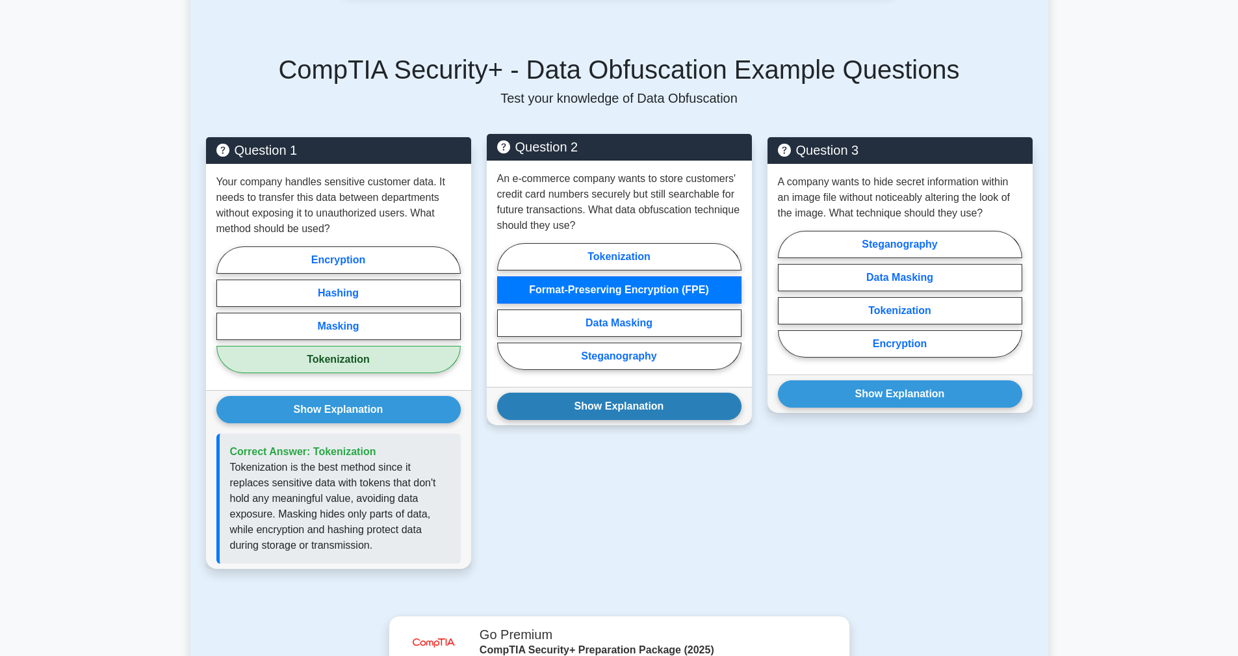
click at [623, 406] on button "Show Explanation" at bounding box center [619, 406] width 244 height 27
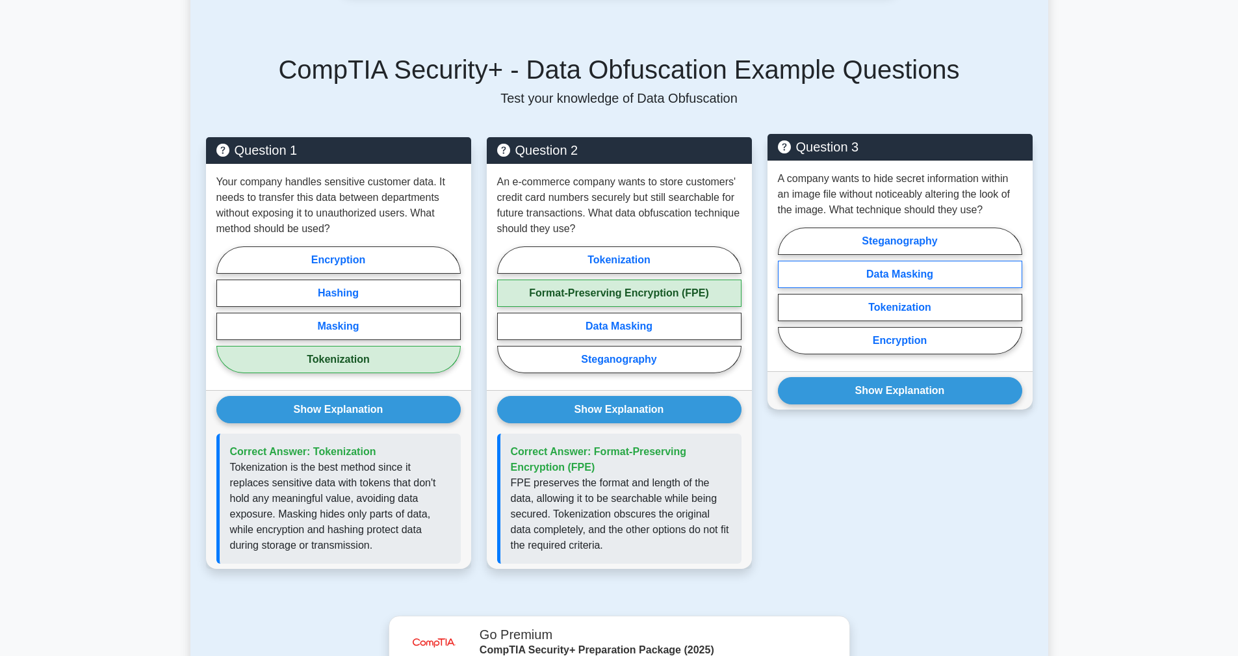
click at [853, 263] on label "Data Masking" at bounding box center [900, 274] width 244 height 27
click at [786, 290] on input "Data Masking" at bounding box center [782, 294] width 8 height 8
radio input "true"
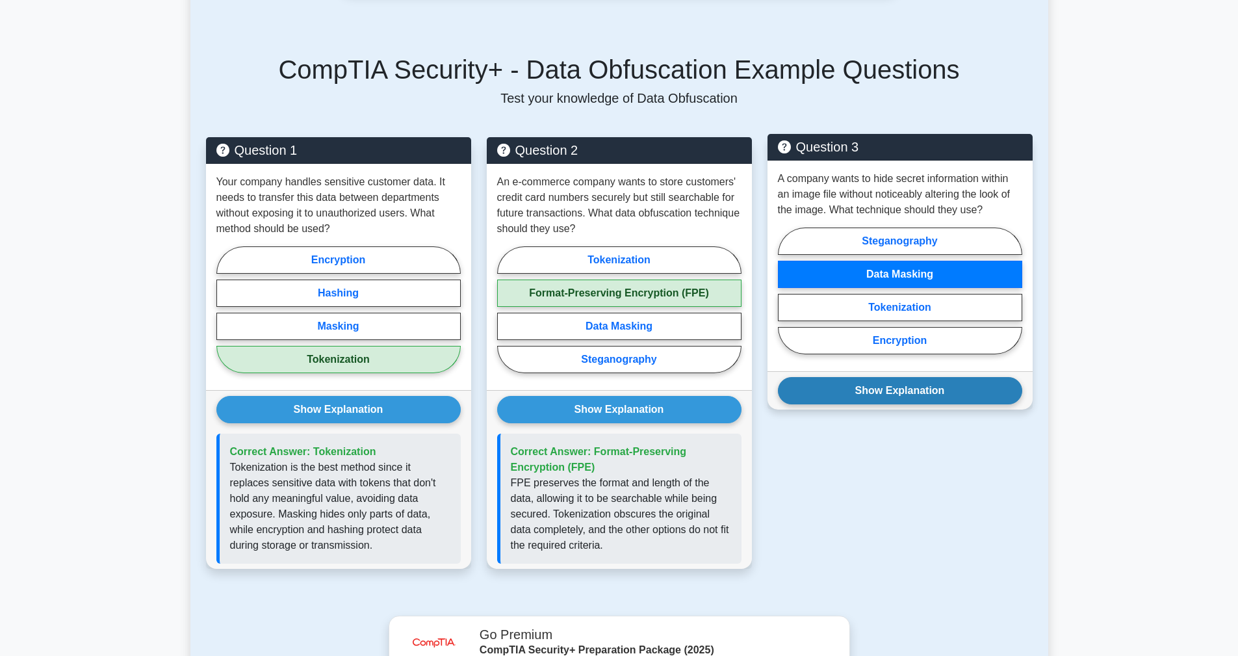
click at [921, 388] on button "Show Explanation" at bounding box center [900, 390] width 244 height 27
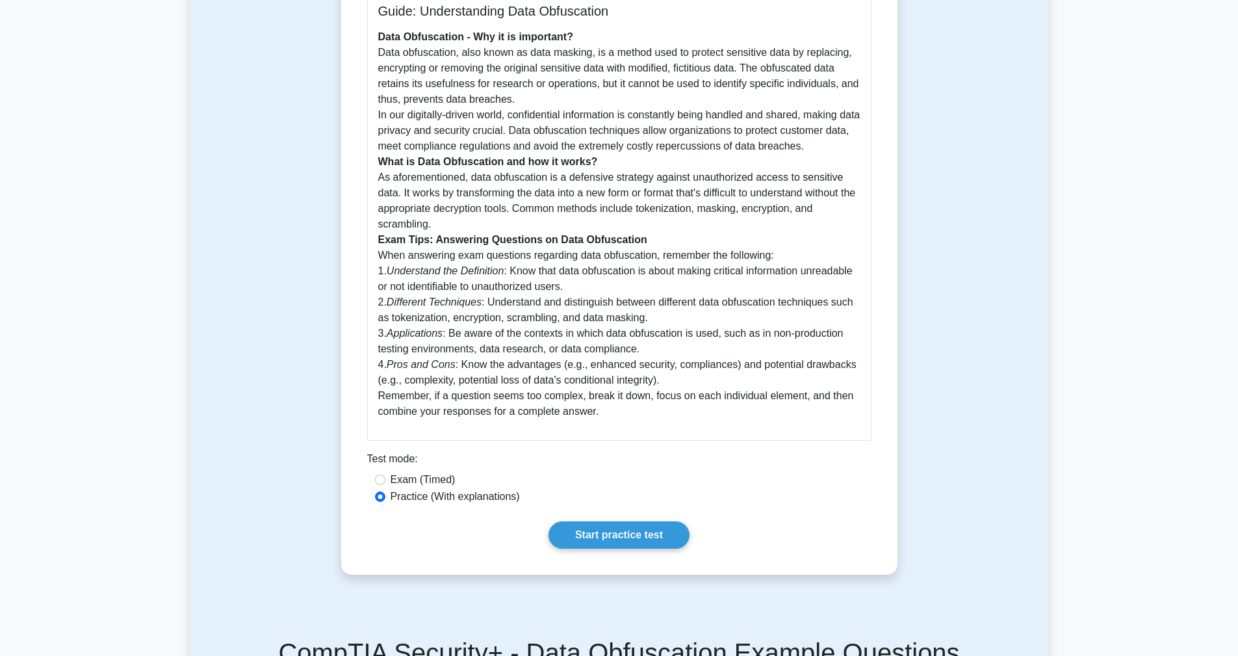
scroll to position [361, 0]
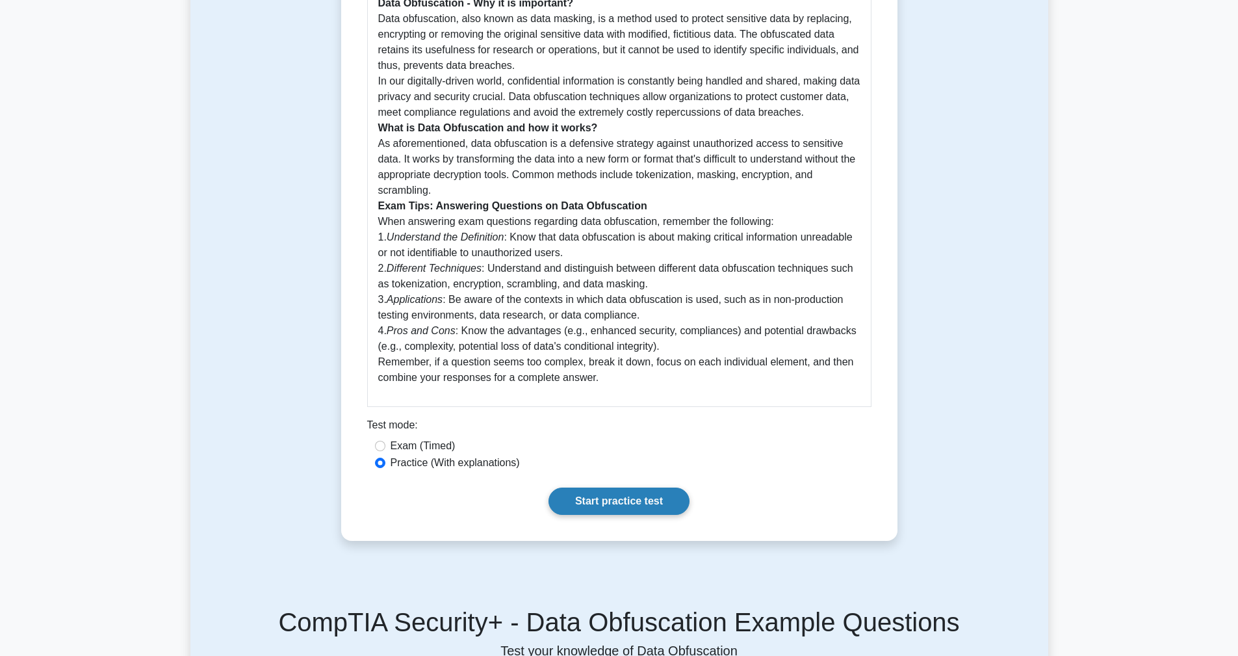
click at [653, 502] on link "Start practice test" at bounding box center [618, 500] width 141 height 27
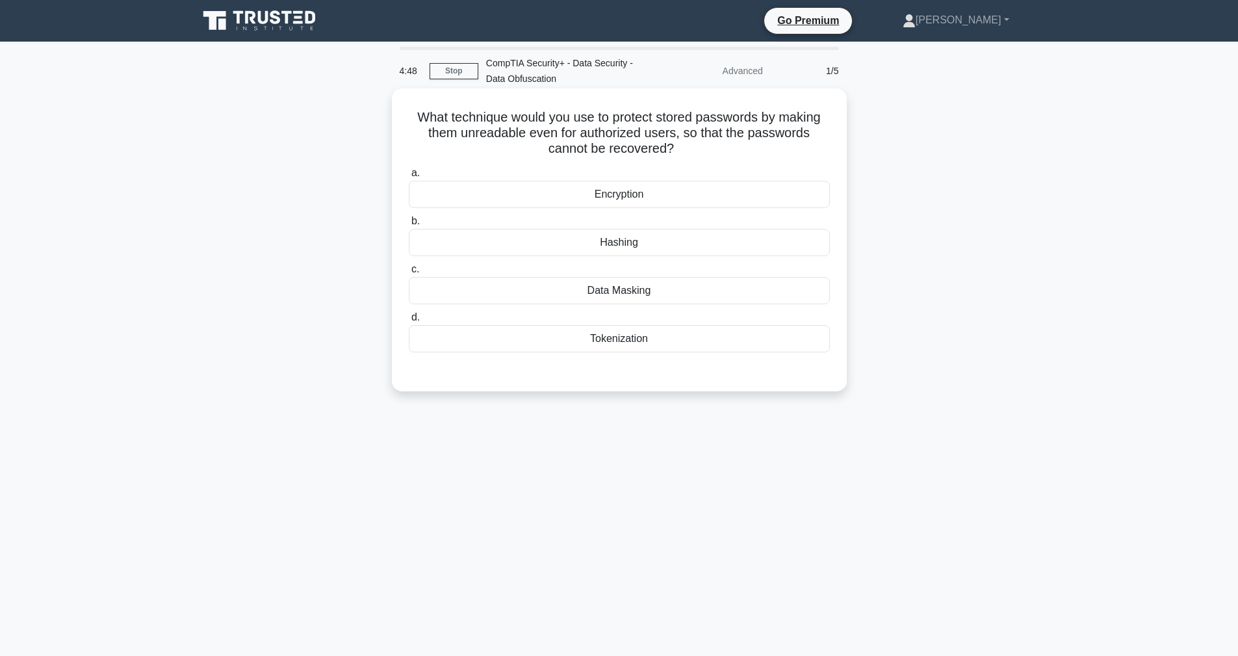
click at [521, 242] on div "Hashing" at bounding box center [619, 242] width 421 height 27
click at [409, 225] on input "b. Hashing" at bounding box center [409, 221] width 0 height 8
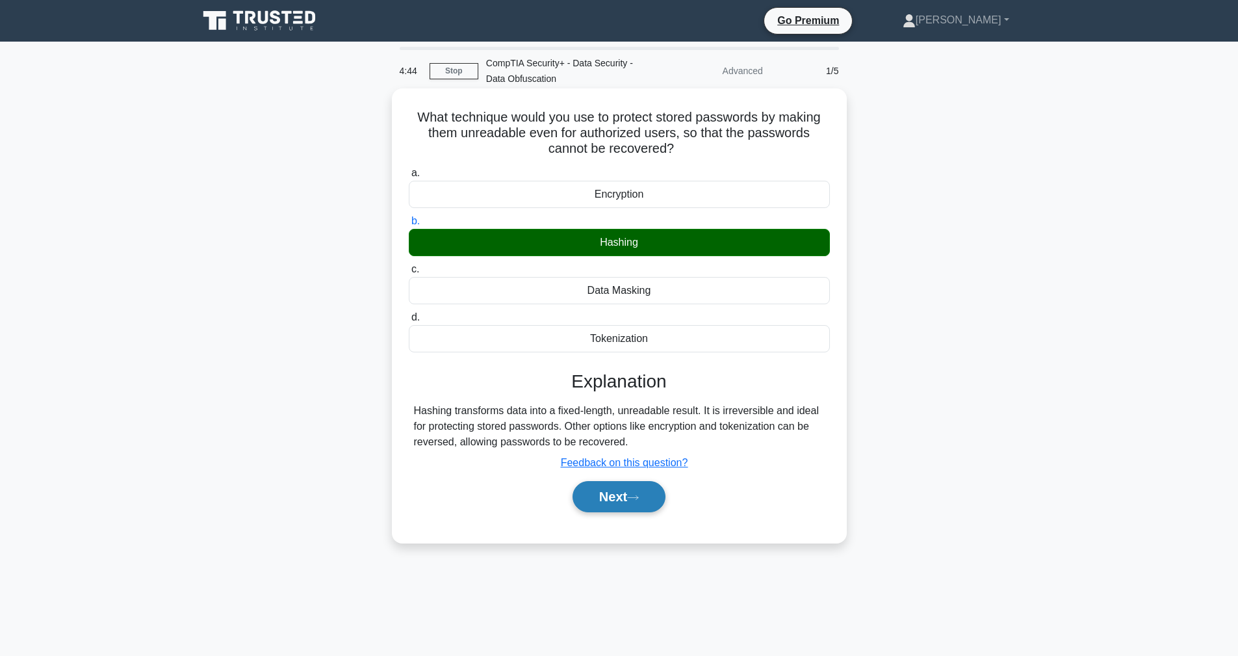
click at [630, 499] on button "Next" at bounding box center [619, 496] width 93 height 31
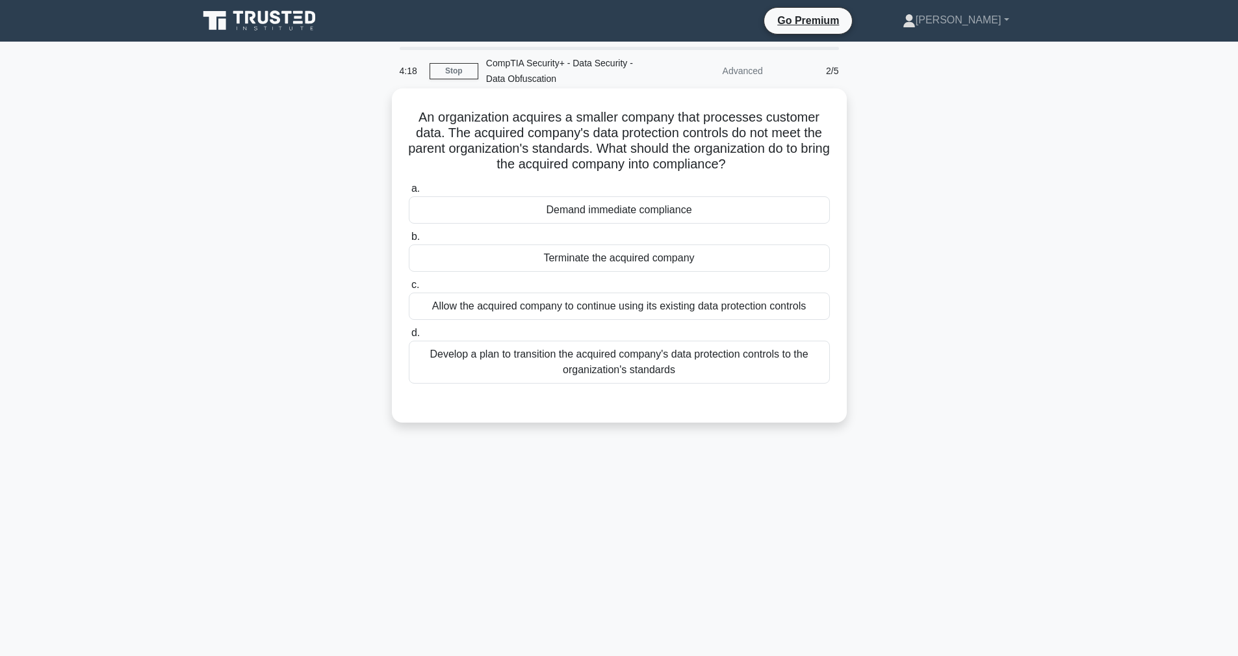
click at [619, 383] on div "Develop a plan to transition the acquired company's data protection controls to…" at bounding box center [619, 362] width 421 height 43
click at [409, 337] on input "d. Develop a plan to transition the acquired company's data protection controls…" at bounding box center [409, 333] width 0 height 8
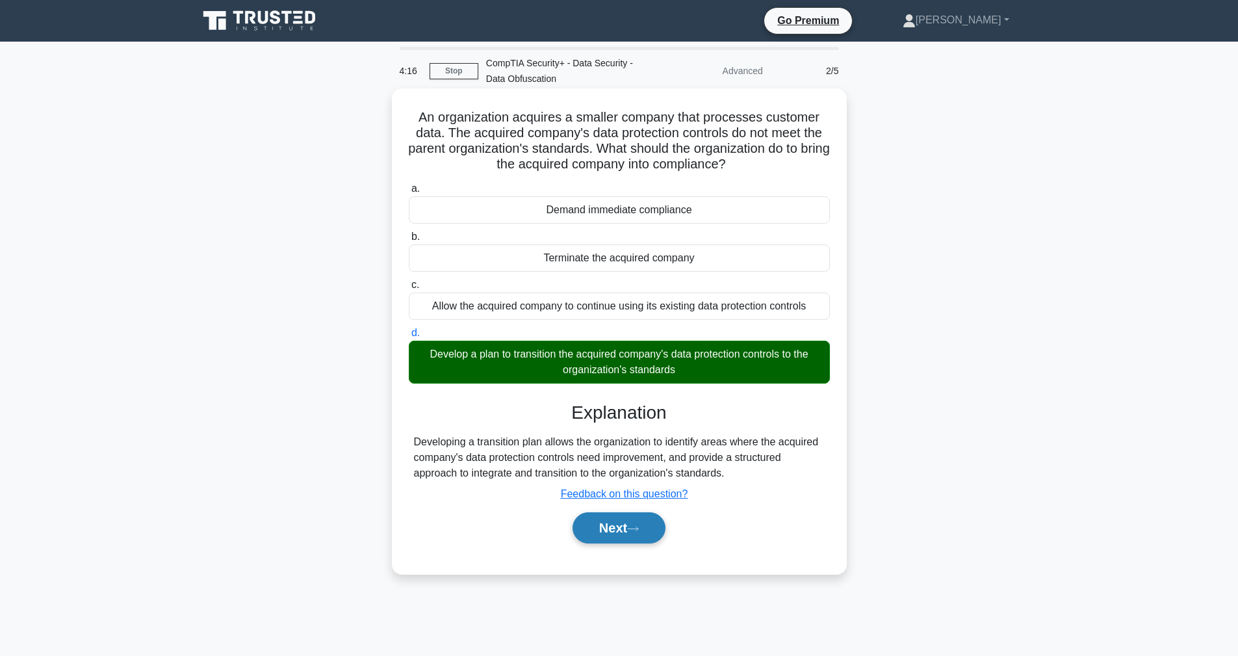
click at [658, 531] on button "Next" at bounding box center [619, 527] width 93 height 31
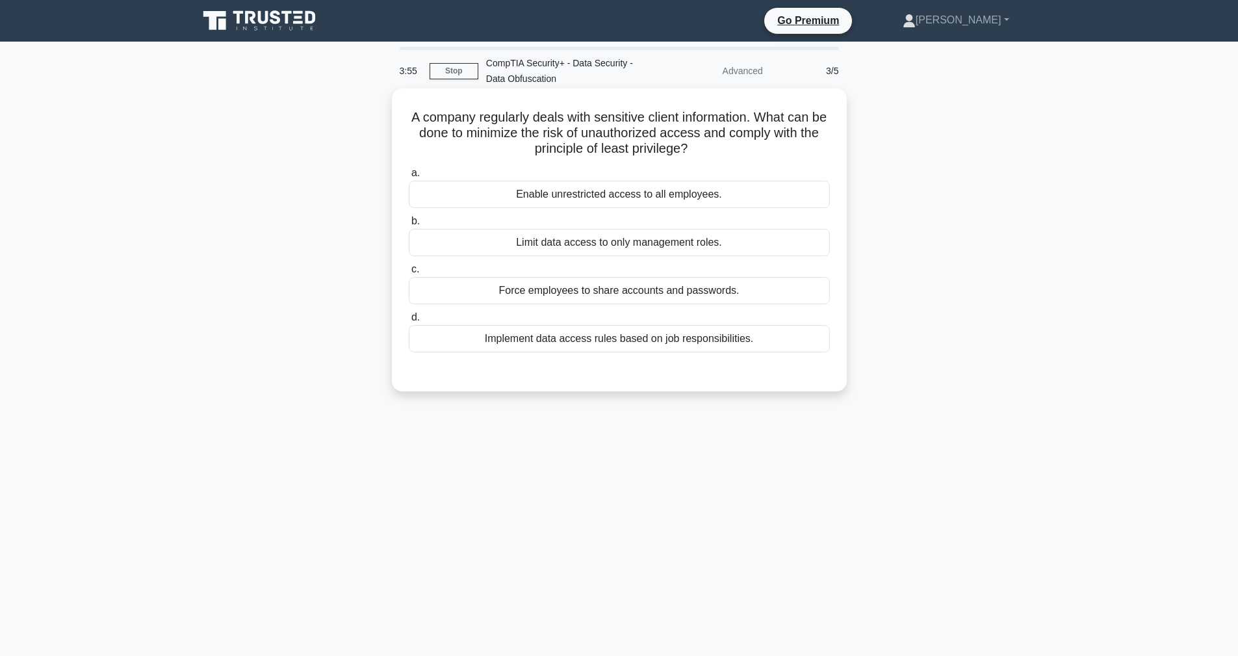
click at [618, 345] on div "Implement data access rules based on job responsibilities." at bounding box center [619, 338] width 421 height 27
click at [409, 322] on input "d. Implement data access rules based on job responsibilities." at bounding box center [409, 317] width 0 height 8
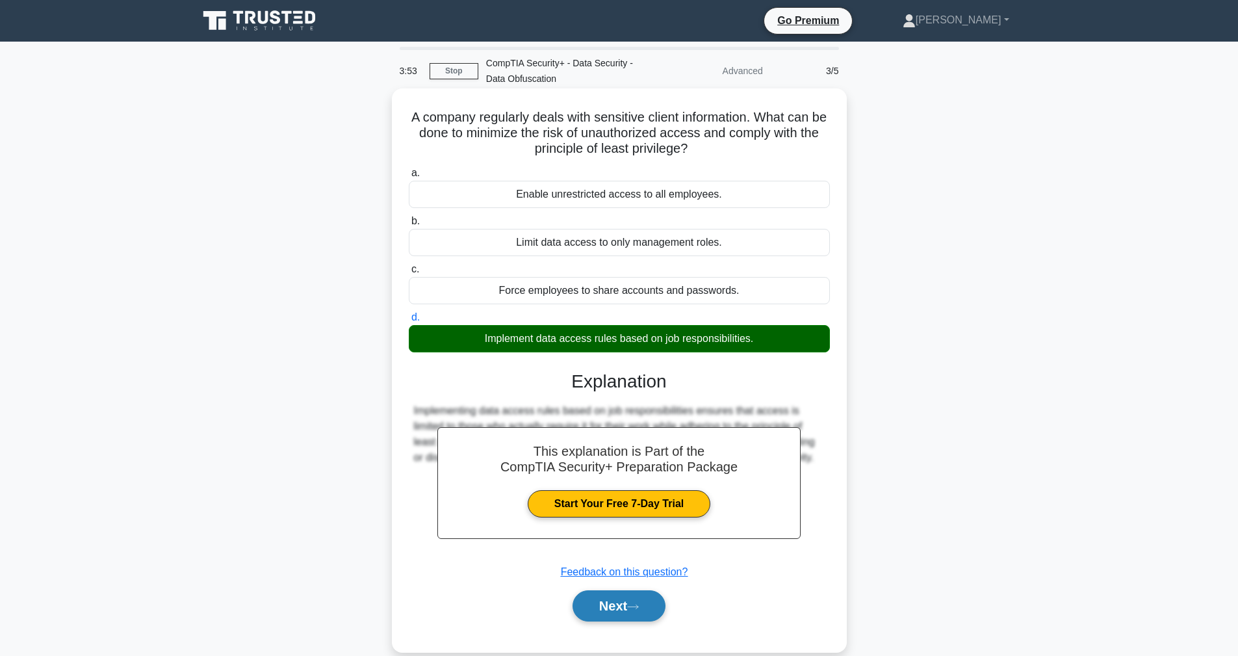
click at [654, 608] on button "Next" at bounding box center [619, 605] width 93 height 31
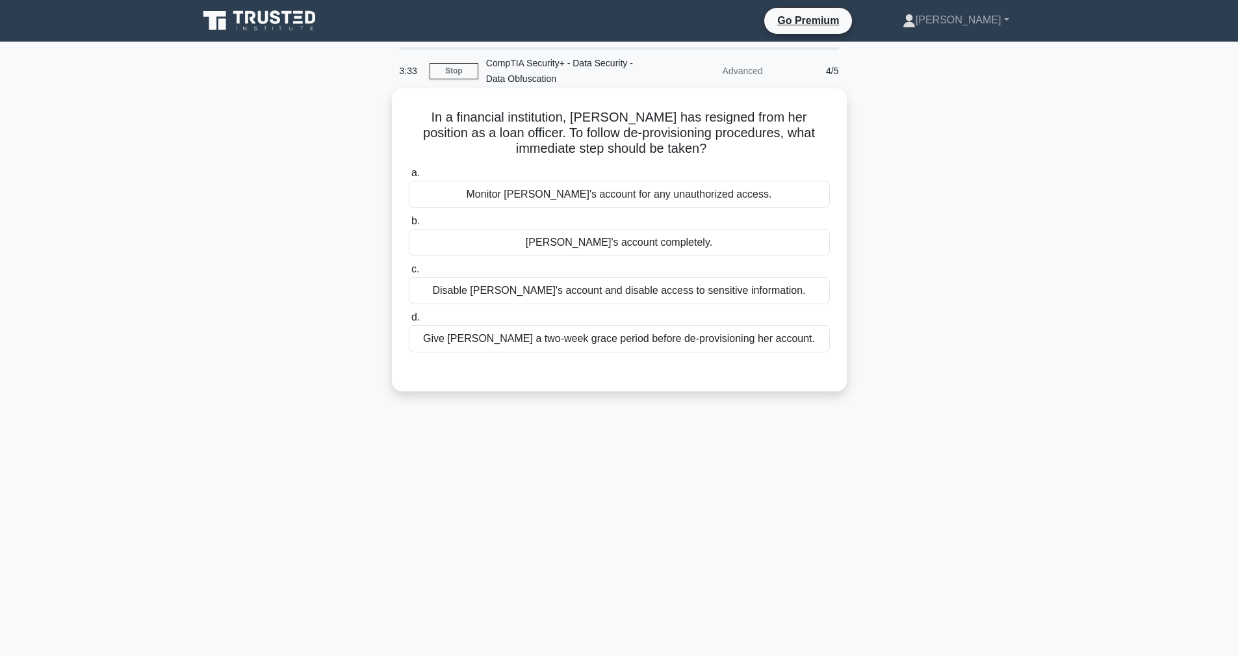
click at [504, 294] on div "Disable Alice's account and disable access to sensitive information." at bounding box center [619, 290] width 421 height 27
click at [409, 274] on input "c. Disable Alice's account and disable access to sensitive information." at bounding box center [409, 269] width 0 height 8
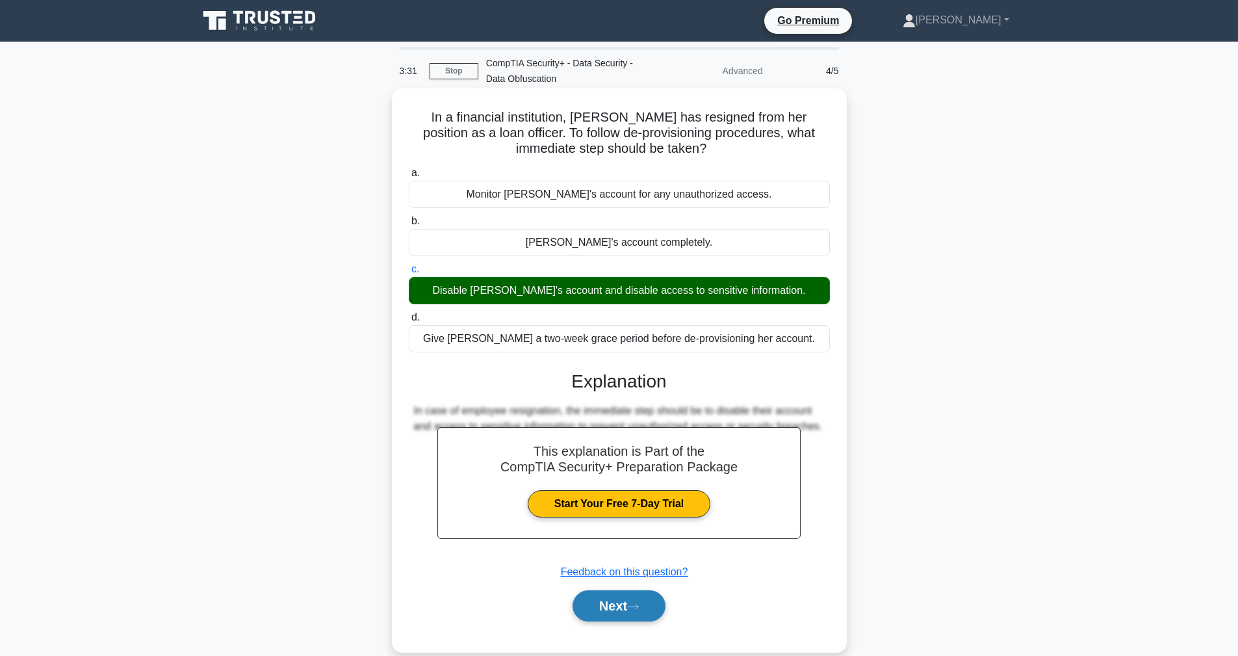
click at [614, 610] on button "Next" at bounding box center [619, 605] width 93 height 31
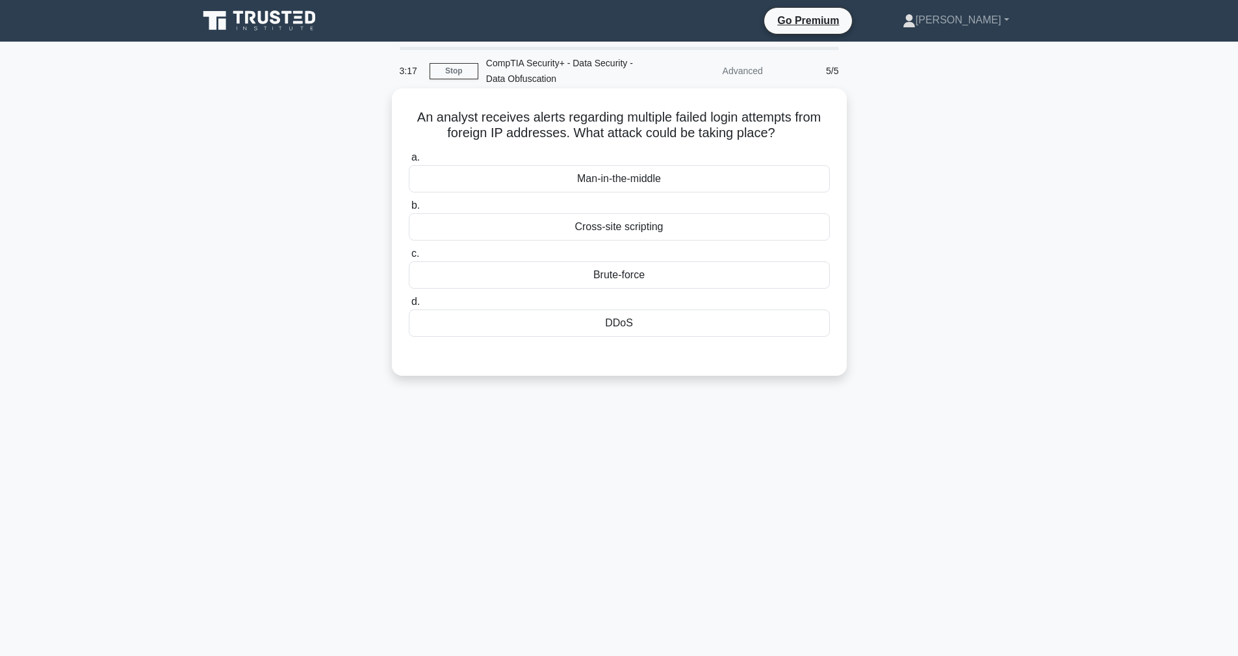
click at [469, 277] on div "Brute-force" at bounding box center [619, 274] width 421 height 27
click at [409, 258] on input "c. Brute-force" at bounding box center [409, 254] width 0 height 8
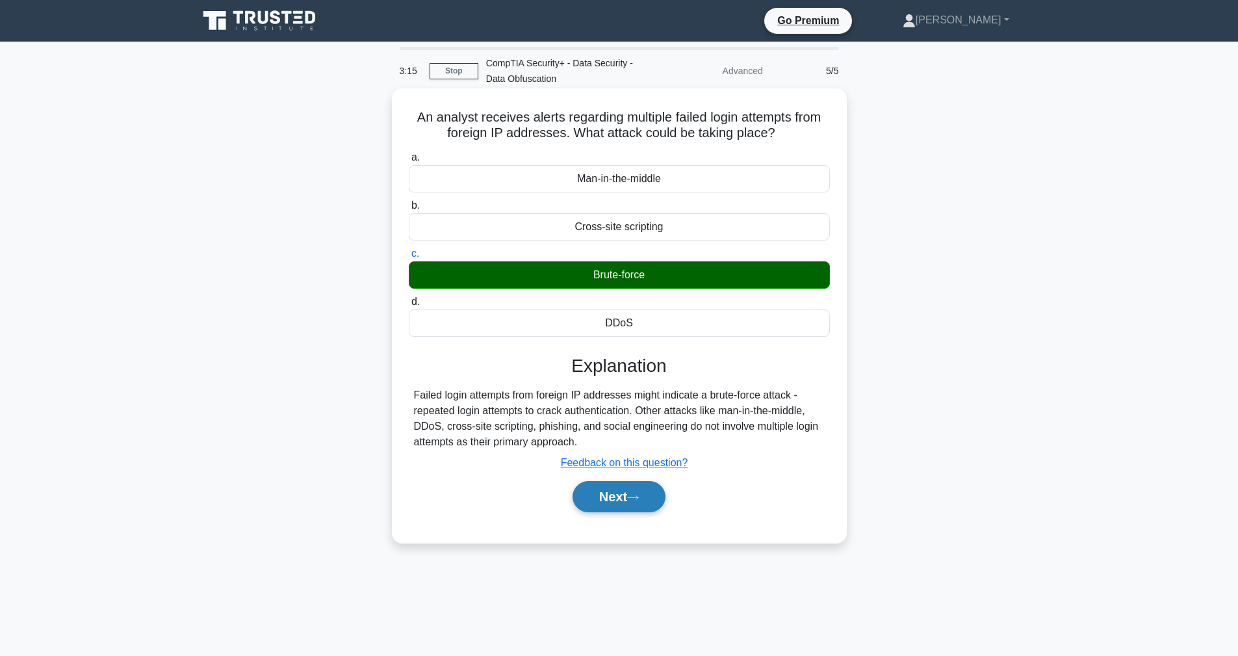
click at [639, 496] on icon at bounding box center [633, 497] width 12 height 7
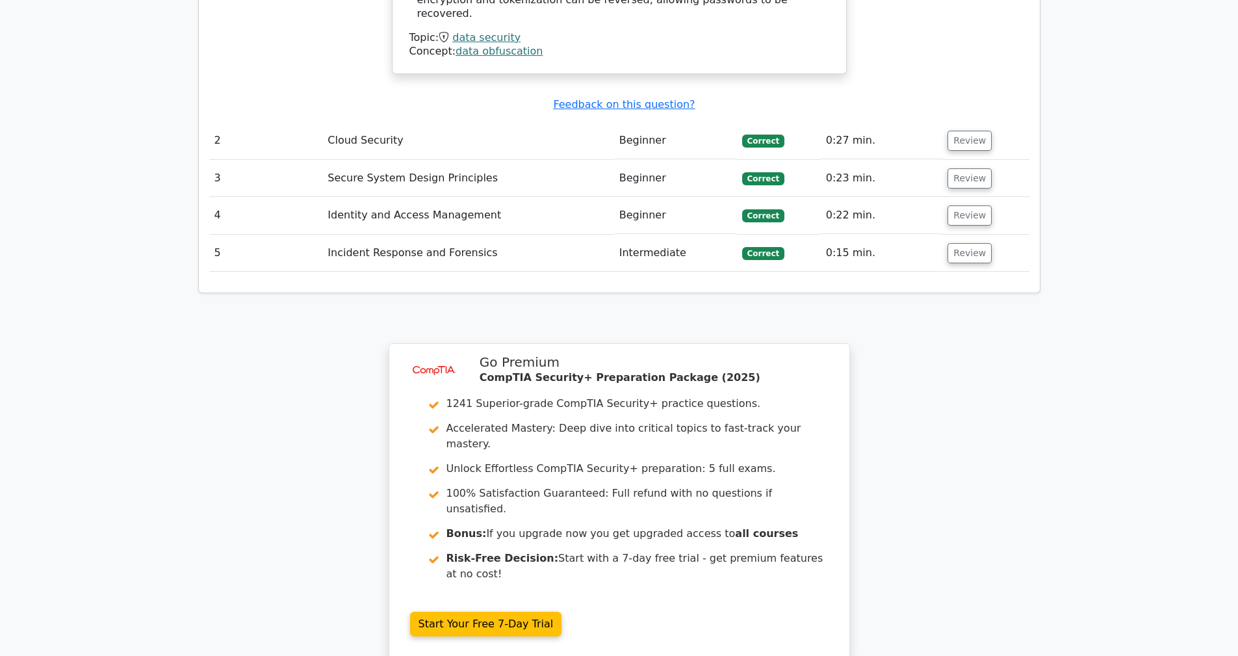
scroll to position [1581, 0]
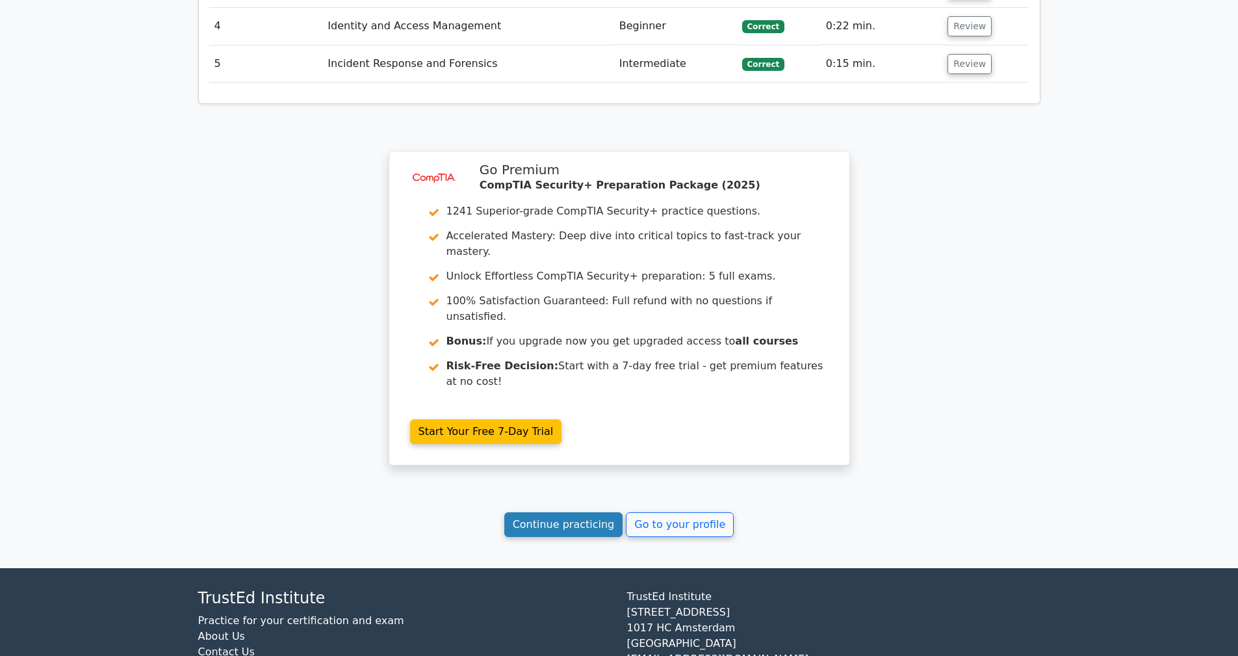
click at [591, 512] on link "Continue practicing" at bounding box center [563, 524] width 119 height 25
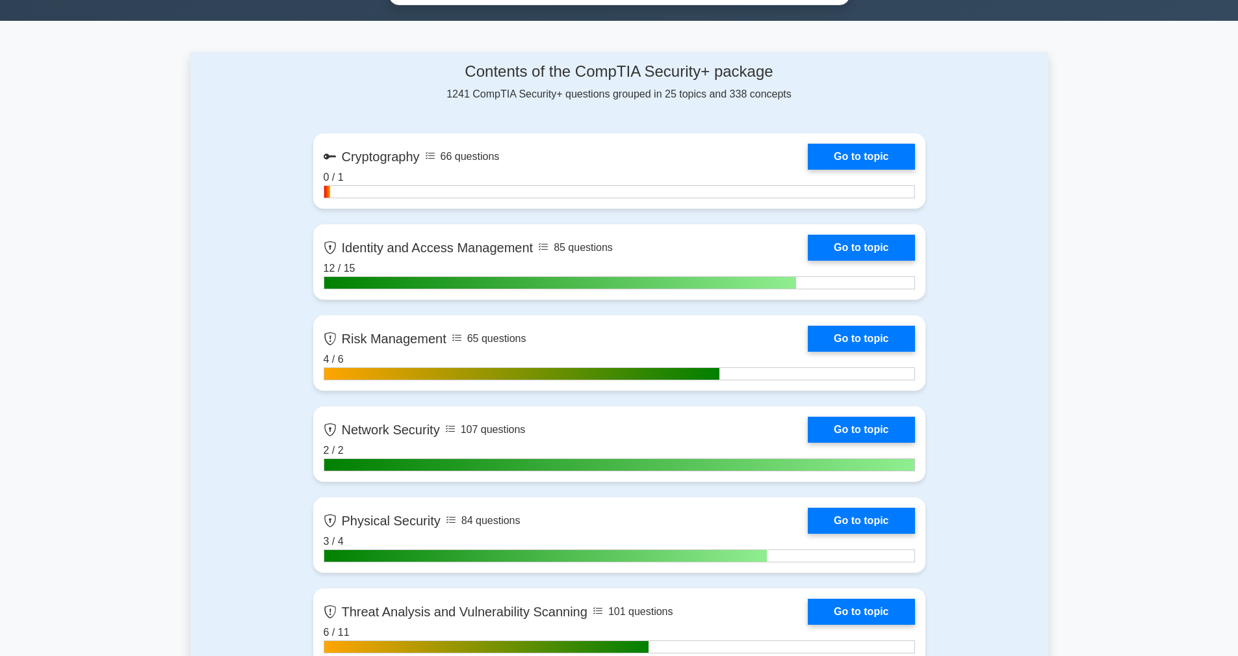
scroll to position [790, 0]
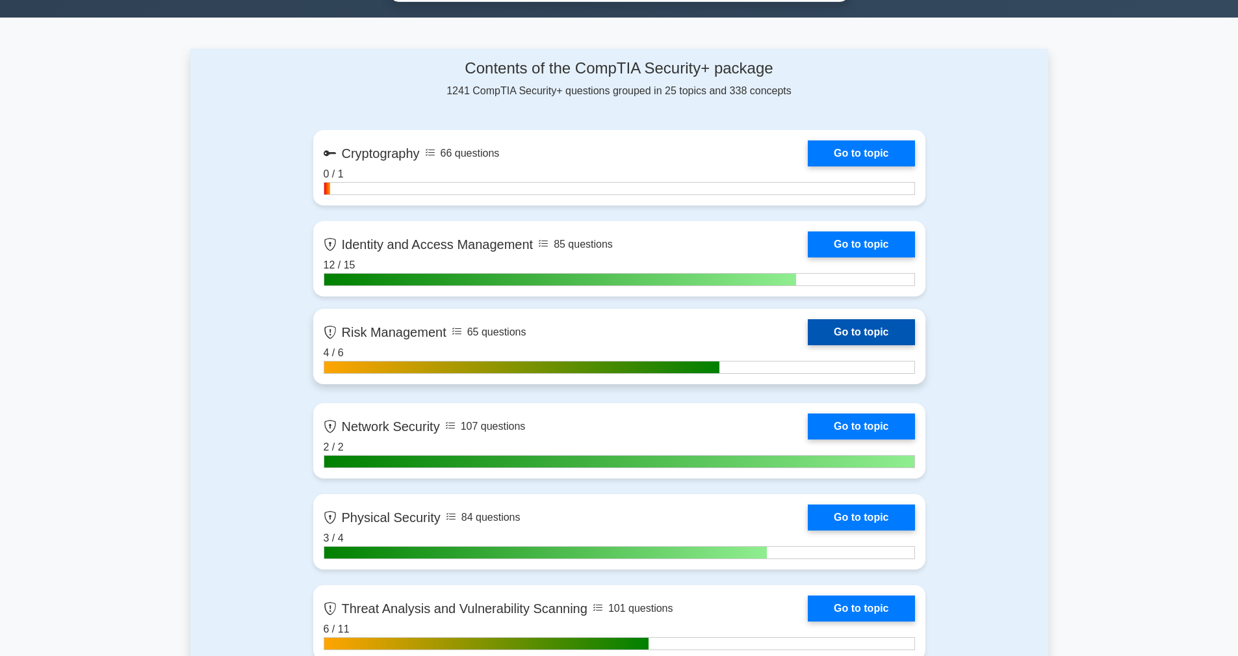
click at [823, 330] on link "Go to topic" at bounding box center [861, 332] width 107 height 26
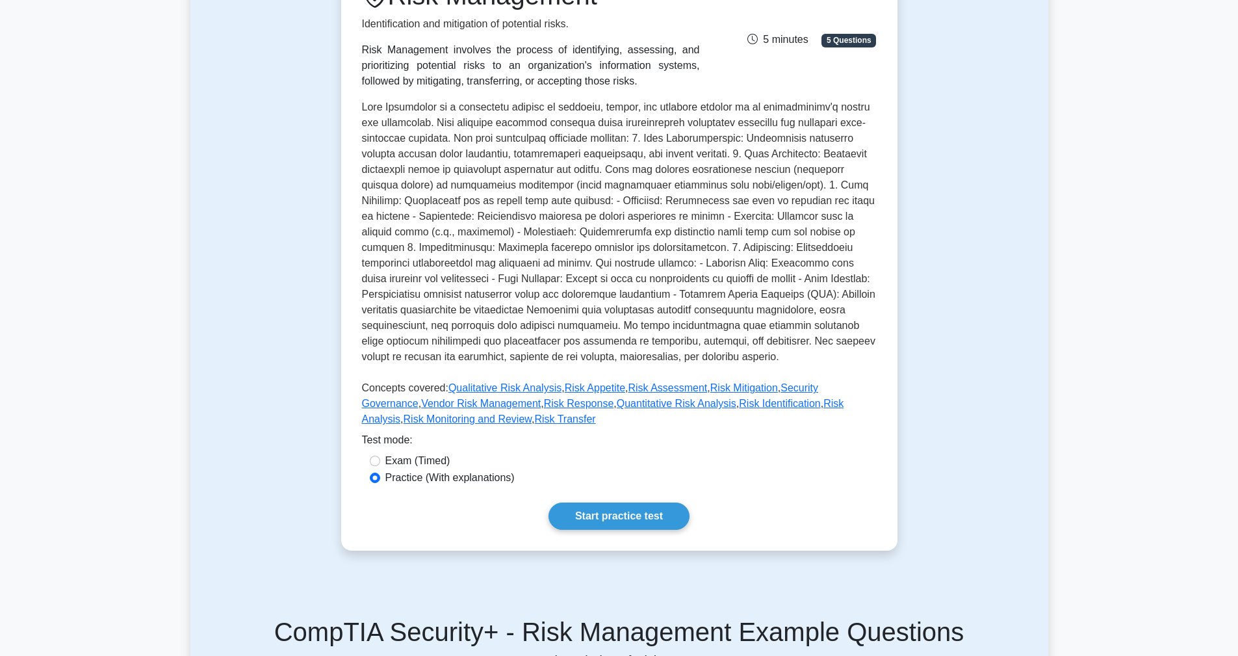
scroll to position [224, 0]
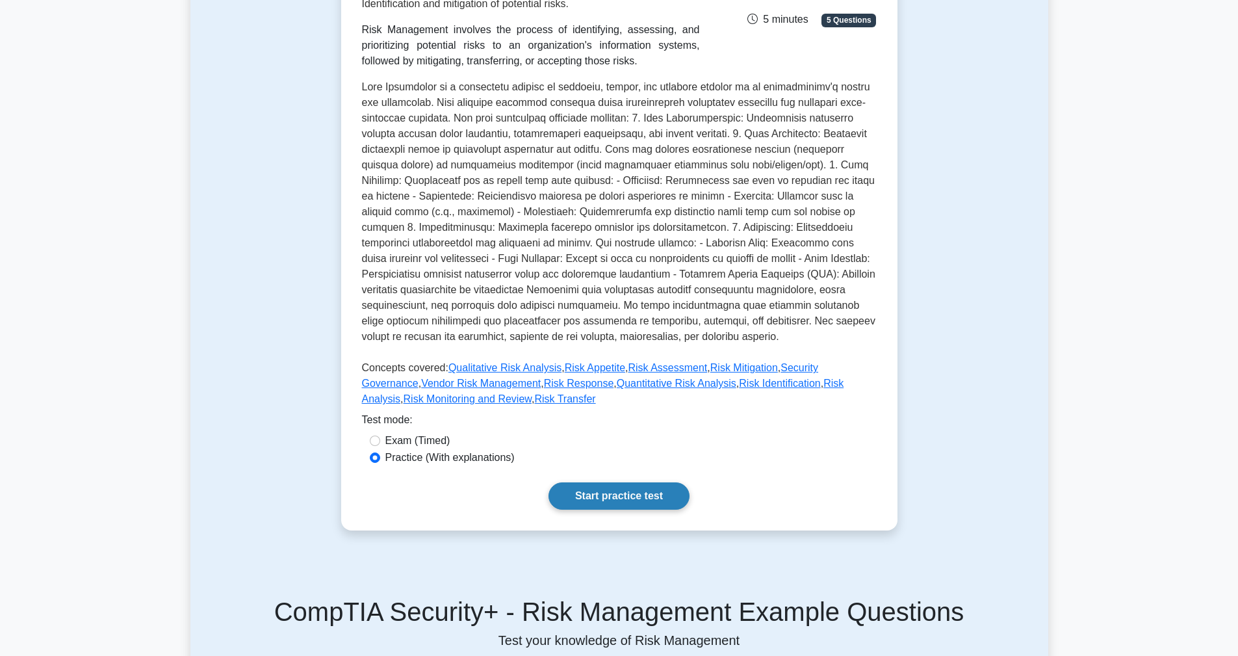
click at [647, 496] on link "Start practice test" at bounding box center [618, 495] width 141 height 27
click at [613, 490] on link "Start practice test" at bounding box center [618, 495] width 141 height 27
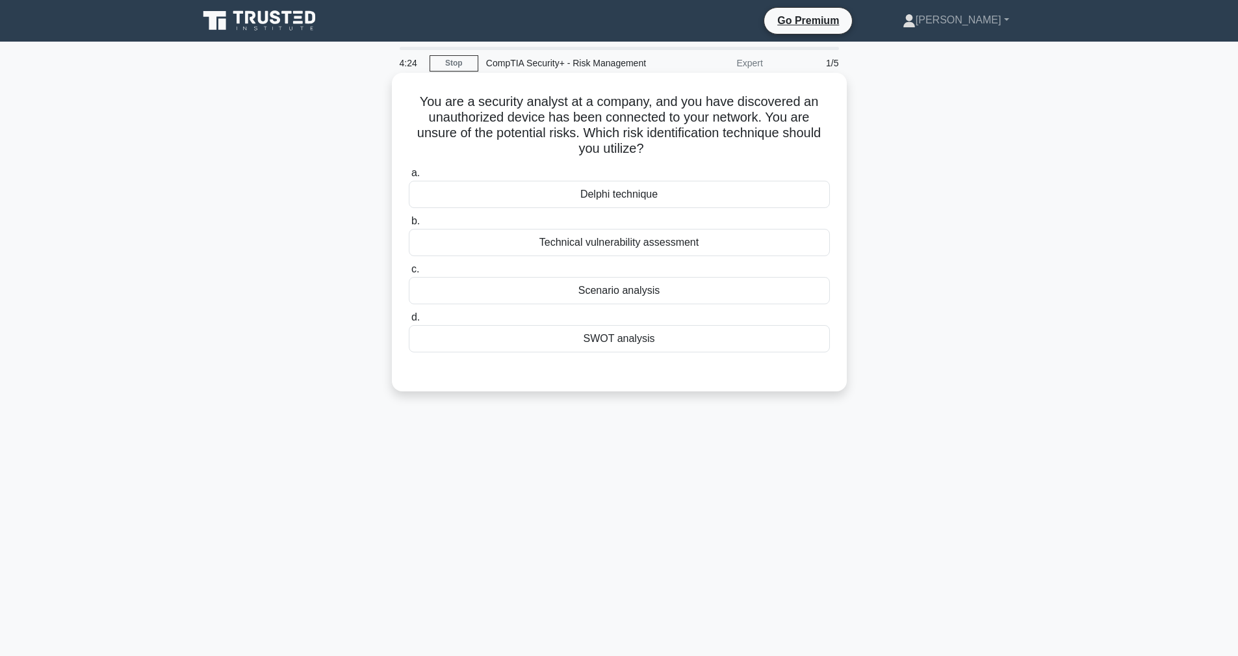
click at [610, 346] on div "SWOT analysis" at bounding box center [619, 338] width 421 height 27
click at [409, 322] on input "d. SWOT analysis" at bounding box center [409, 317] width 0 height 8
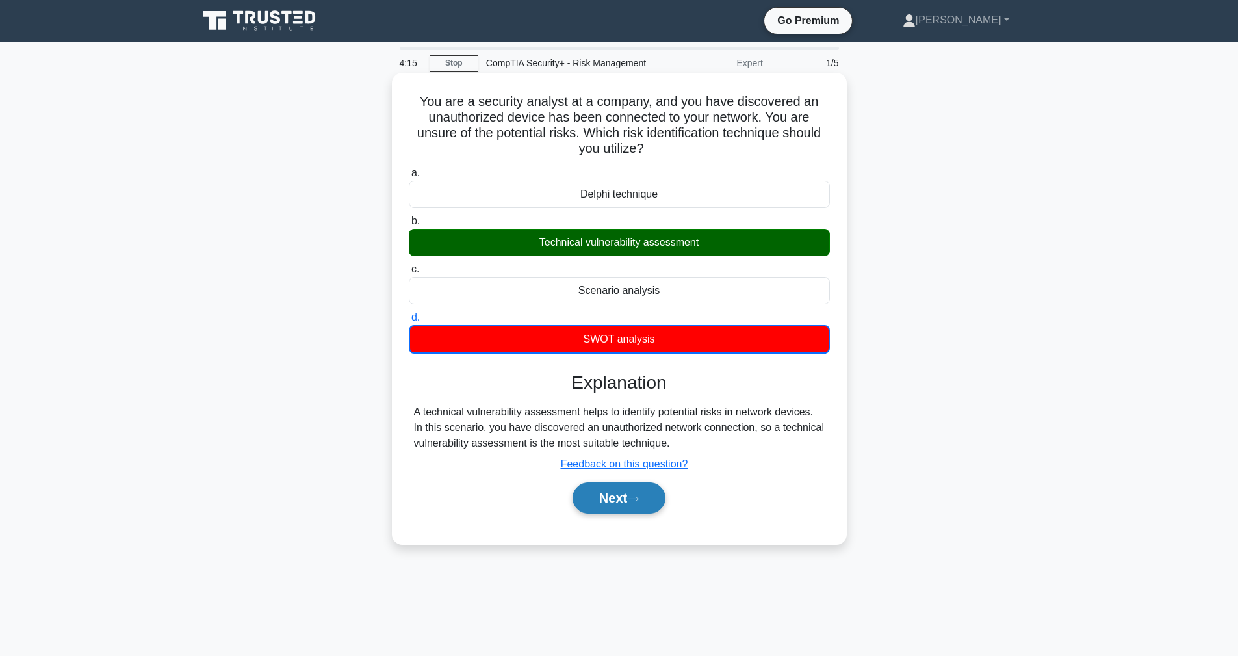
click at [632, 496] on icon at bounding box center [633, 498] width 12 height 7
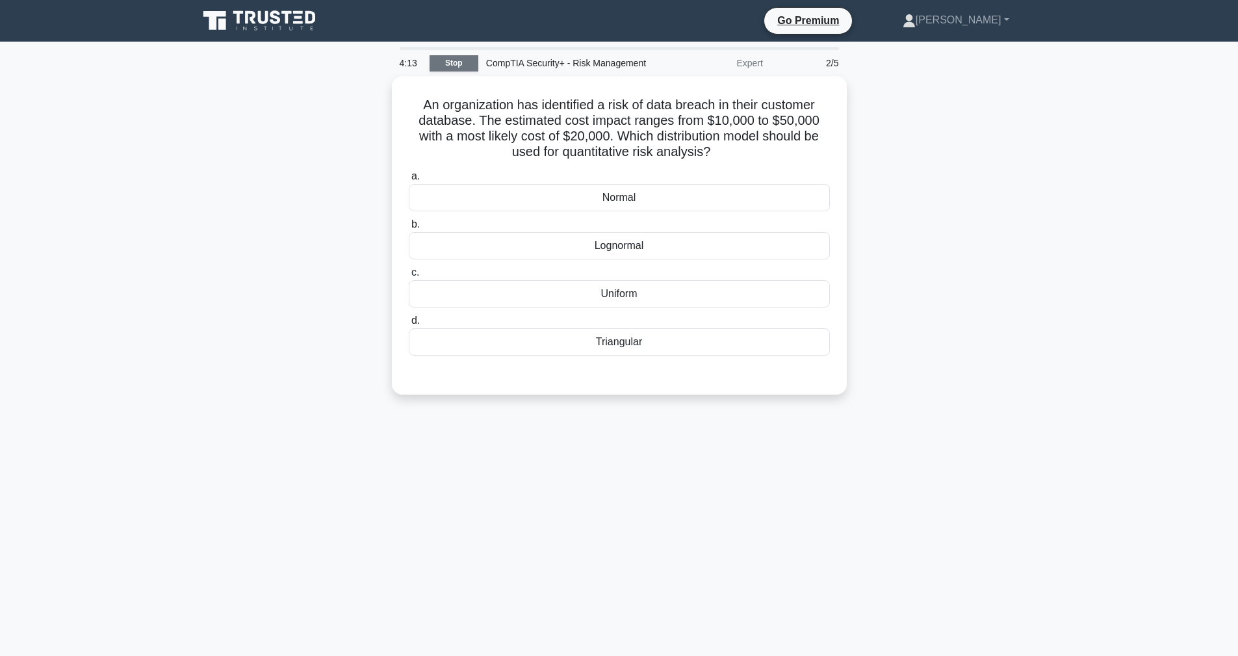
click at [475, 60] on link "Stop" at bounding box center [454, 63] width 49 height 16
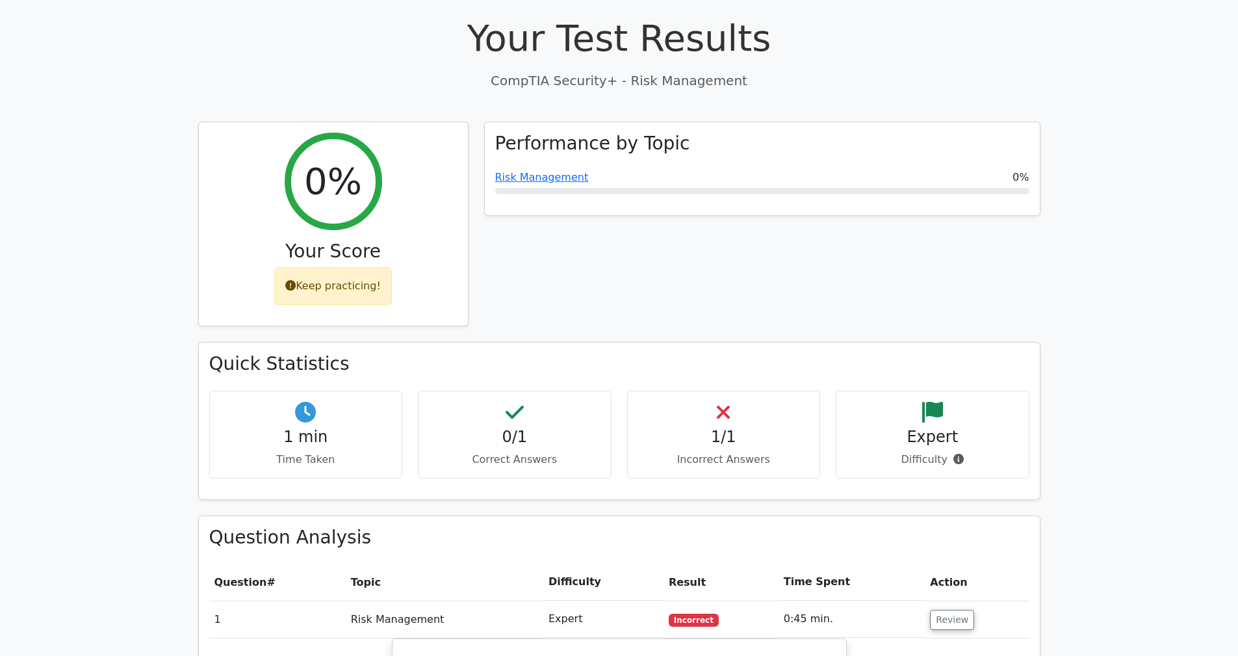
scroll to position [404, 0]
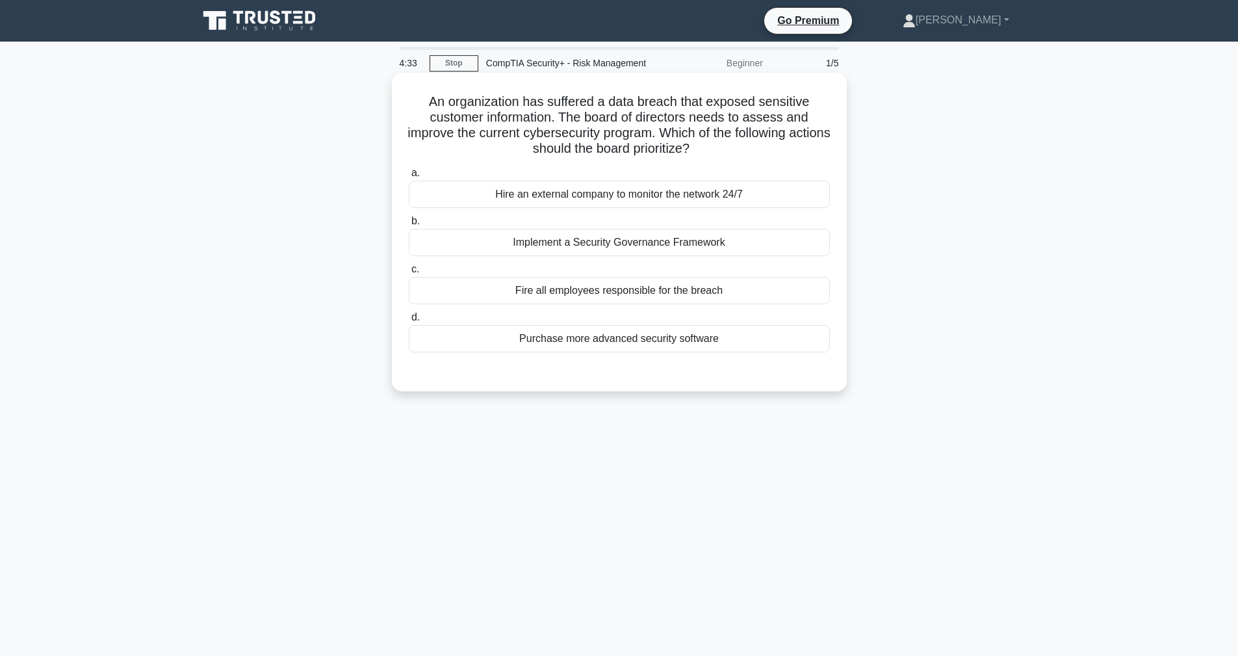
click at [612, 246] on div "Implement a Security Governance Framework" at bounding box center [619, 242] width 421 height 27
click at [409, 225] on input "b. Implement a Security Governance Framework" at bounding box center [409, 221] width 0 height 8
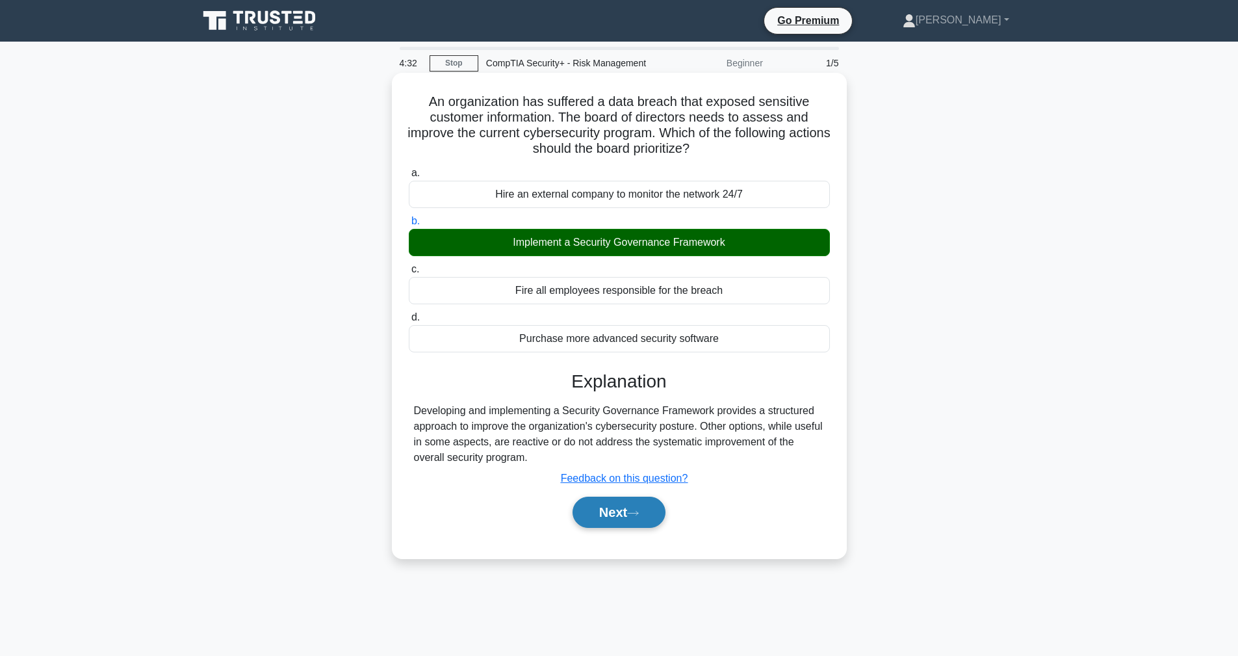
click at [637, 521] on button "Next" at bounding box center [619, 511] width 93 height 31
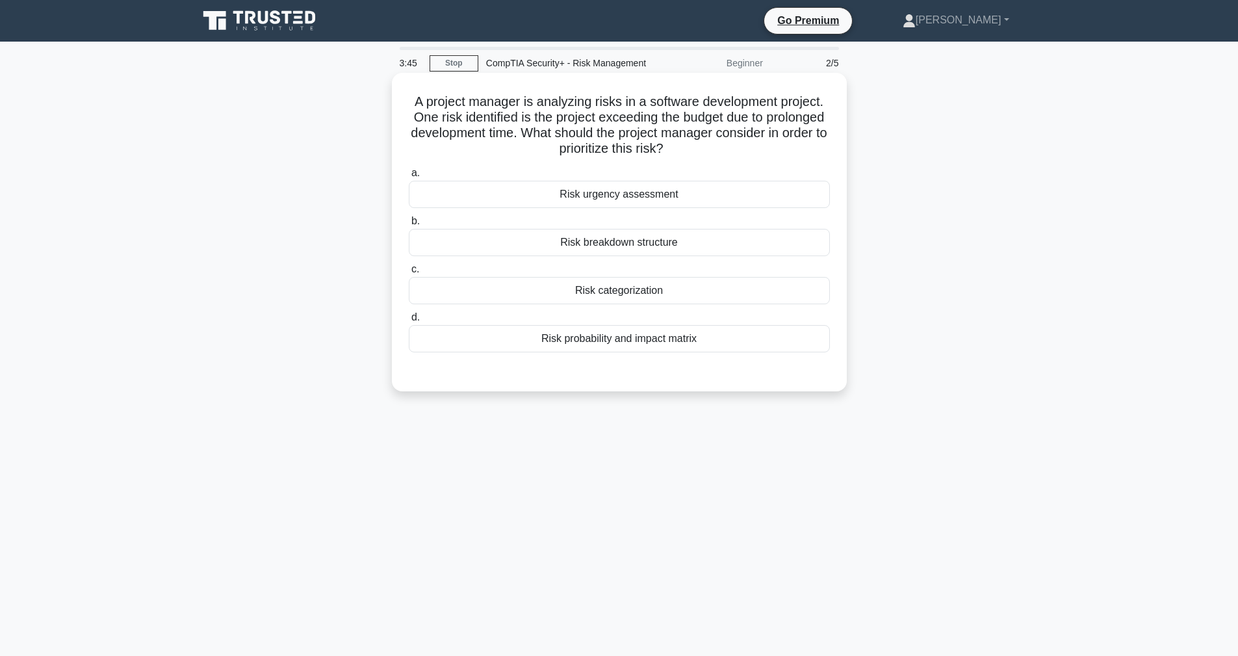
click at [623, 382] on div "A project manager is analyzing risks in a software development project. One ris…" at bounding box center [619, 232] width 444 height 308
click at [630, 200] on div "Risk urgency assessment" at bounding box center [619, 194] width 421 height 27
click at [409, 177] on input "a. Risk urgency assessment" at bounding box center [409, 173] width 0 height 8
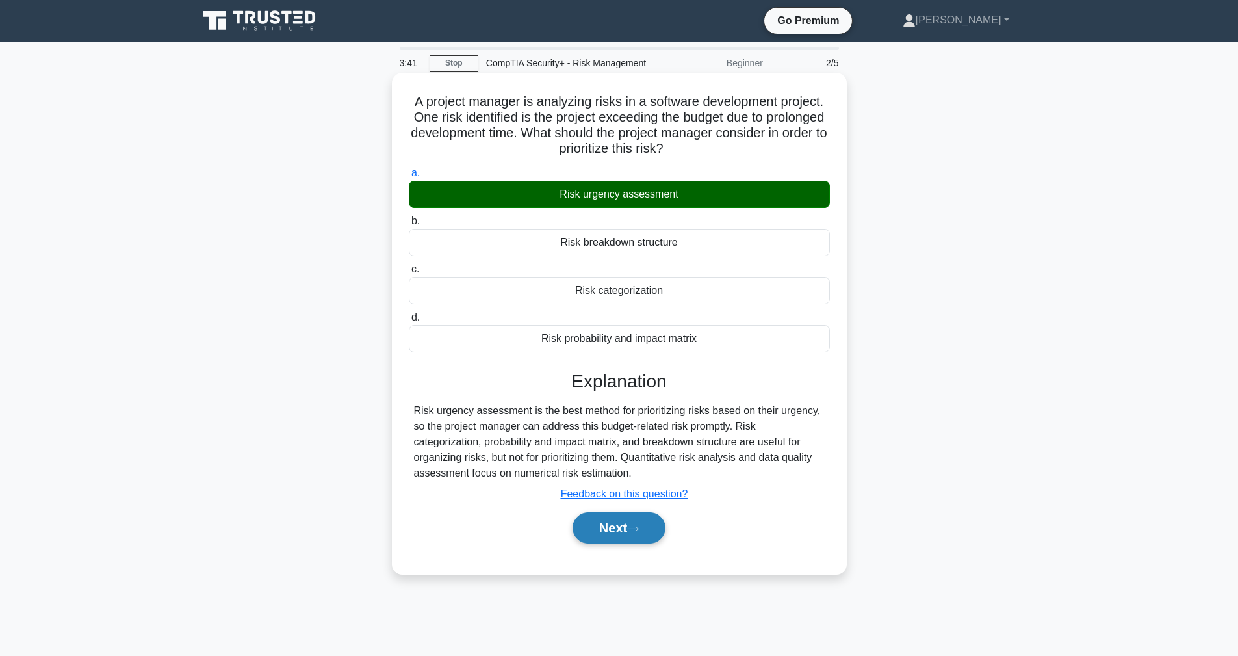
click at [618, 531] on button "Next" at bounding box center [619, 527] width 93 height 31
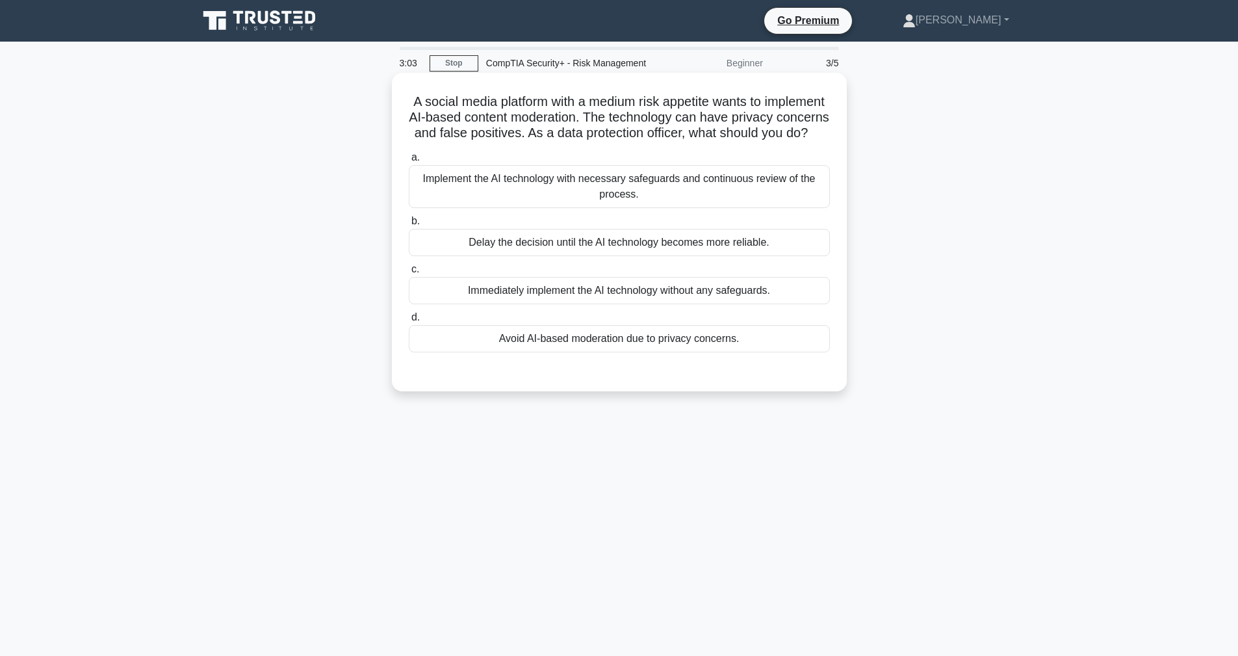
click at [527, 187] on div "Implement the AI technology with necessary safeguards and continuous review of …" at bounding box center [619, 186] width 421 height 43
click at [409, 162] on input "a. Implement the AI technology with necessary safeguards and continuous review …" at bounding box center [409, 157] width 0 height 8
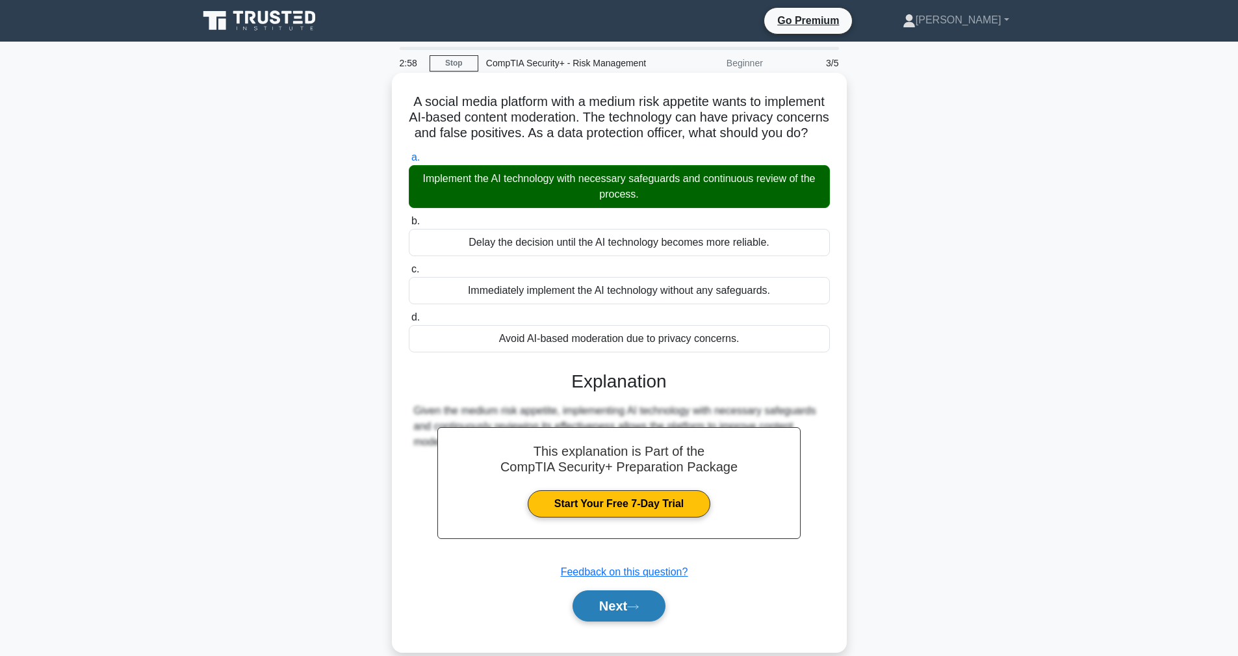
click at [641, 613] on button "Next" at bounding box center [619, 605] width 93 height 31
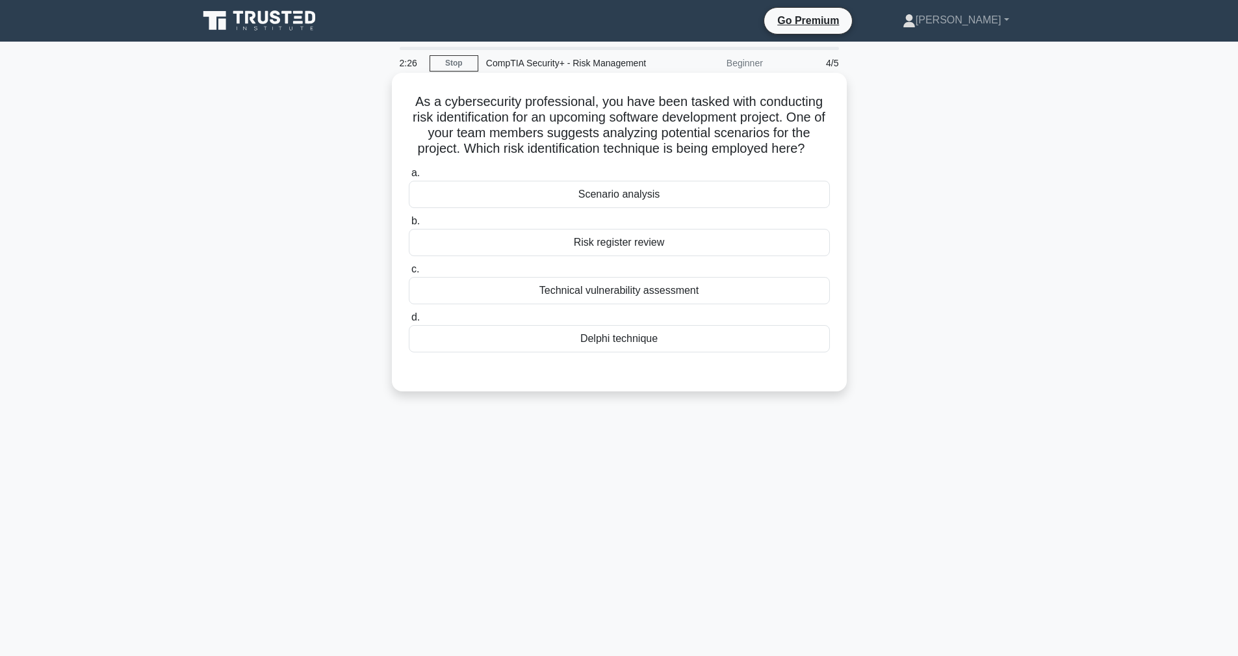
click at [520, 194] on div "Scenario analysis" at bounding box center [619, 194] width 421 height 27
click at [409, 177] on input "a. Scenario analysis" at bounding box center [409, 173] width 0 height 8
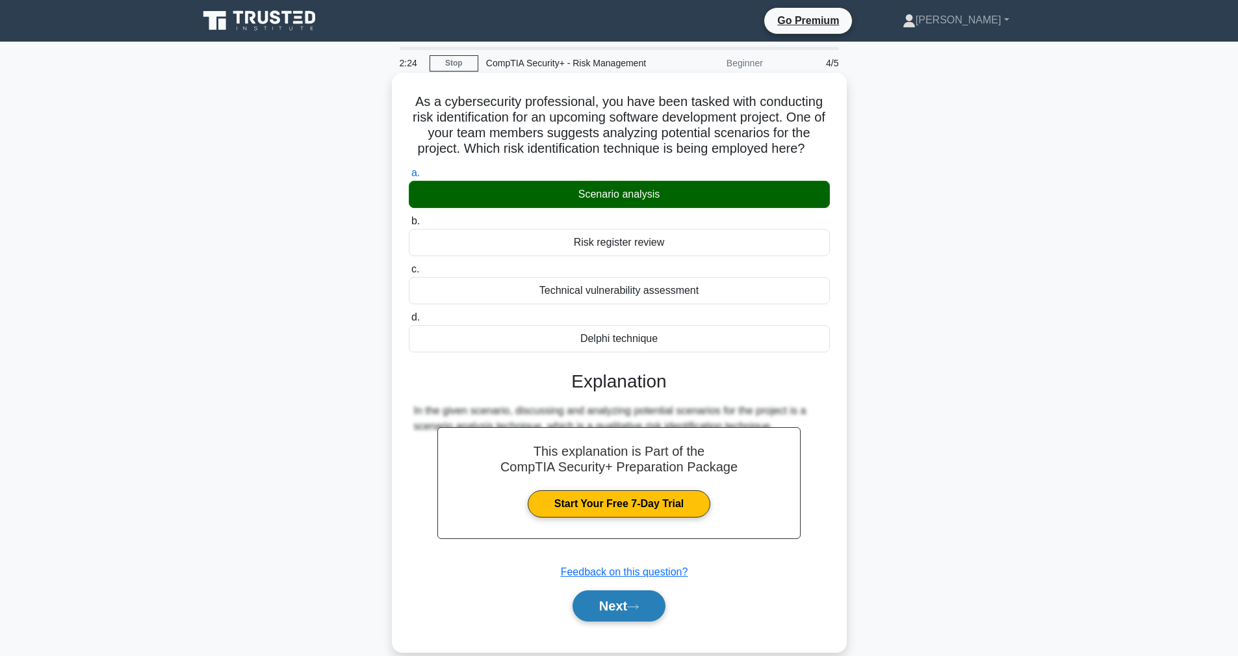
click at [600, 604] on button "Next" at bounding box center [619, 605] width 93 height 31
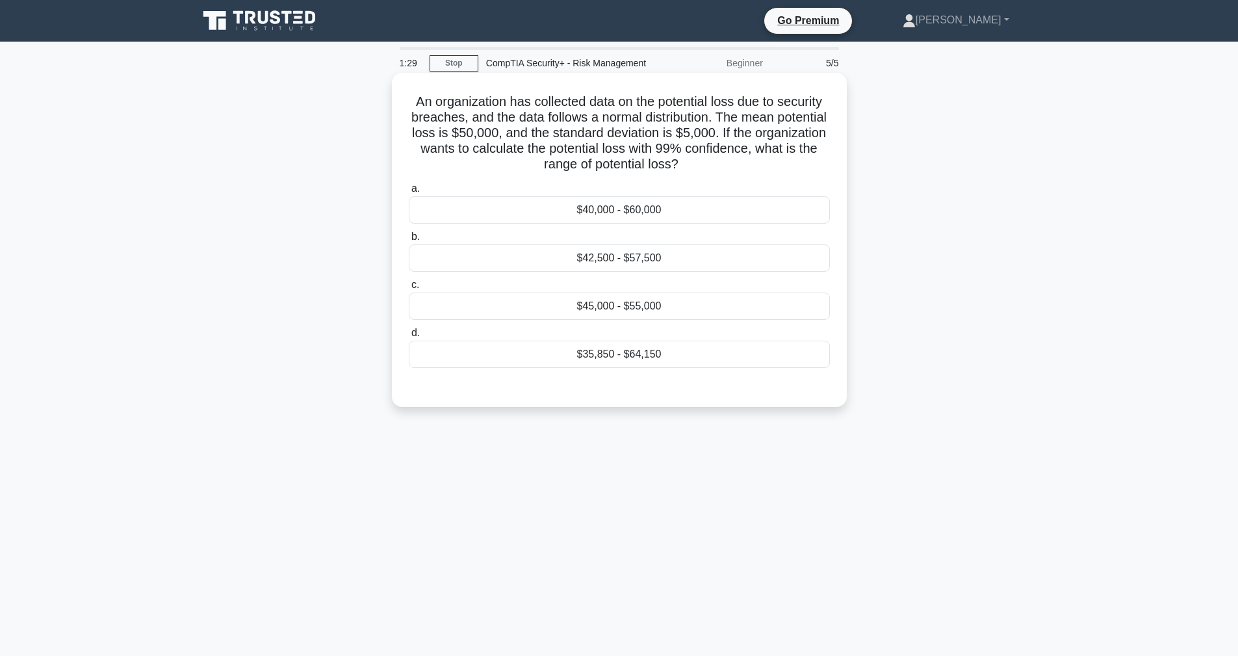
click at [617, 261] on div "$42,500 - $57,500" at bounding box center [619, 257] width 421 height 27
click at [409, 241] on input "b. $42,500 - $57,500" at bounding box center [409, 237] width 0 height 8
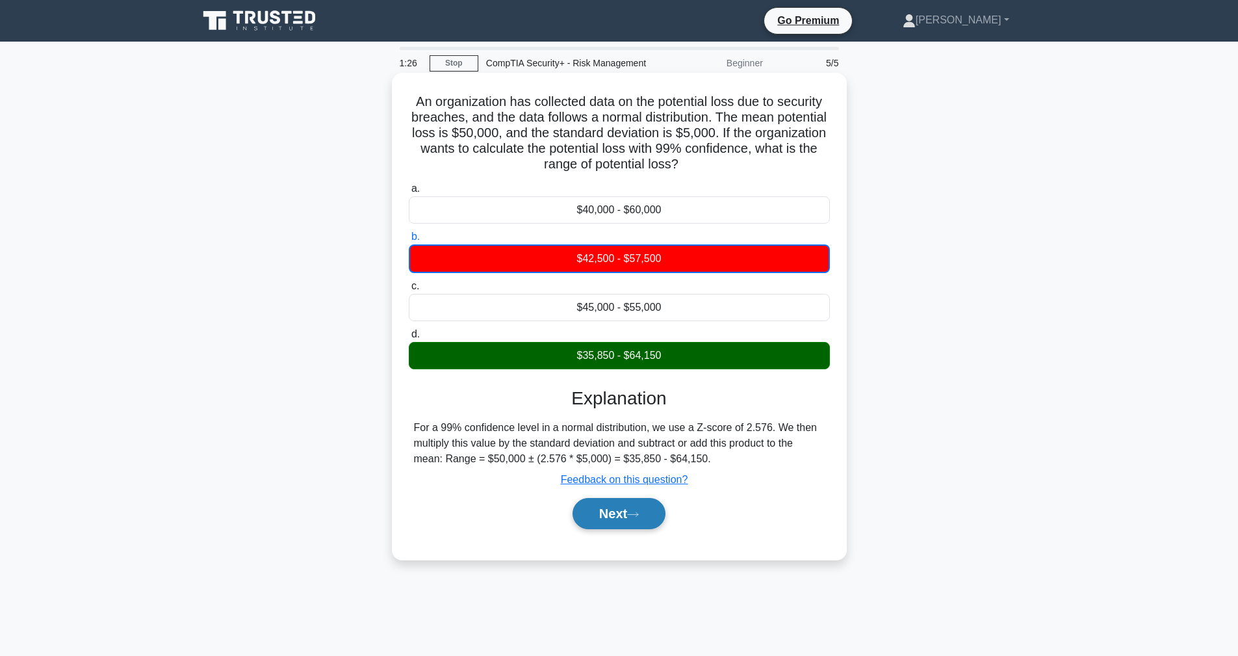
click at [639, 516] on icon at bounding box center [633, 514] width 12 height 7
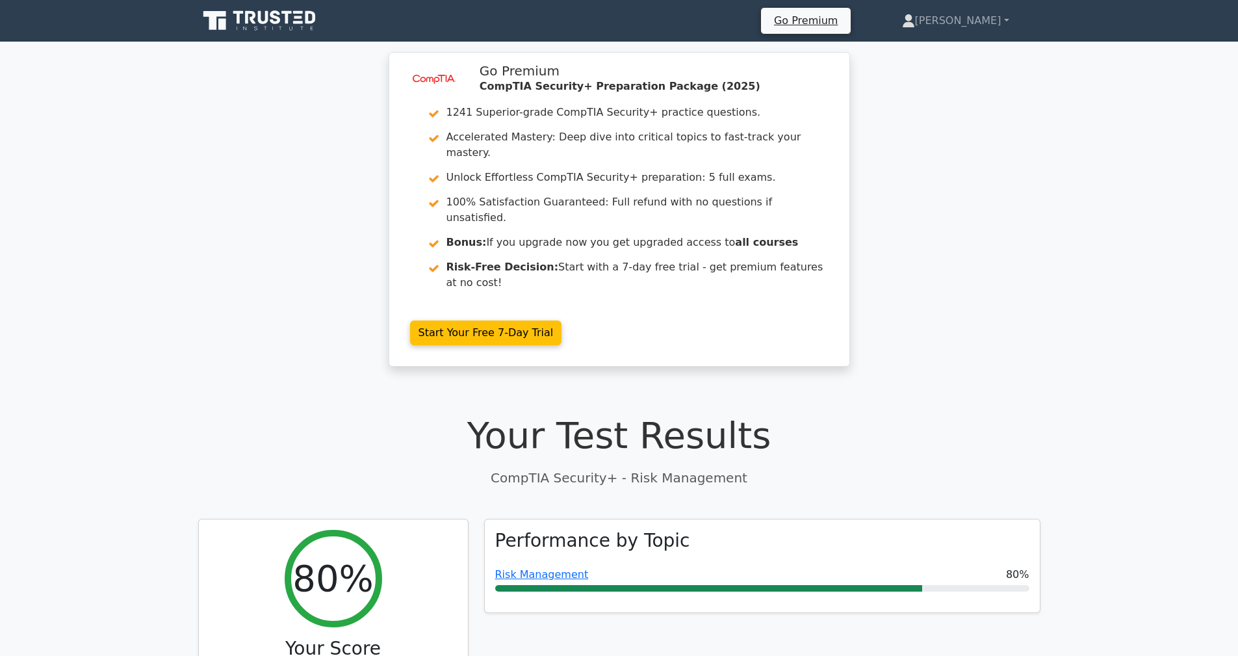
click at [640, 530] on h3 "Performance by Topic" at bounding box center [592, 541] width 195 height 22
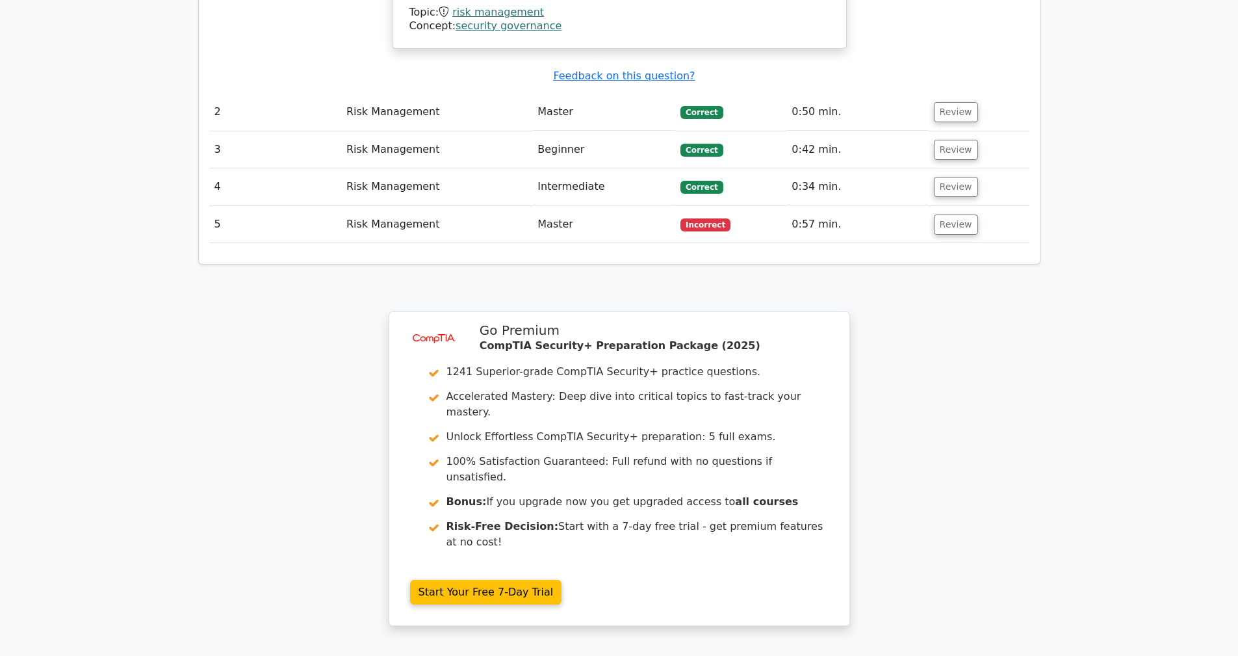
scroll to position [1580, 0]
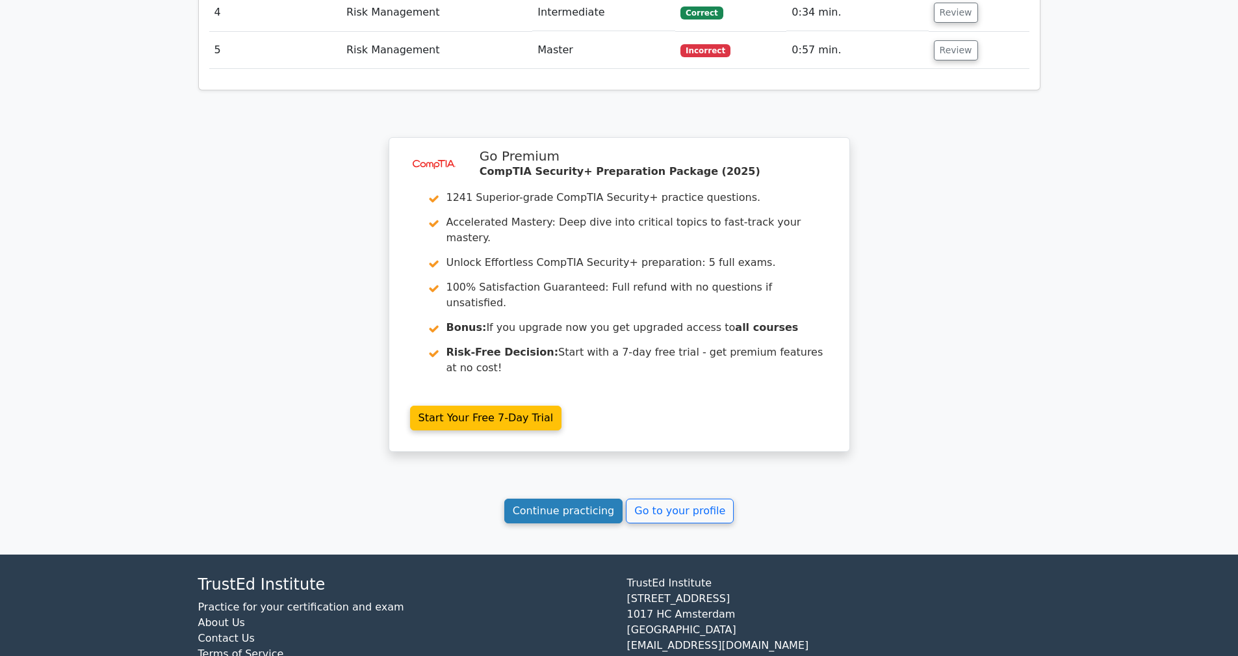
click at [562, 498] on link "Continue practicing" at bounding box center [563, 510] width 119 height 25
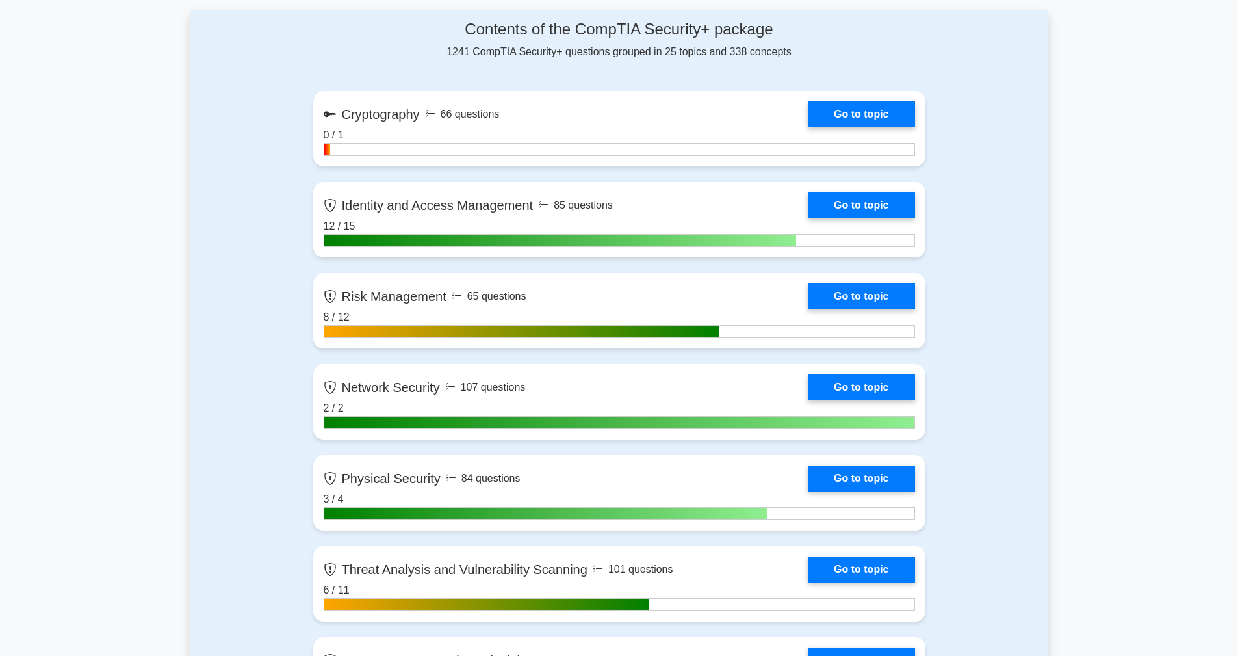
scroll to position [823, 0]
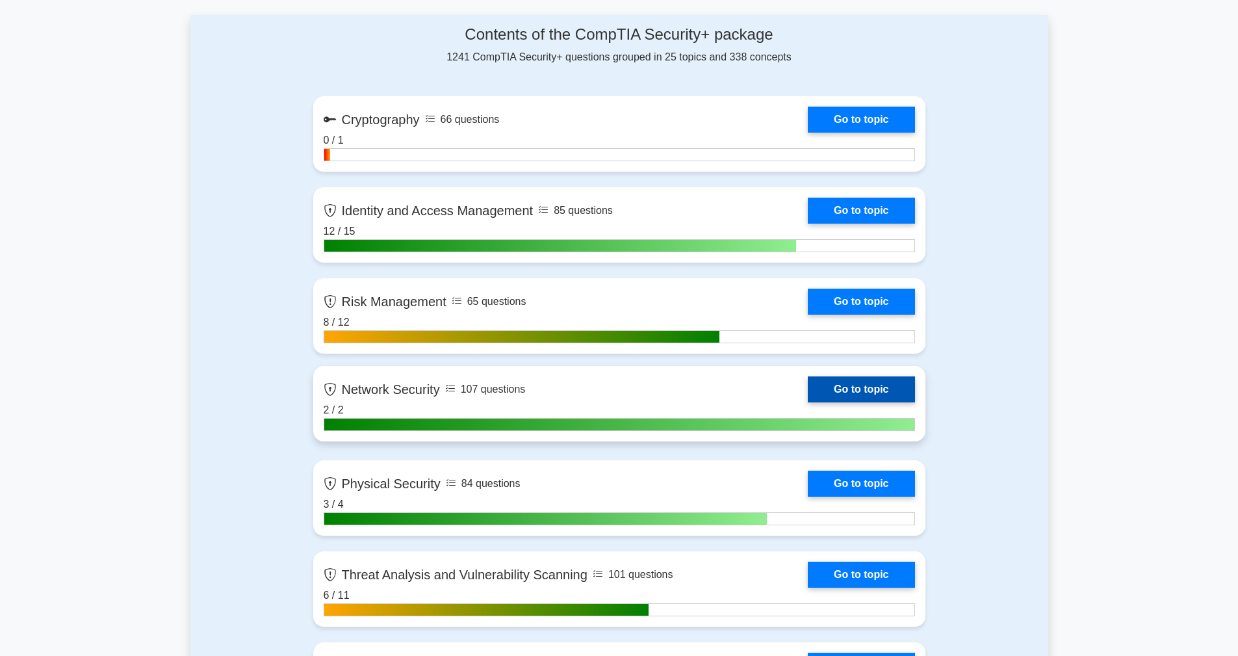
click at [837, 396] on link "Go to topic" at bounding box center [861, 389] width 107 height 26
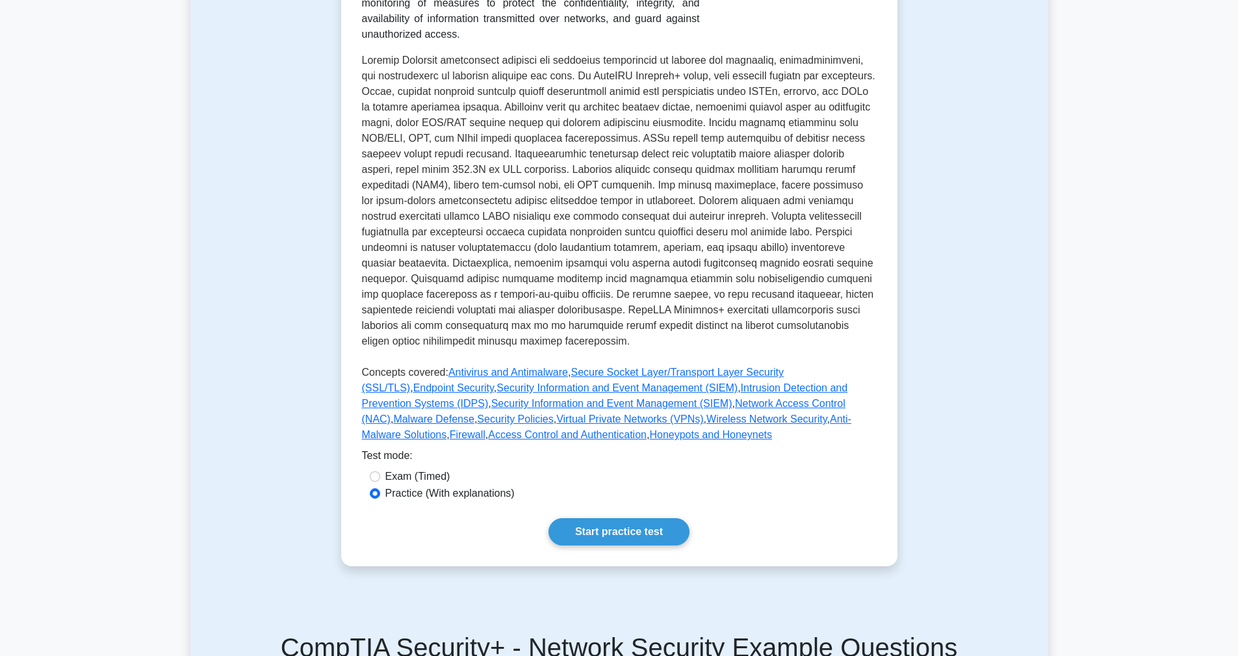
scroll to position [316, 0]
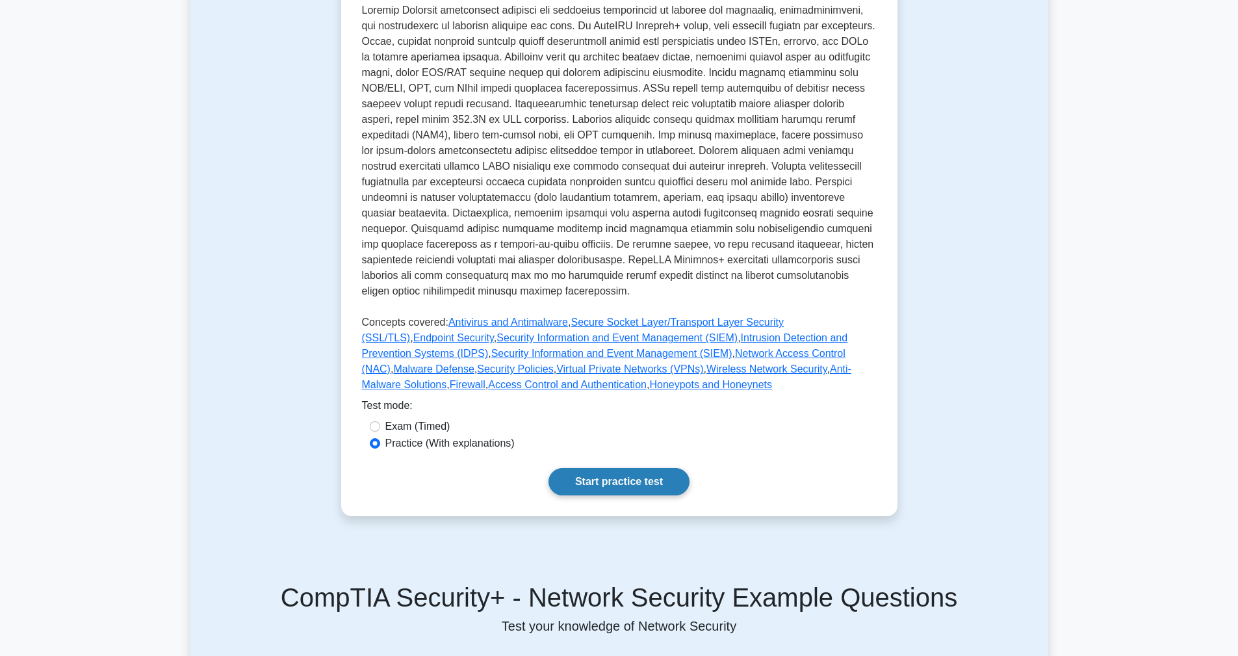
click at [626, 487] on link "Start practice test" at bounding box center [618, 481] width 141 height 27
